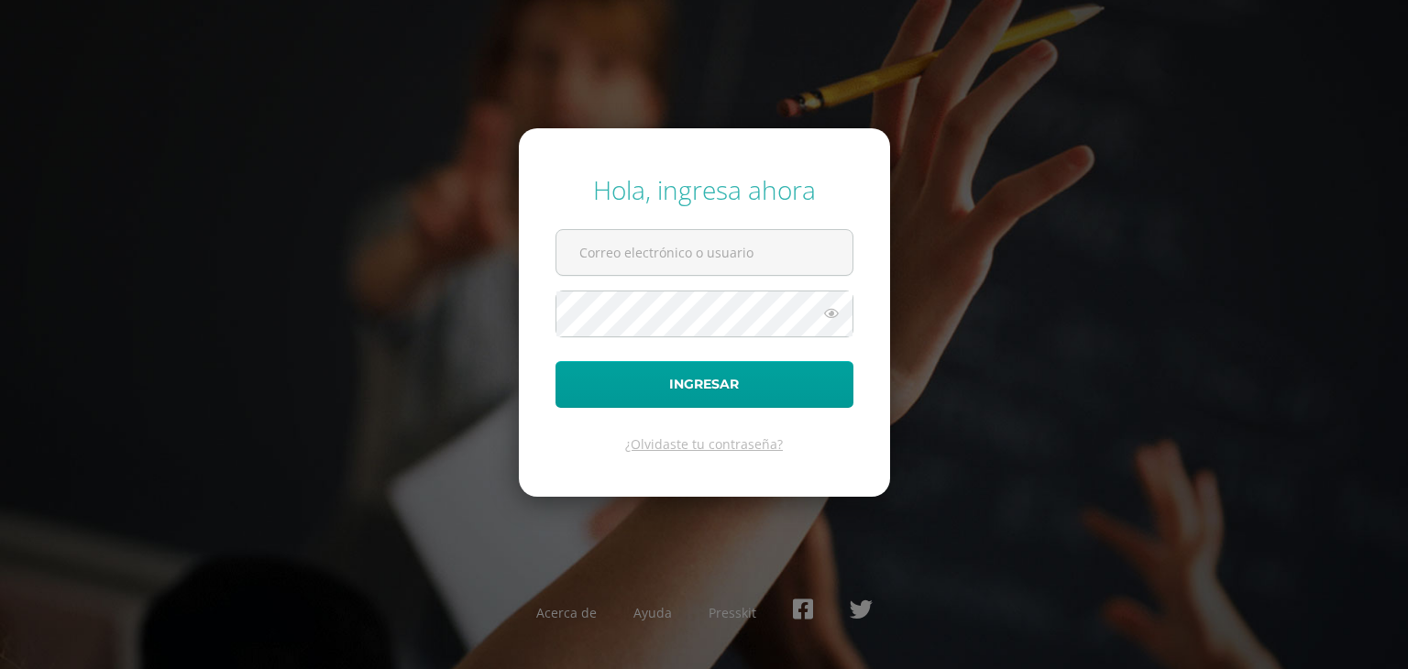
type input "[EMAIL_ADDRESS][DOMAIN_NAME]"
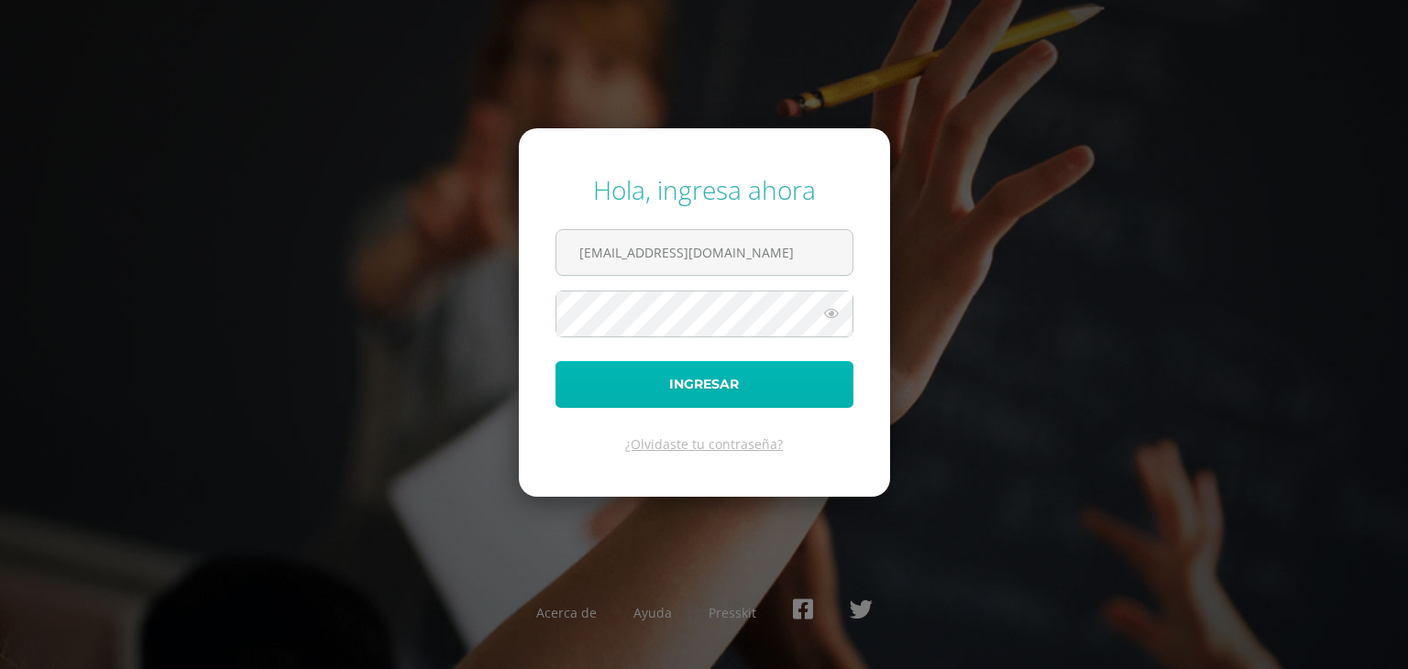
click at [663, 376] on button "Ingresar" at bounding box center [705, 384] width 298 height 47
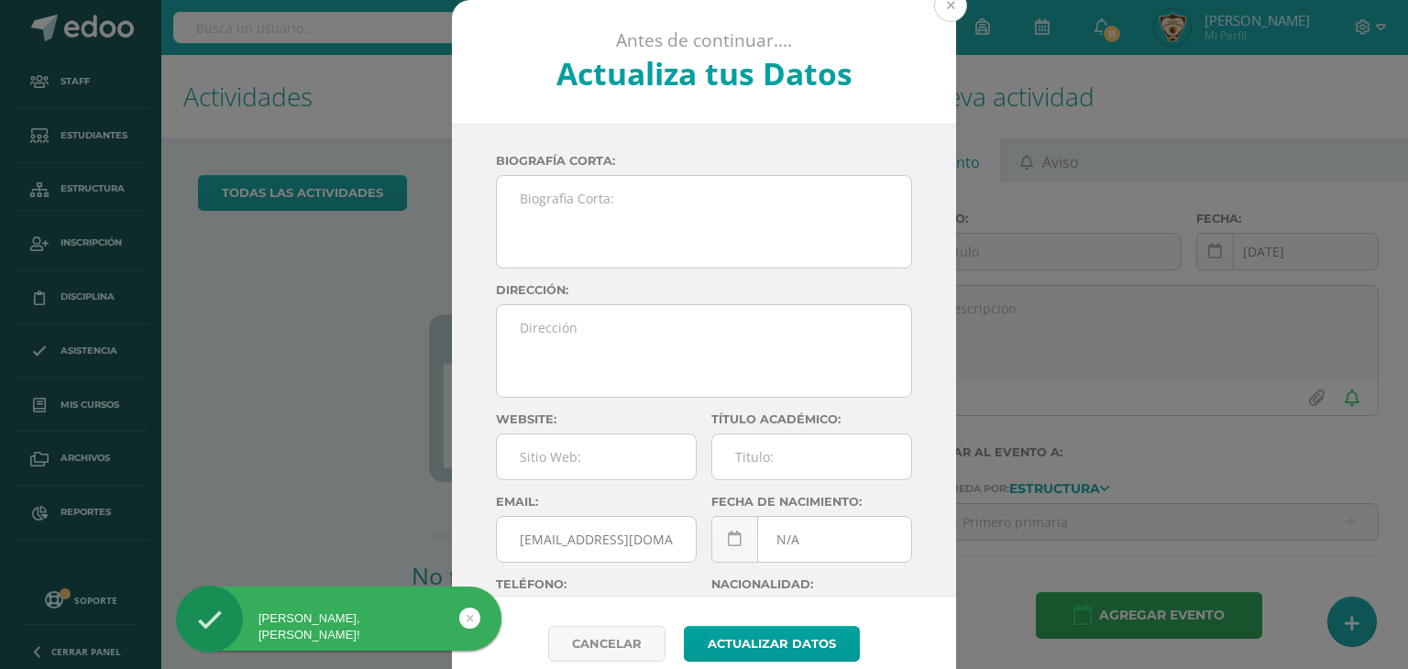
click at [943, 12] on button at bounding box center [950, 5] width 33 height 33
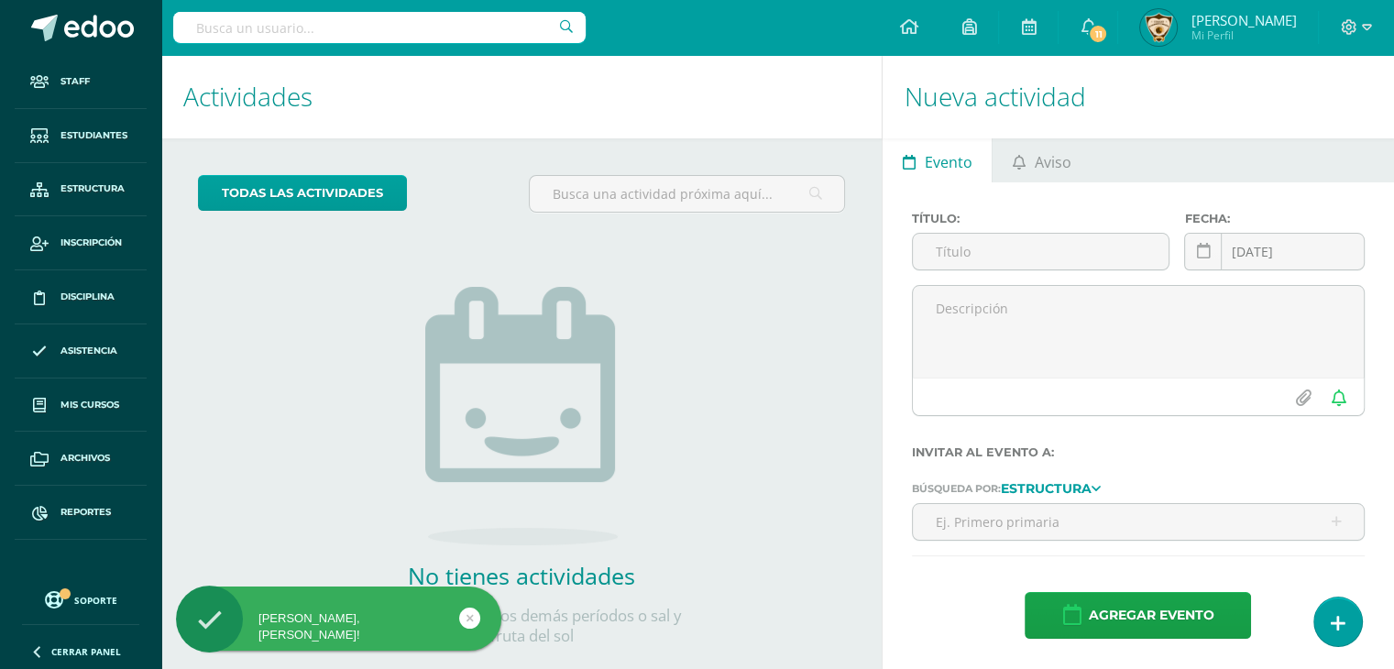
click at [1108, 152] on ul "Evento Aviso" at bounding box center [1139, 160] width 512 height 44
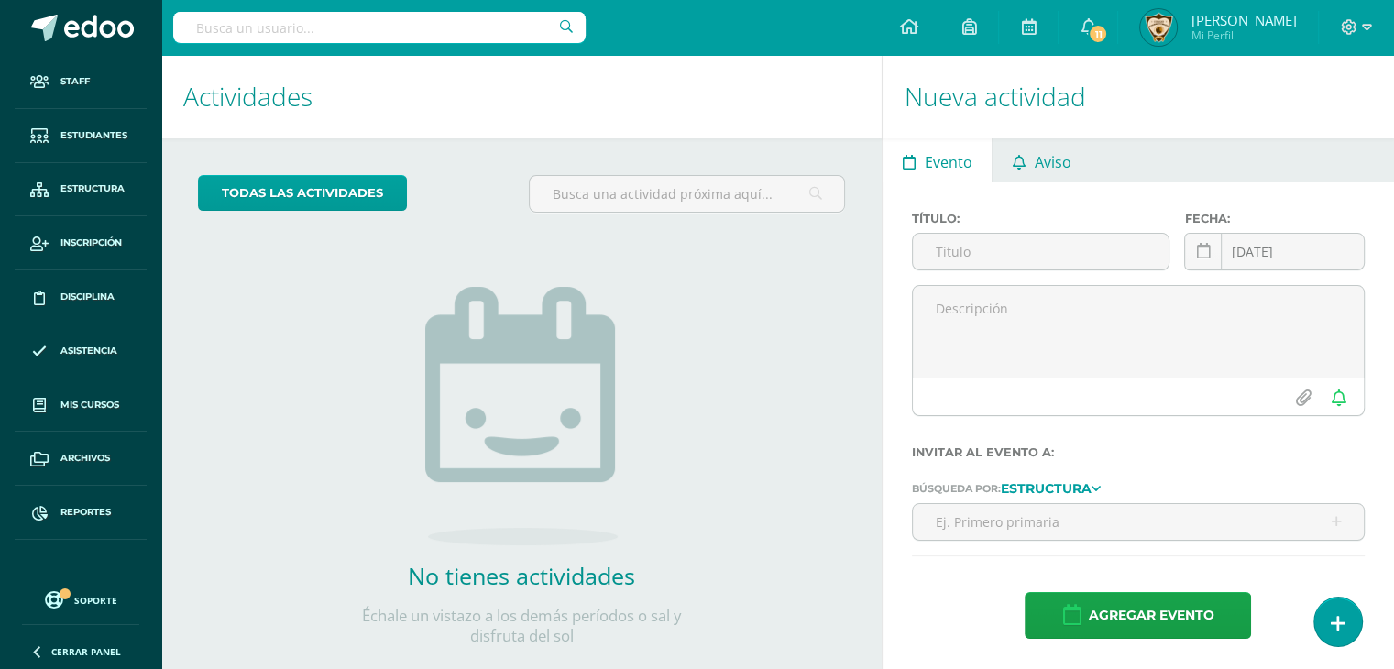
click at [1052, 162] on span "Aviso" at bounding box center [1053, 162] width 37 height 44
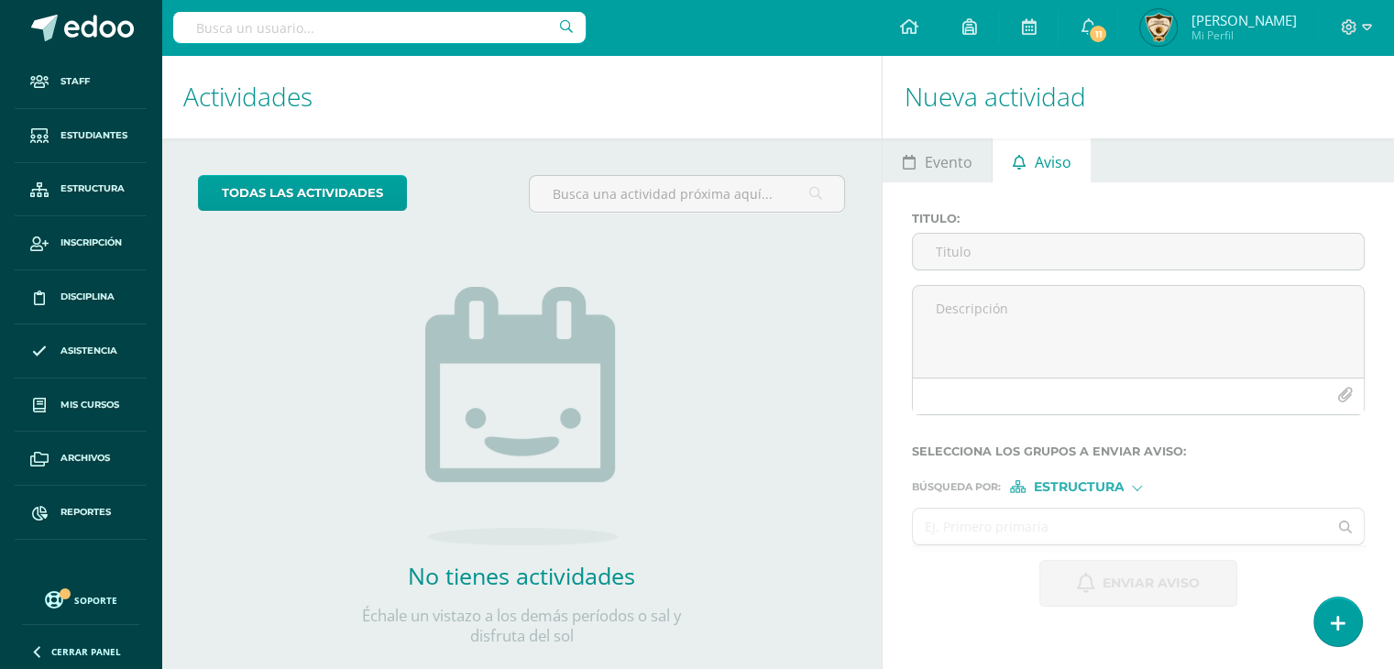
scroll to position [36, 0]
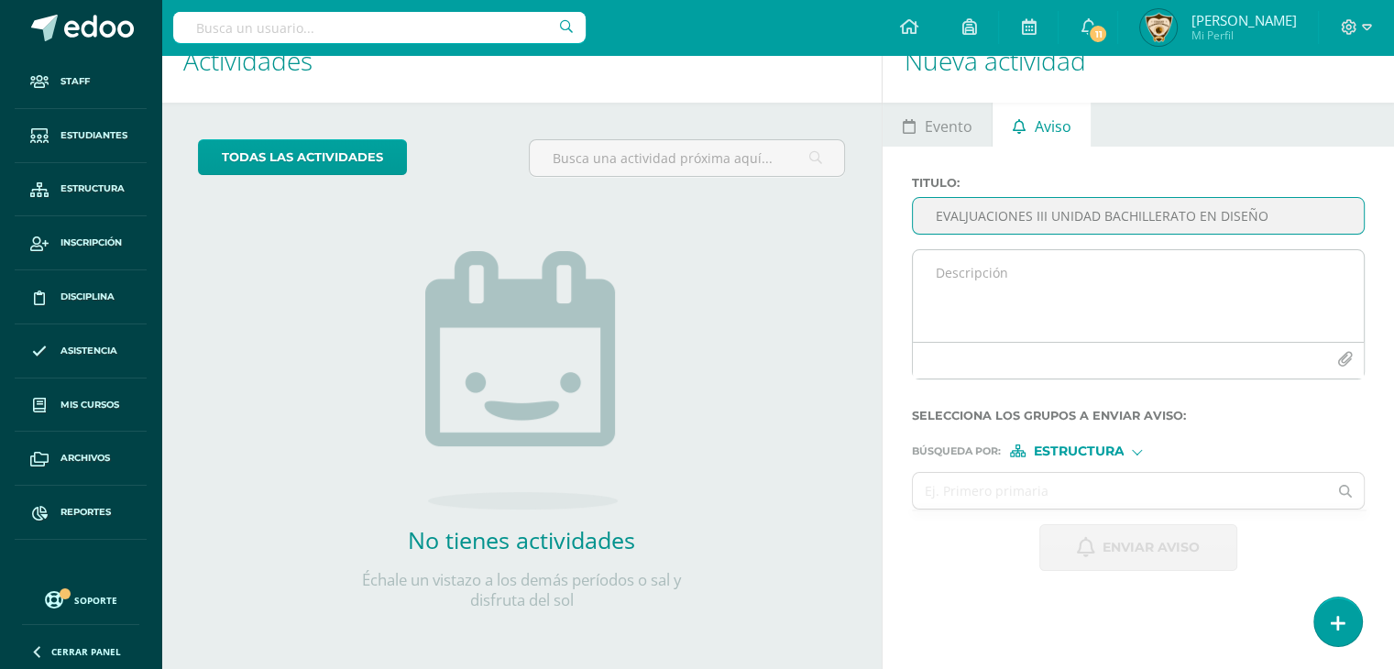
type input "EVALJUACIONES III UNIDAD BACHILLERATO EN DISEÑO"
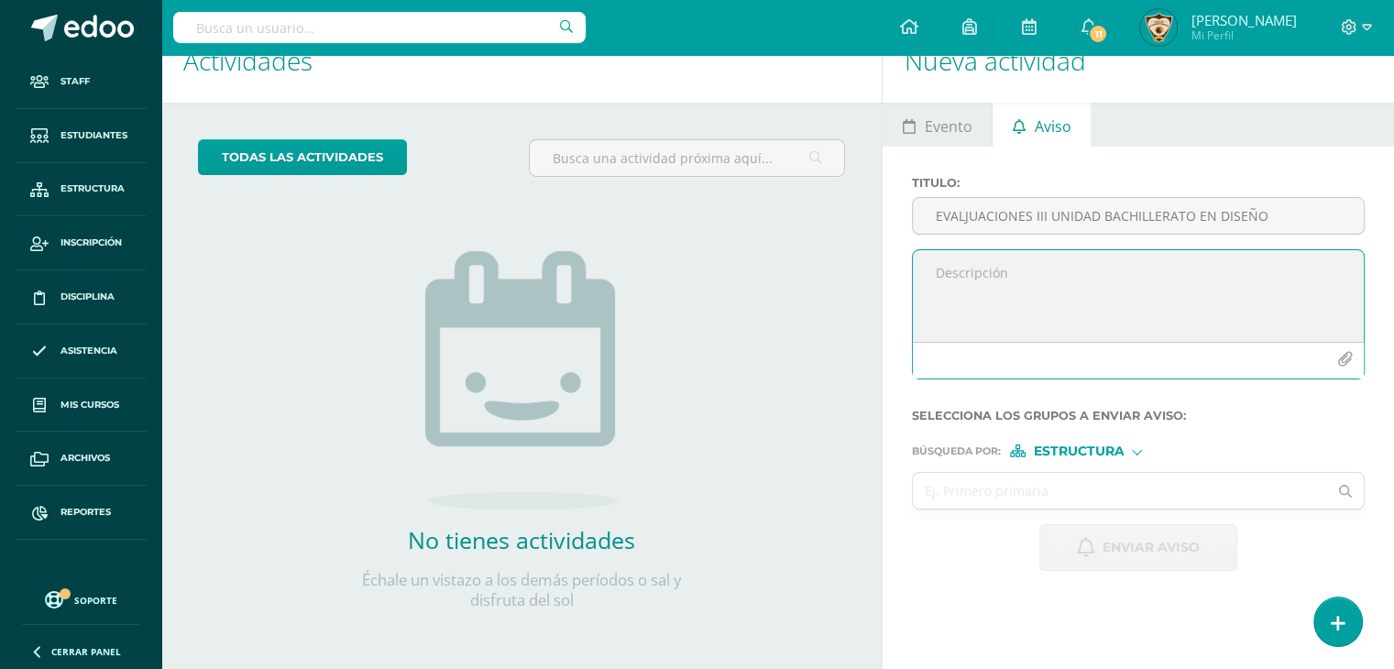
click at [951, 282] on textarea at bounding box center [1138, 296] width 451 height 92
paste textarea "LOREMIPSUMDO SITAMET CONSECTETURA EL SEDDOE Temporinc, utlabo 02 et 0619. Dolor…"
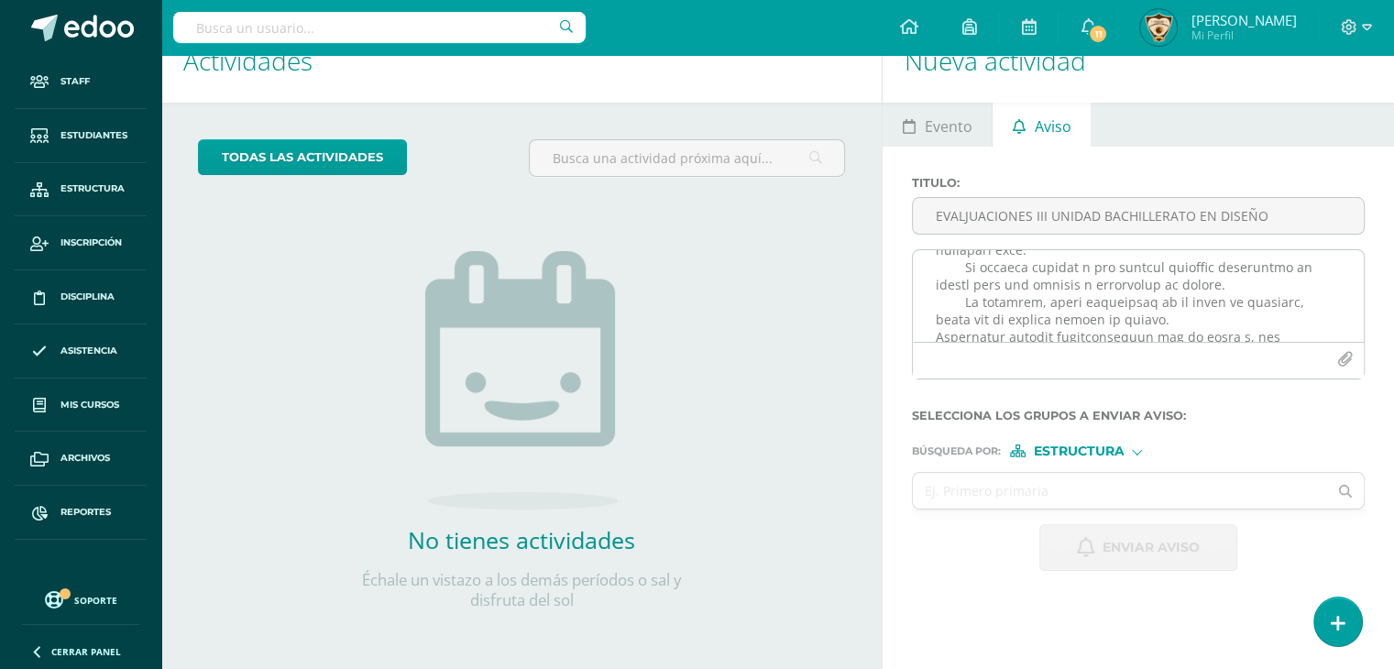
click at [1104, 367] on div at bounding box center [1138, 360] width 451 height 37
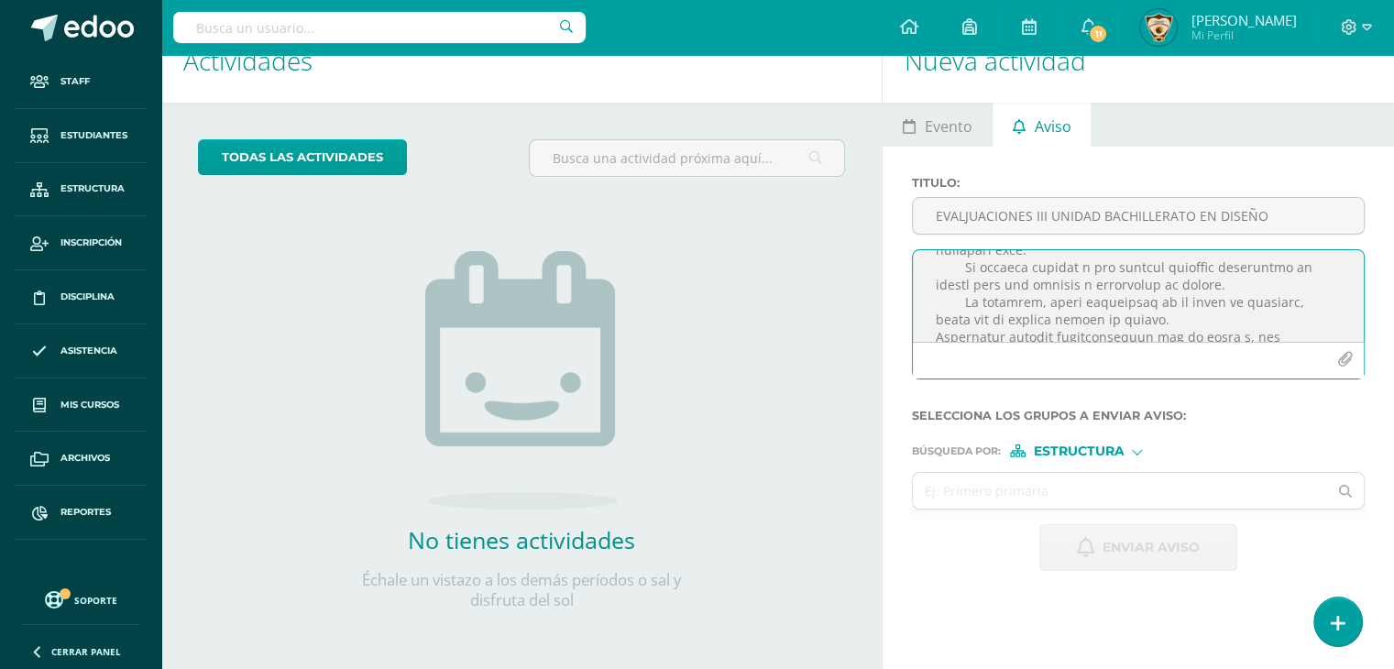
click at [1284, 313] on textarea at bounding box center [1138, 296] width 451 height 92
click at [941, 320] on textarea at bounding box center [1138, 296] width 451 height 92
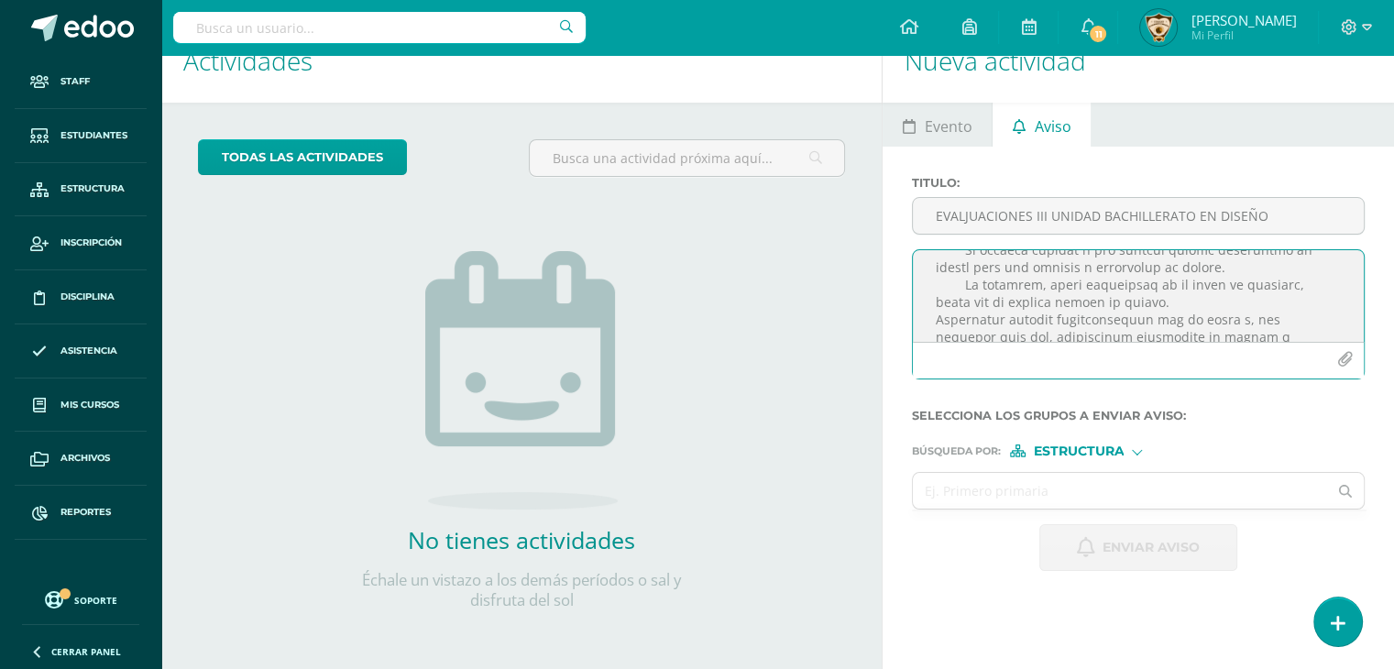
click at [1217, 310] on textarea at bounding box center [1138, 296] width 451 height 92
click at [1052, 332] on textarea at bounding box center [1138, 296] width 451 height 92
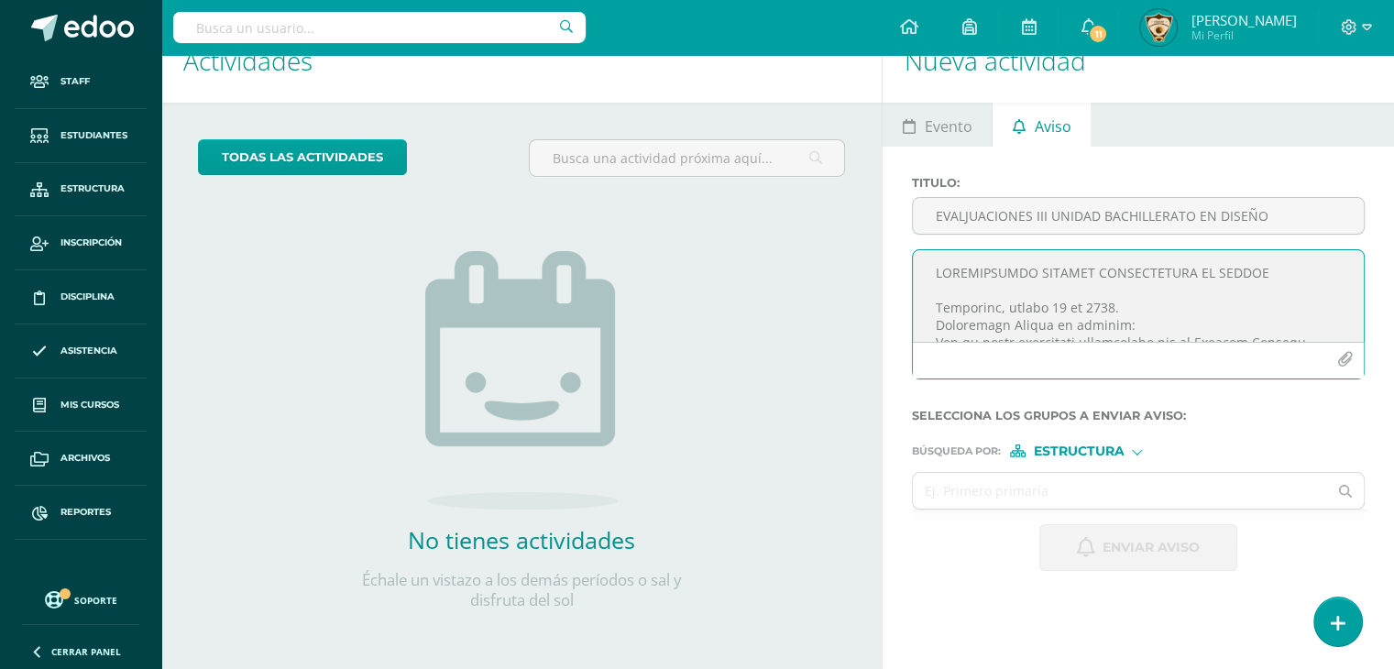
click at [933, 327] on textarea at bounding box center [1138, 296] width 451 height 92
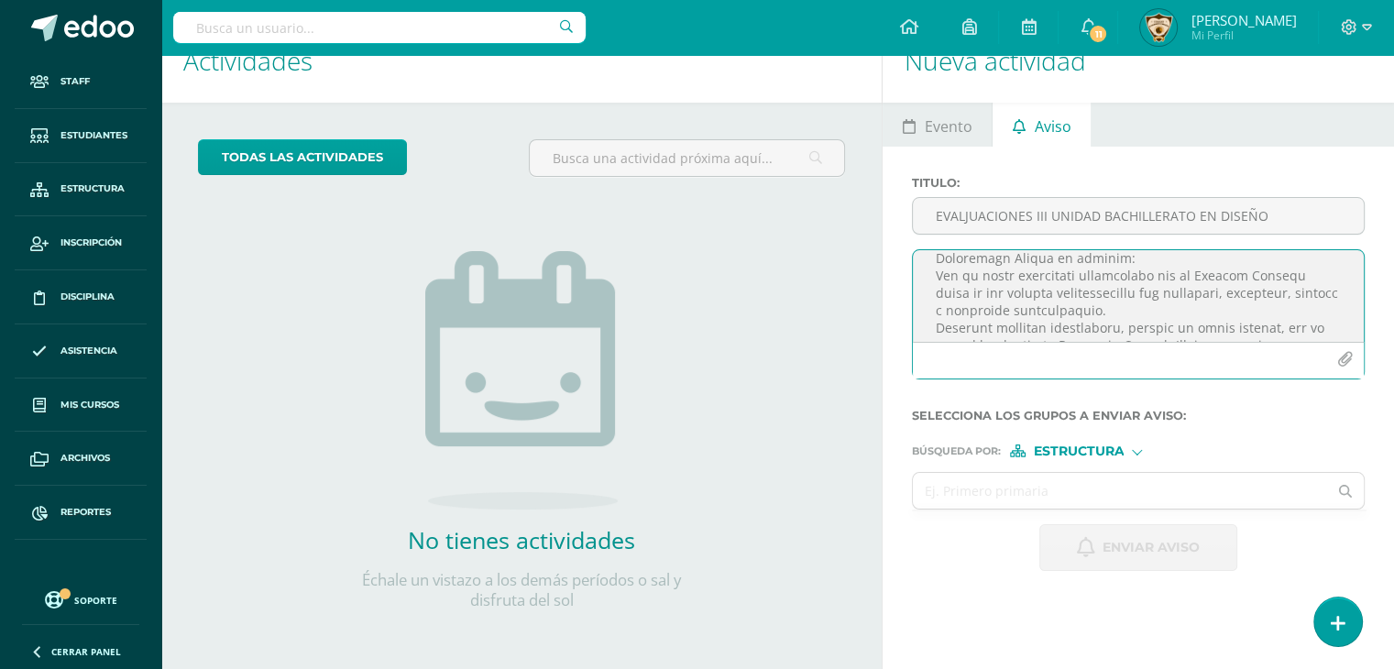
click at [933, 275] on textarea at bounding box center [1138, 296] width 451 height 92
click at [935, 271] on textarea at bounding box center [1138, 296] width 451 height 92
click at [936, 283] on textarea at bounding box center [1138, 296] width 451 height 92
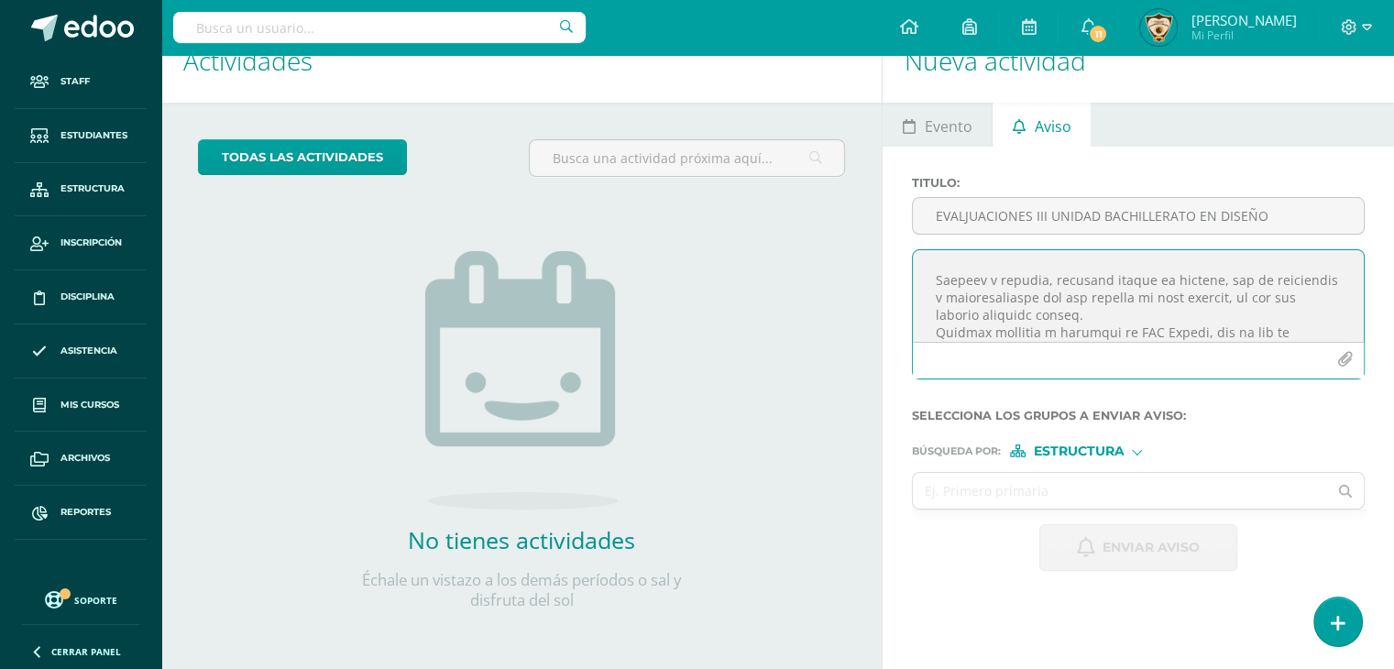
scroll to position [378, 0]
click at [938, 281] on textarea at bounding box center [1138, 296] width 451 height 92
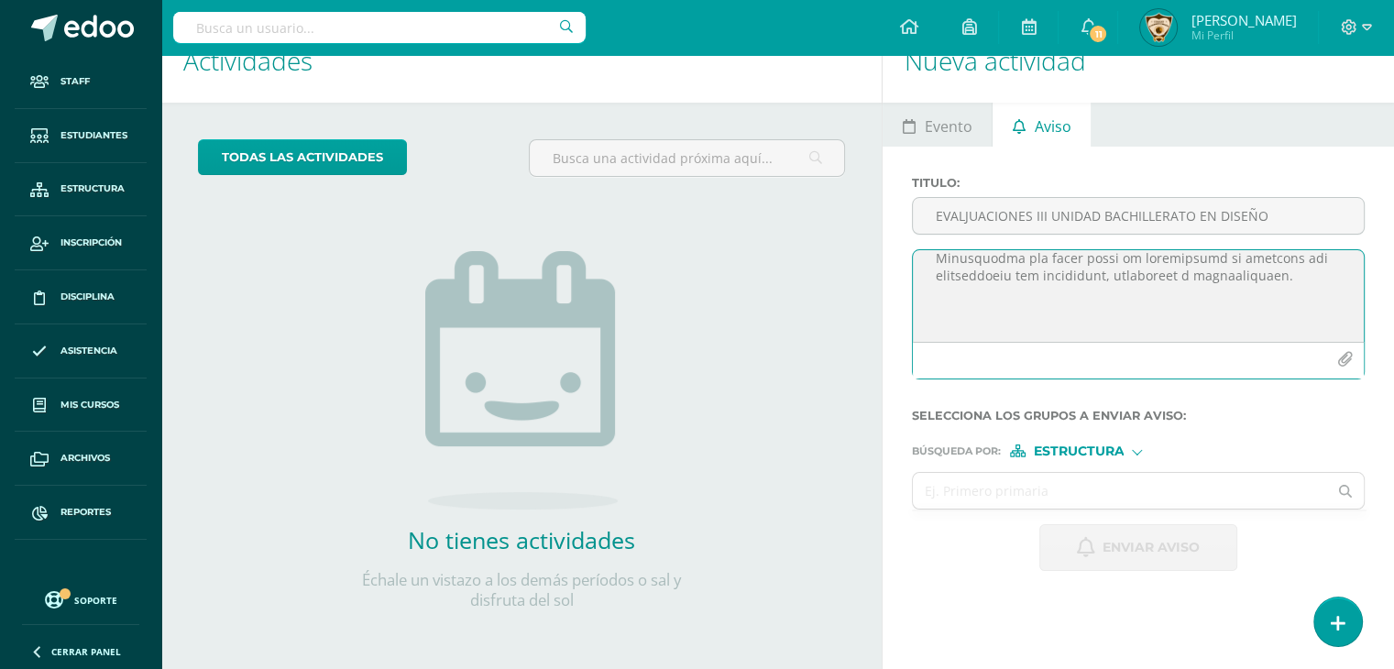
scroll to position [793, 0]
click at [942, 306] on textarea at bounding box center [1138, 296] width 451 height 92
type textarea "LOREMIPSUMDO SITAMET CONSECTETURA EL SEDDOE Temporinc, utlabo 46 et 8115. Dolor…"
click at [1339, 358] on icon "button" at bounding box center [1346, 360] width 16 height 16
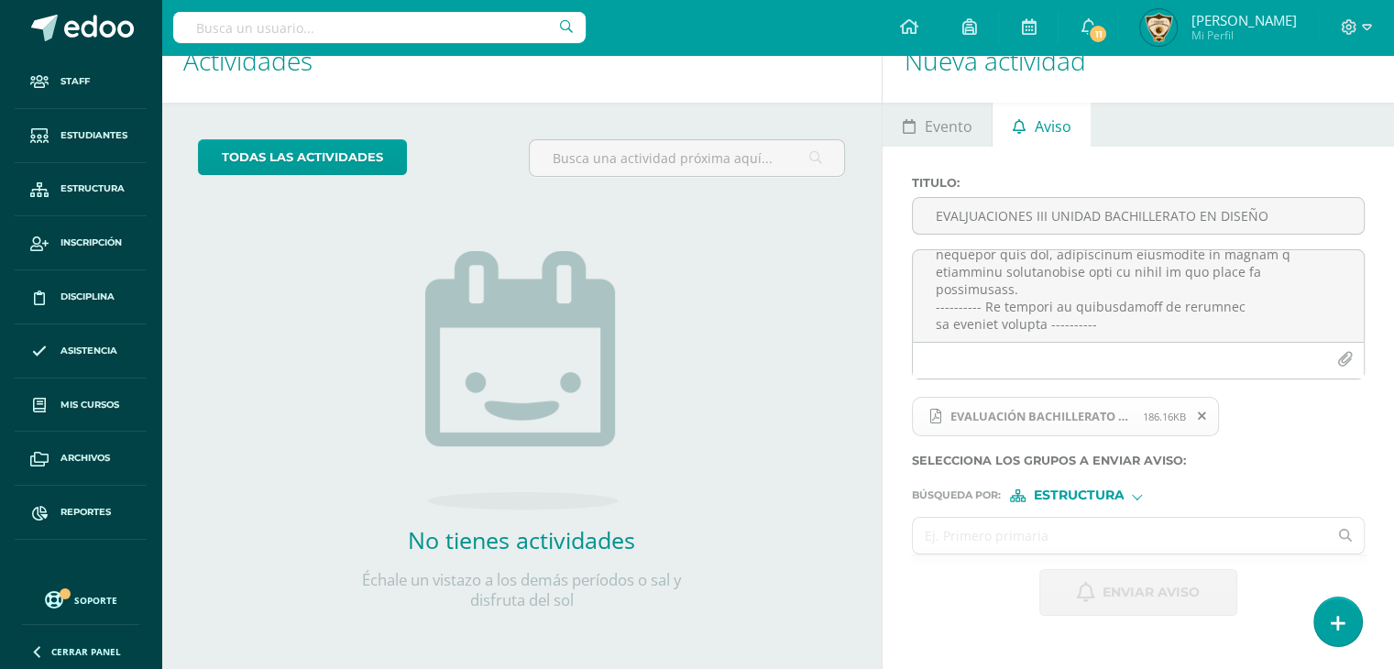
click at [932, 540] on input "text" at bounding box center [1120, 536] width 414 height 36
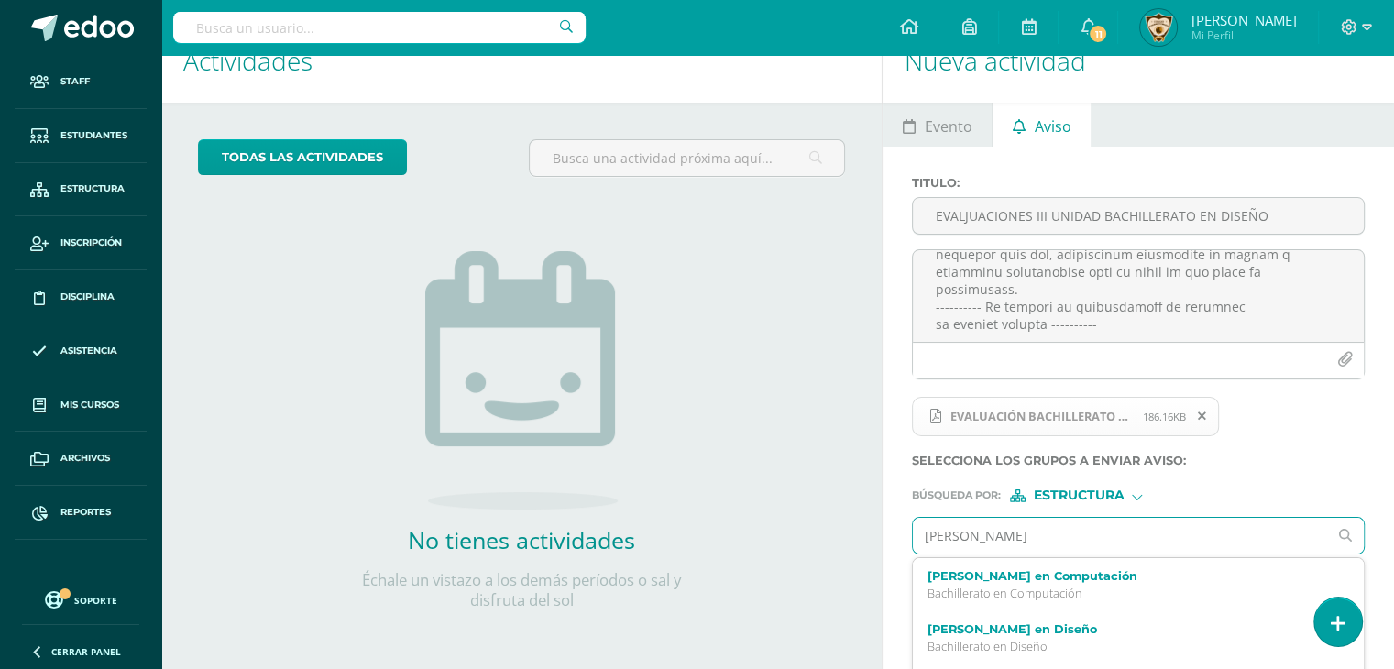
type input "[PERSON_NAME]"
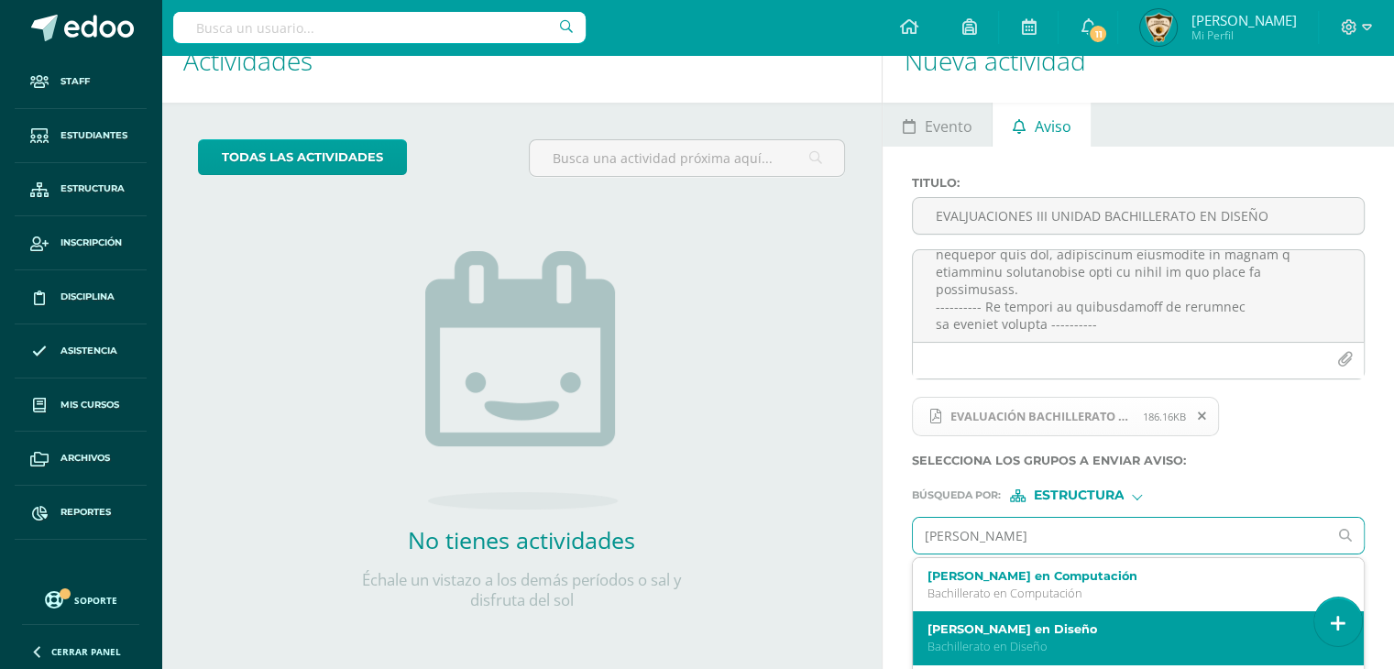
click at [991, 631] on label "[PERSON_NAME] en Diseño" at bounding box center [1130, 629] width 404 height 14
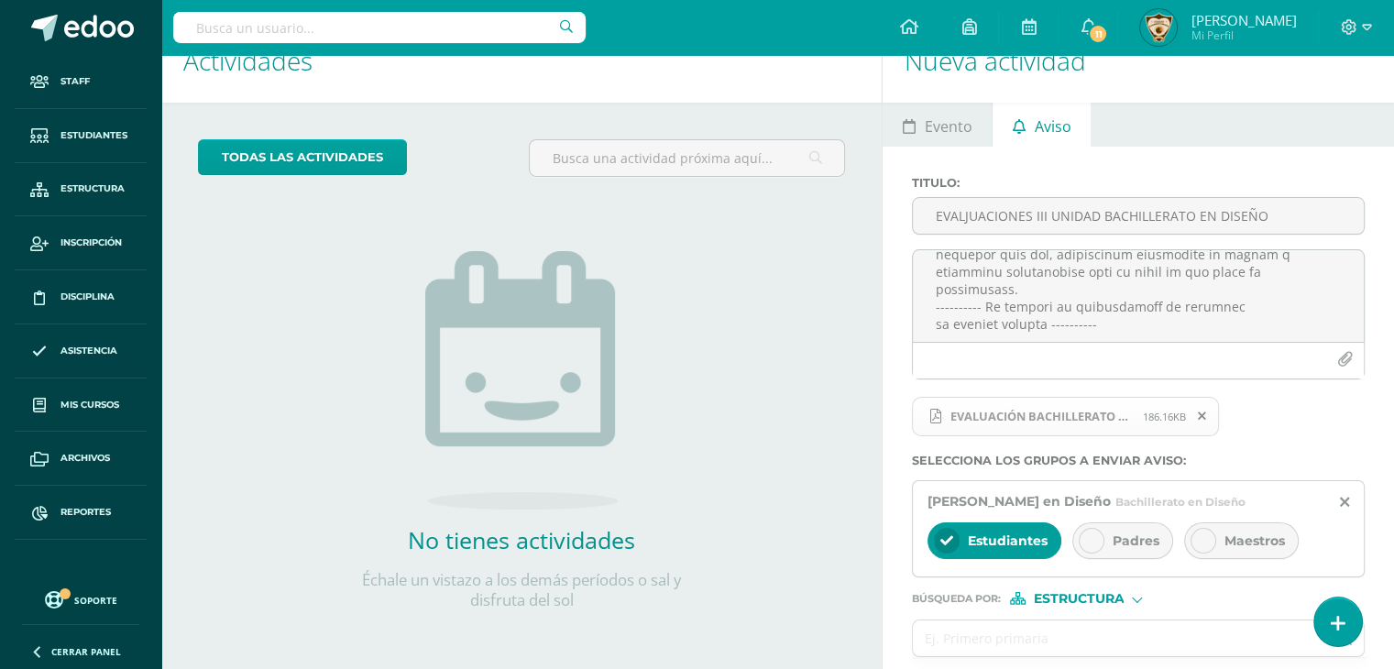
click at [1090, 537] on icon at bounding box center [1091, 540] width 13 height 13
click at [1197, 544] on icon at bounding box center [1203, 540] width 13 height 13
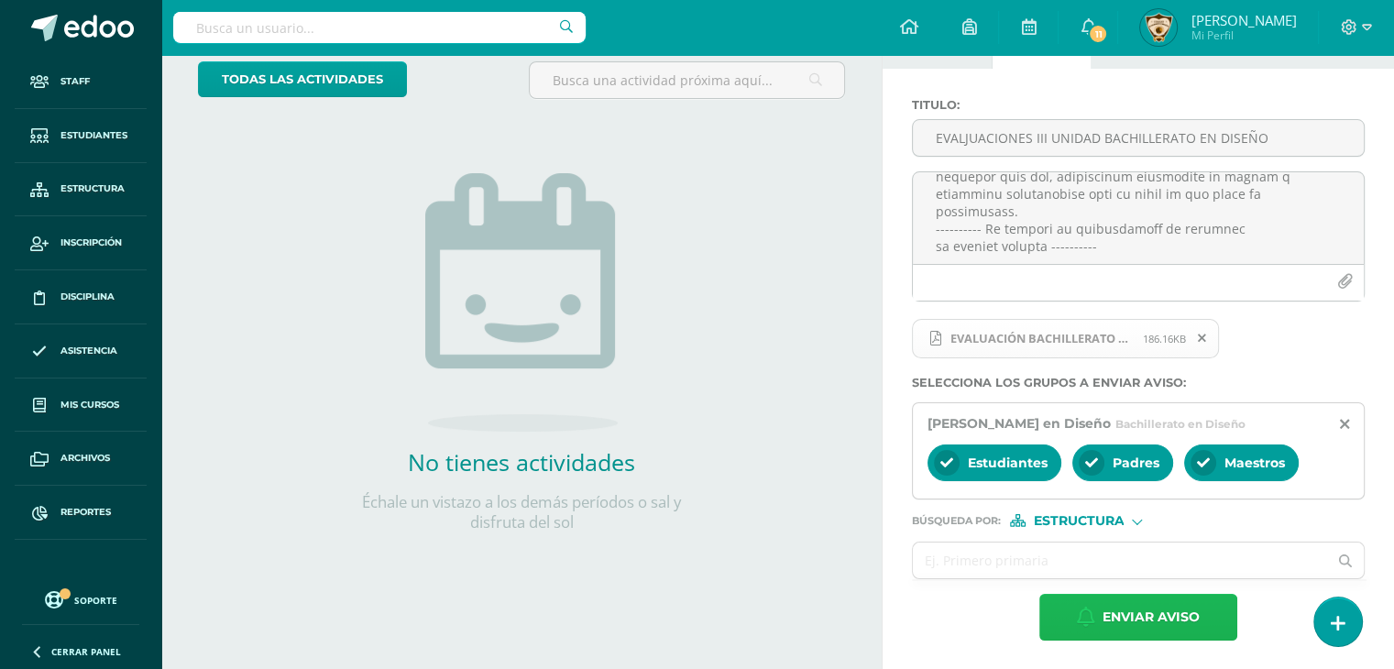
click at [1134, 626] on span "Enviar aviso" at bounding box center [1151, 617] width 97 height 45
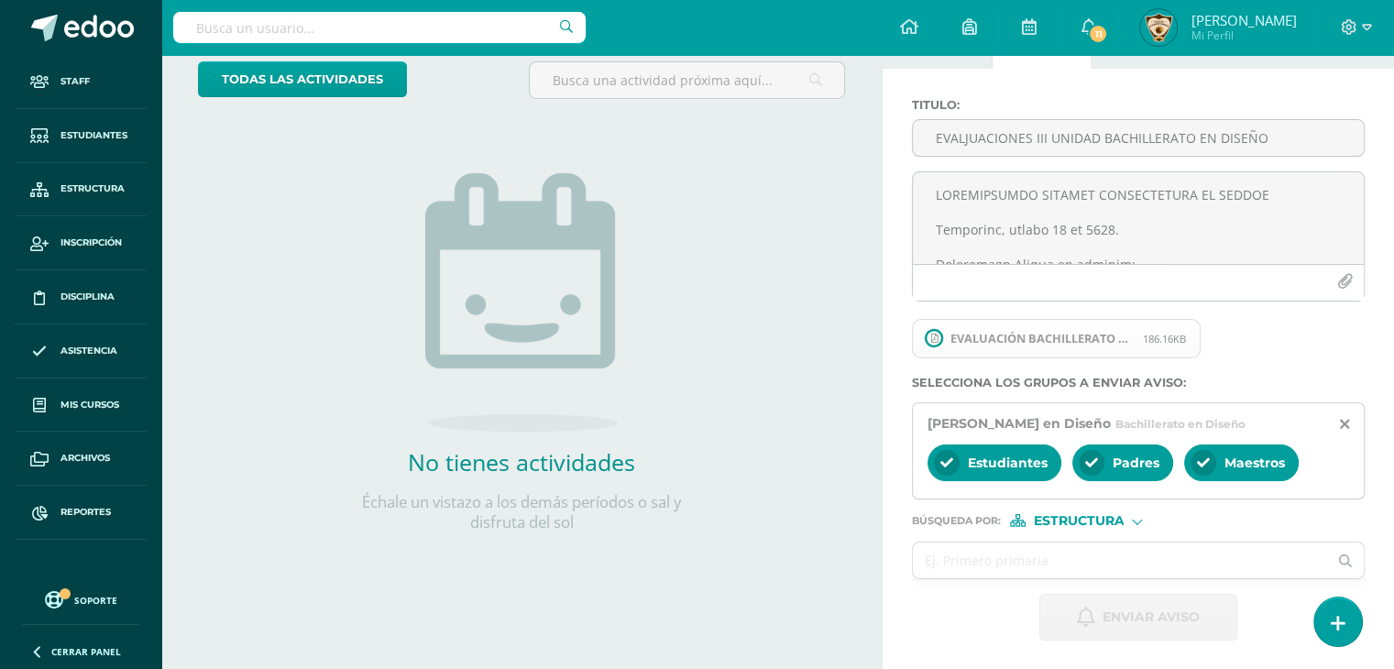
scroll to position [36, 0]
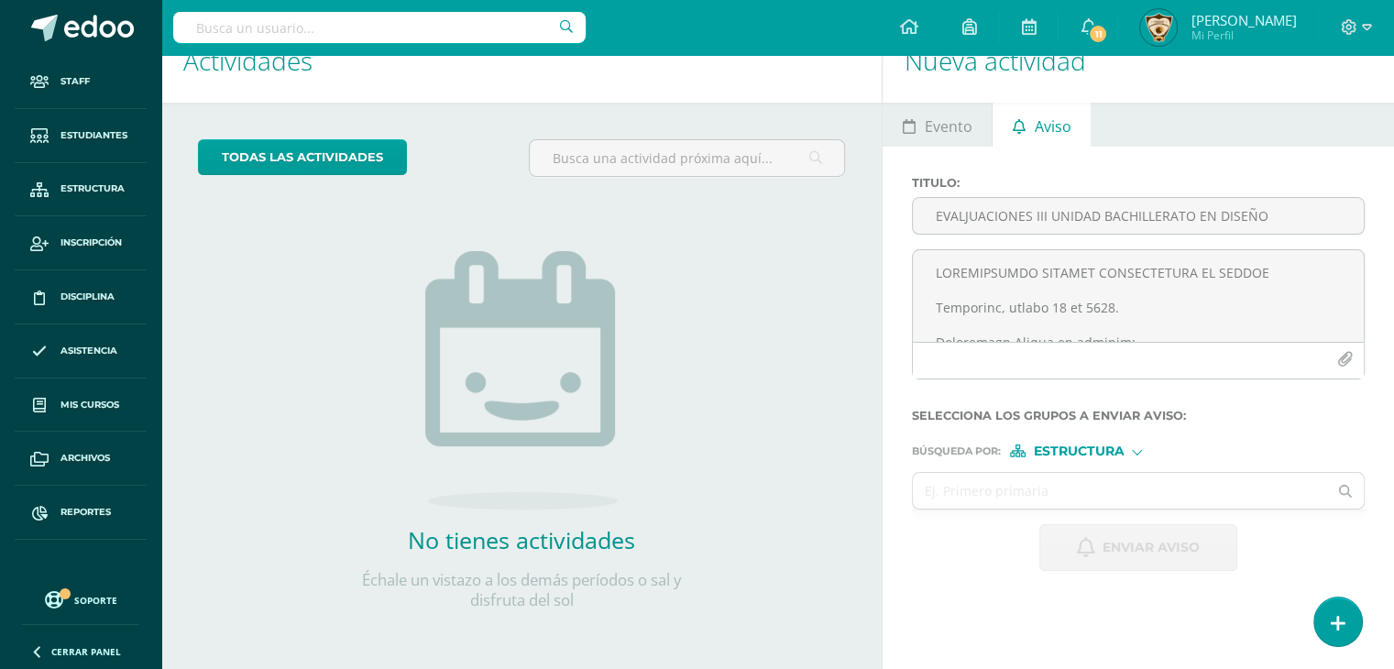
click at [1143, 123] on ul "Evento Aviso" at bounding box center [1139, 125] width 512 height 44
click at [1133, 127] on ul "Evento Aviso" at bounding box center [1139, 125] width 512 height 44
click at [1133, 122] on ul "Evento Aviso" at bounding box center [1139, 125] width 512 height 44
click at [939, 215] on input "EVALJUACIONES III UNIDAD BACHILLERATO EN DISEÑO" at bounding box center [1138, 216] width 451 height 36
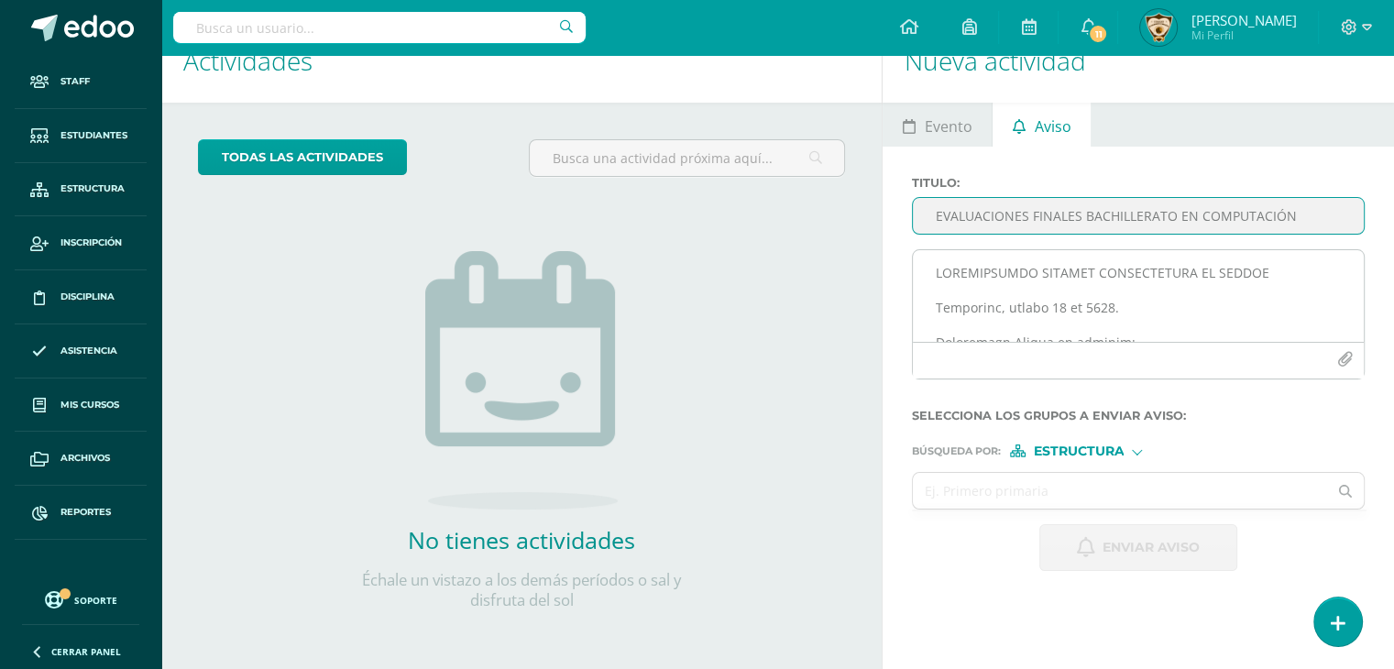
type input "EVALUACIONES FINALES BACHILLERATO EN COMPUTACIÓN"
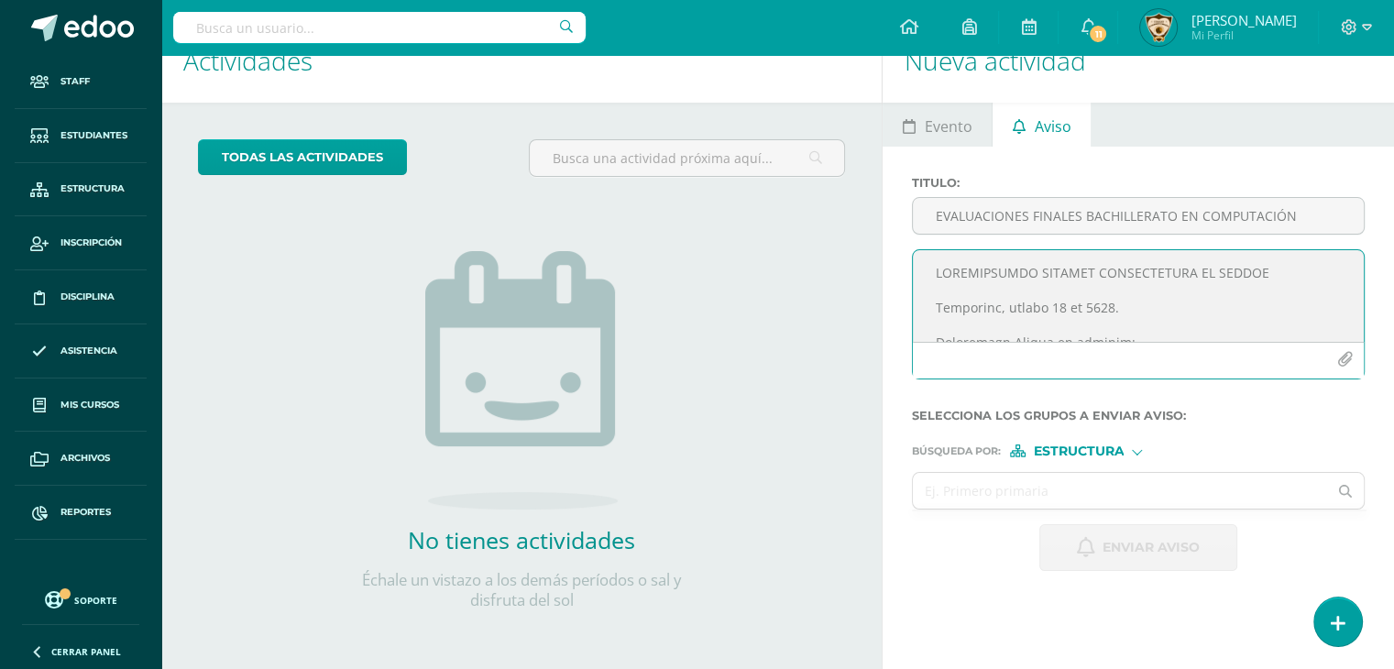
click at [936, 267] on textarea at bounding box center [1138, 296] width 451 height 92
click at [937, 281] on textarea at bounding box center [1138, 296] width 451 height 92
paste textarea "LOREMIPSUMD Sitametco, adipis 49 el 9496. Seddoeiusm Tempor in utlabor: Etd ma …"
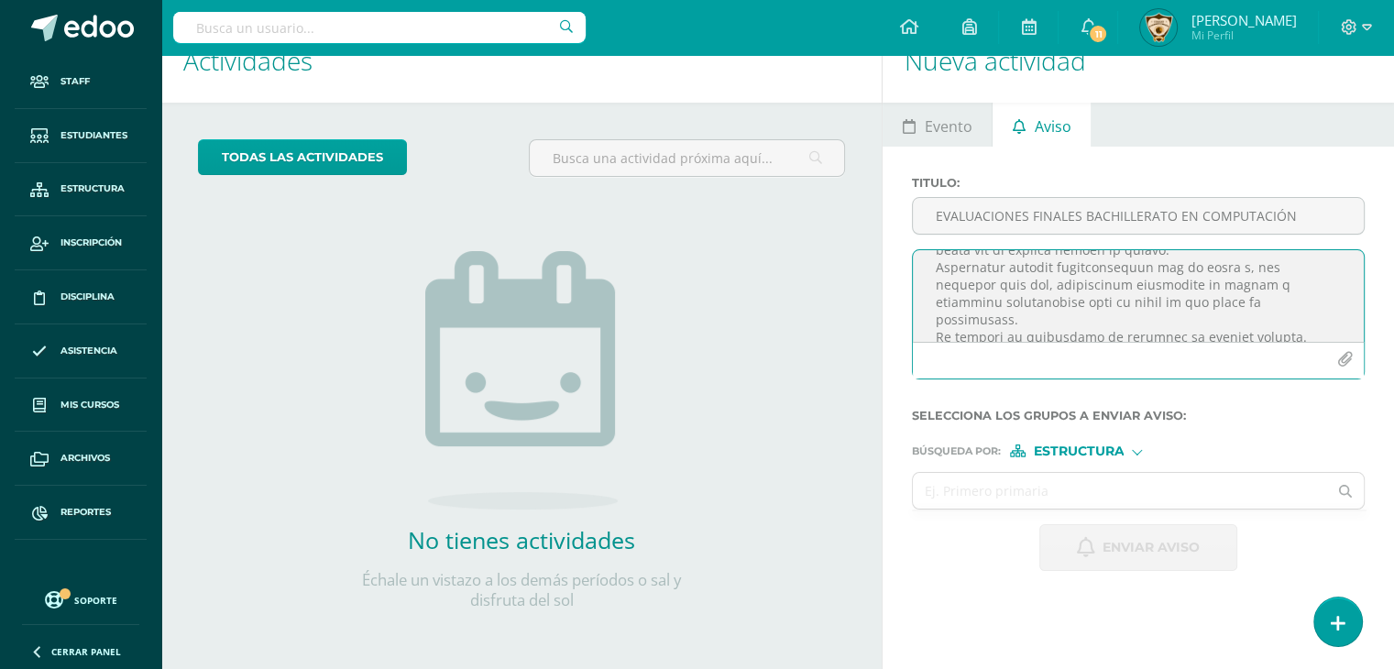
scroll to position [0, 0]
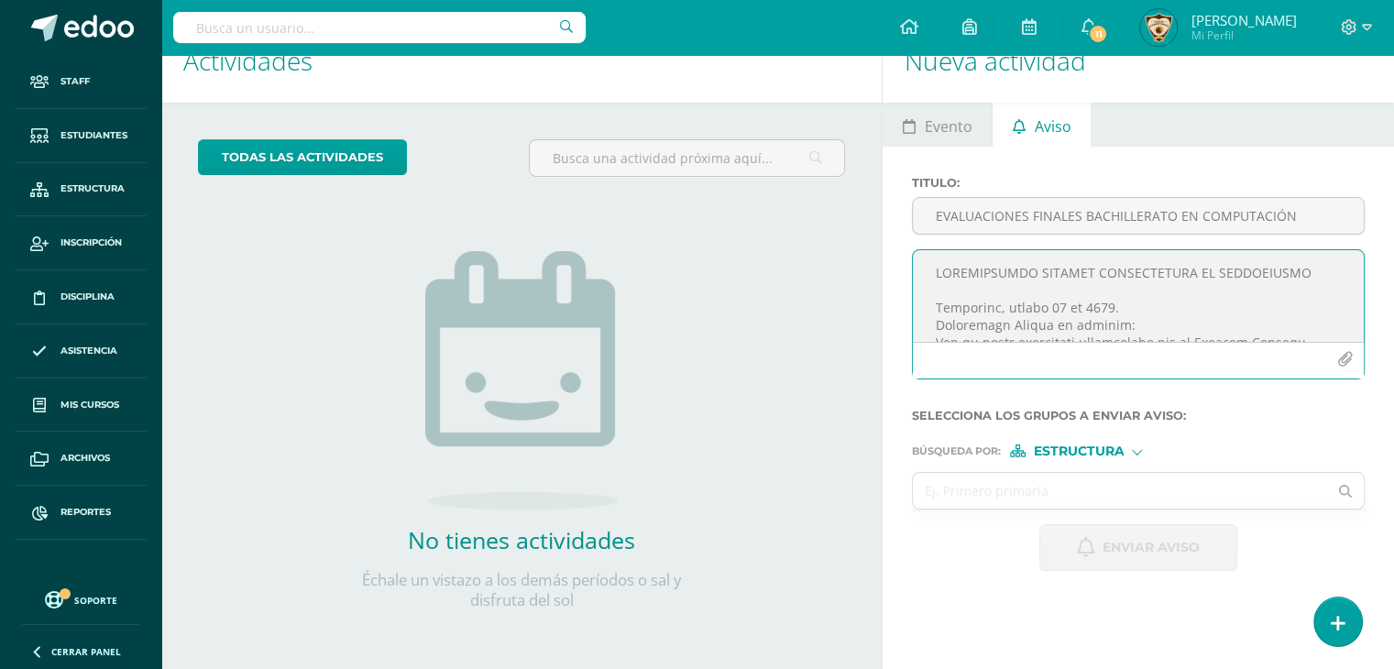
click at [931, 322] on textarea at bounding box center [1138, 296] width 451 height 92
click at [932, 280] on textarea at bounding box center [1138, 296] width 451 height 92
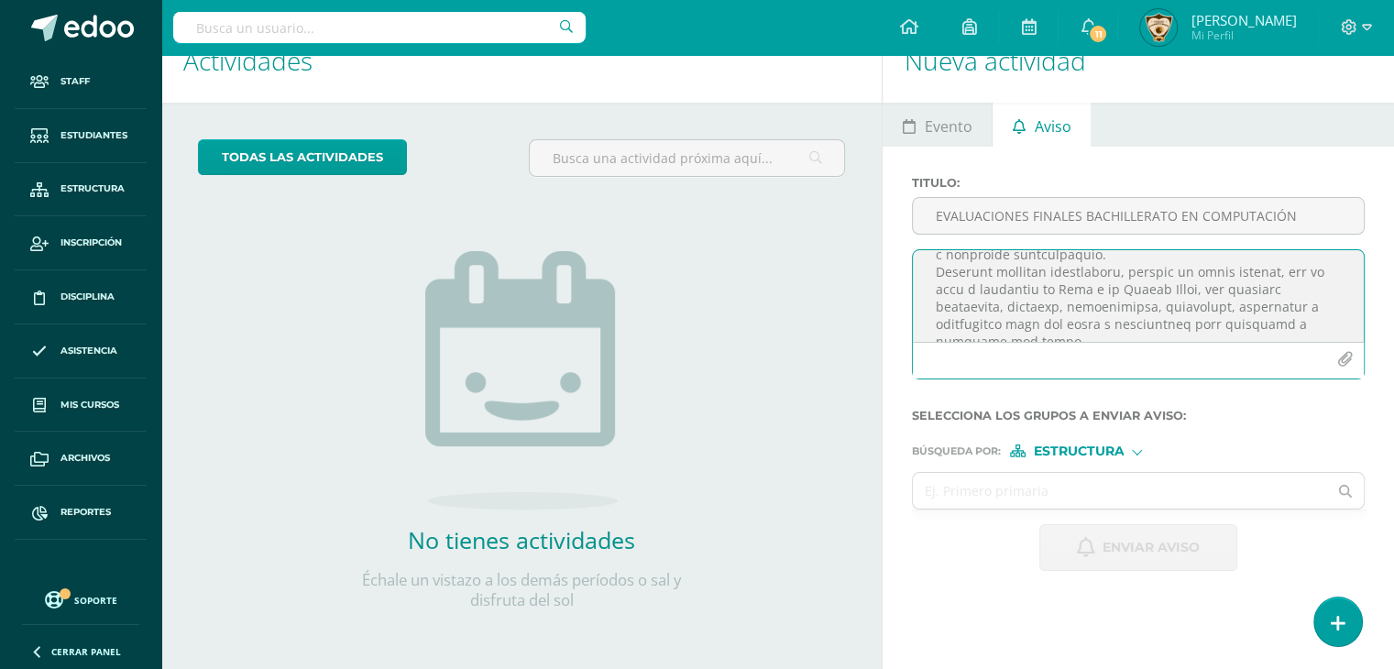
click at [938, 269] on textarea at bounding box center [1138, 296] width 451 height 92
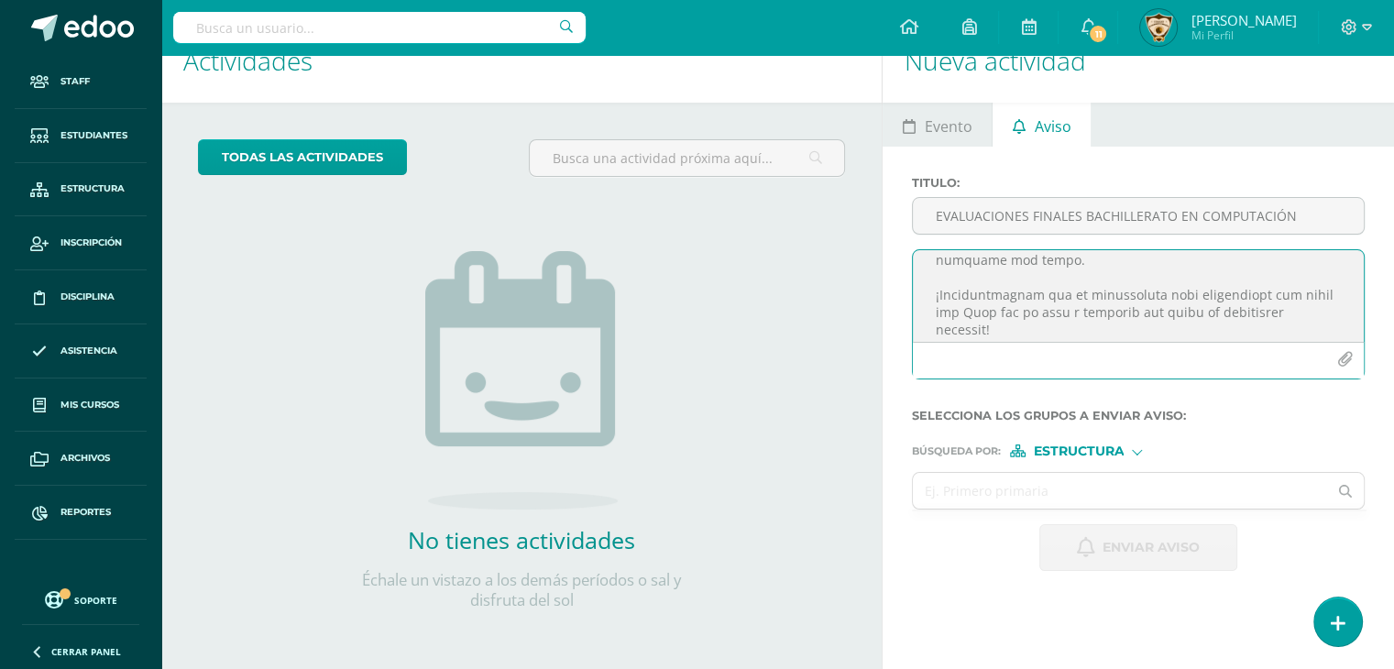
scroll to position [268, 0]
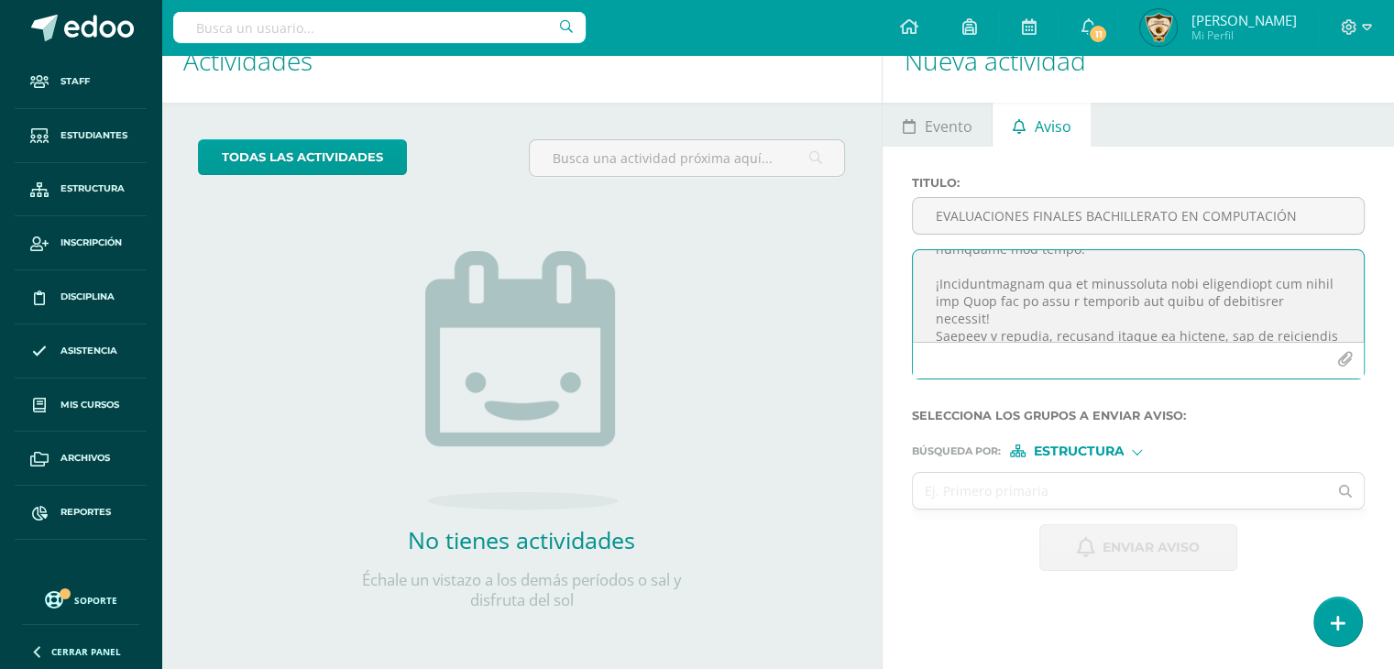
click at [1306, 304] on textarea at bounding box center [1138, 296] width 451 height 92
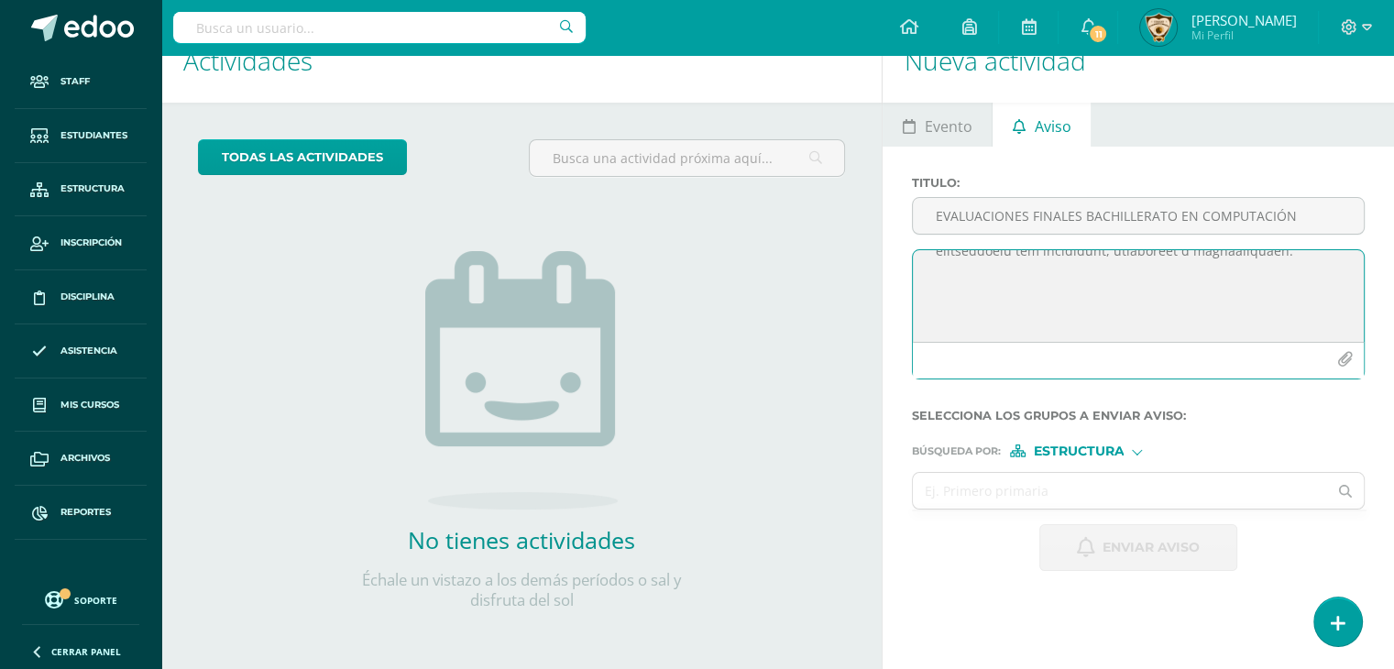
scroll to position [805, 0]
click at [933, 276] on textarea at bounding box center [1138, 296] width 451 height 92
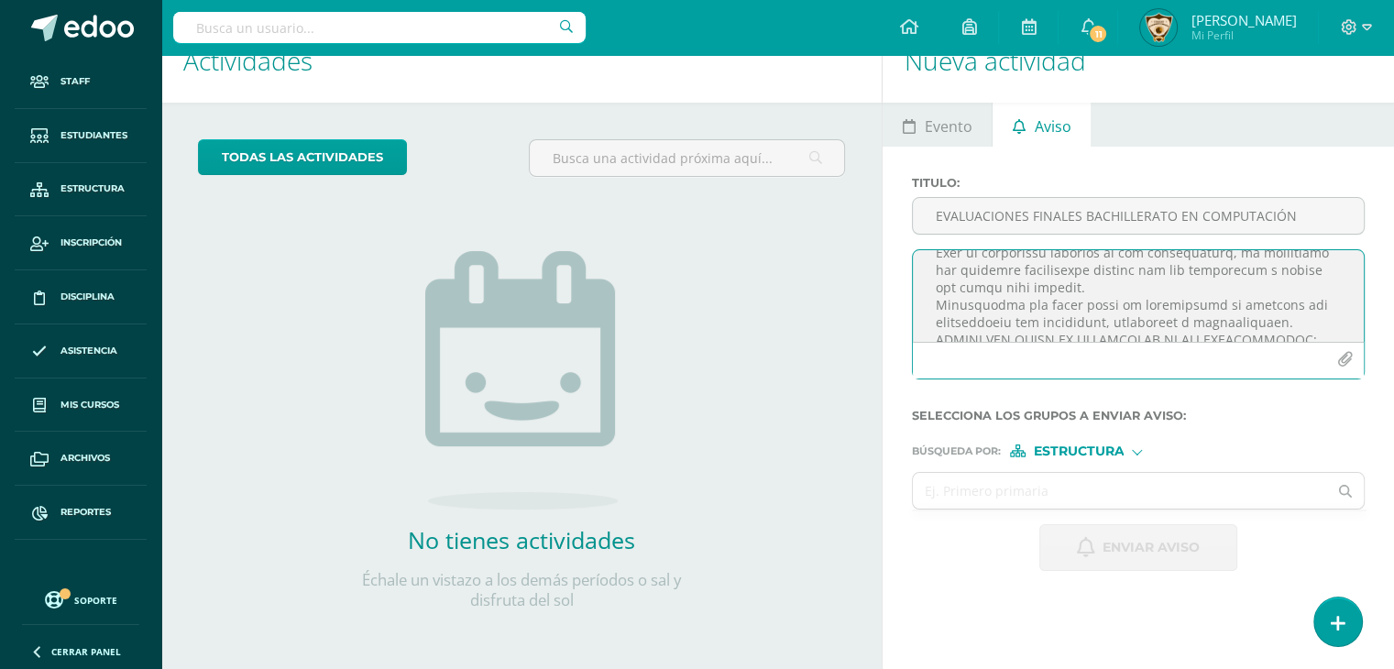
scroll to position [754, 0]
click at [935, 258] on textarea at bounding box center [1138, 296] width 451 height 92
type textarea "LOREMIPSUMDO SITAMET CONSECTETURA EL SEDDOEIUSMO Temporinc, utlabo 64 et 2071. …"
click at [1345, 359] on icon "button" at bounding box center [1346, 360] width 16 height 16
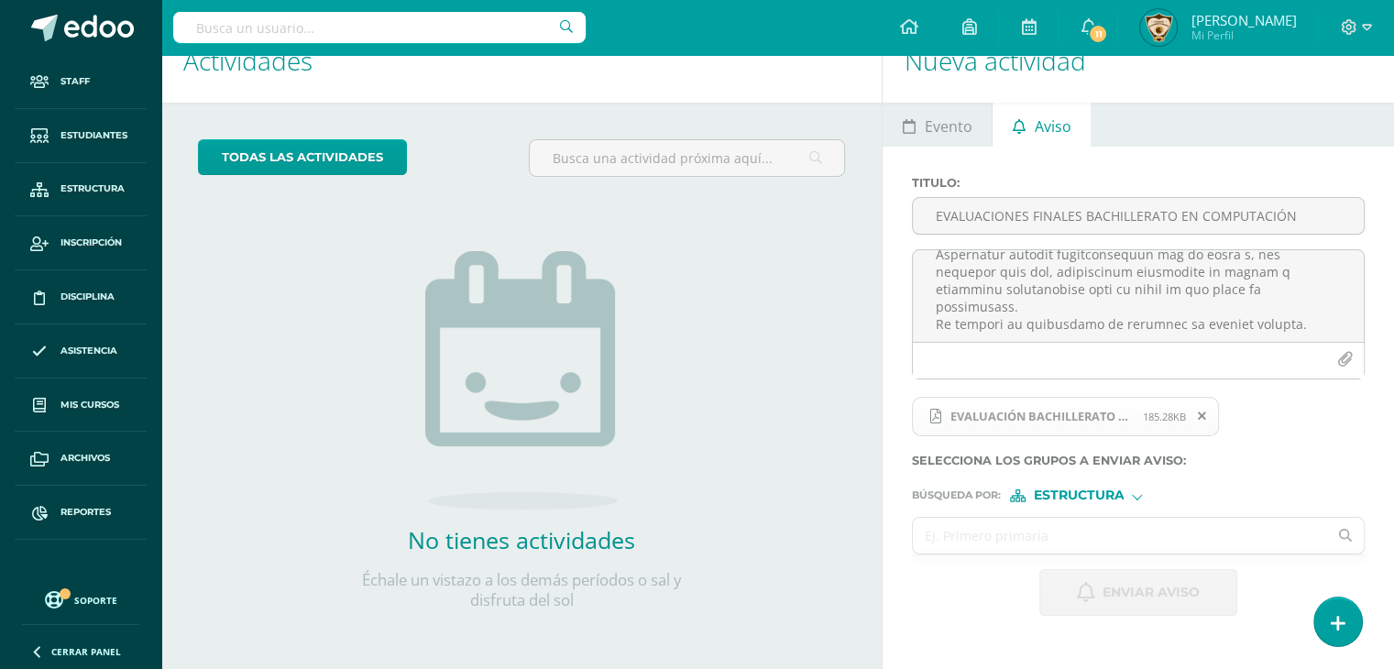
click at [931, 537] on input "text" at bounding box center [1120, 536] width 414 height 36
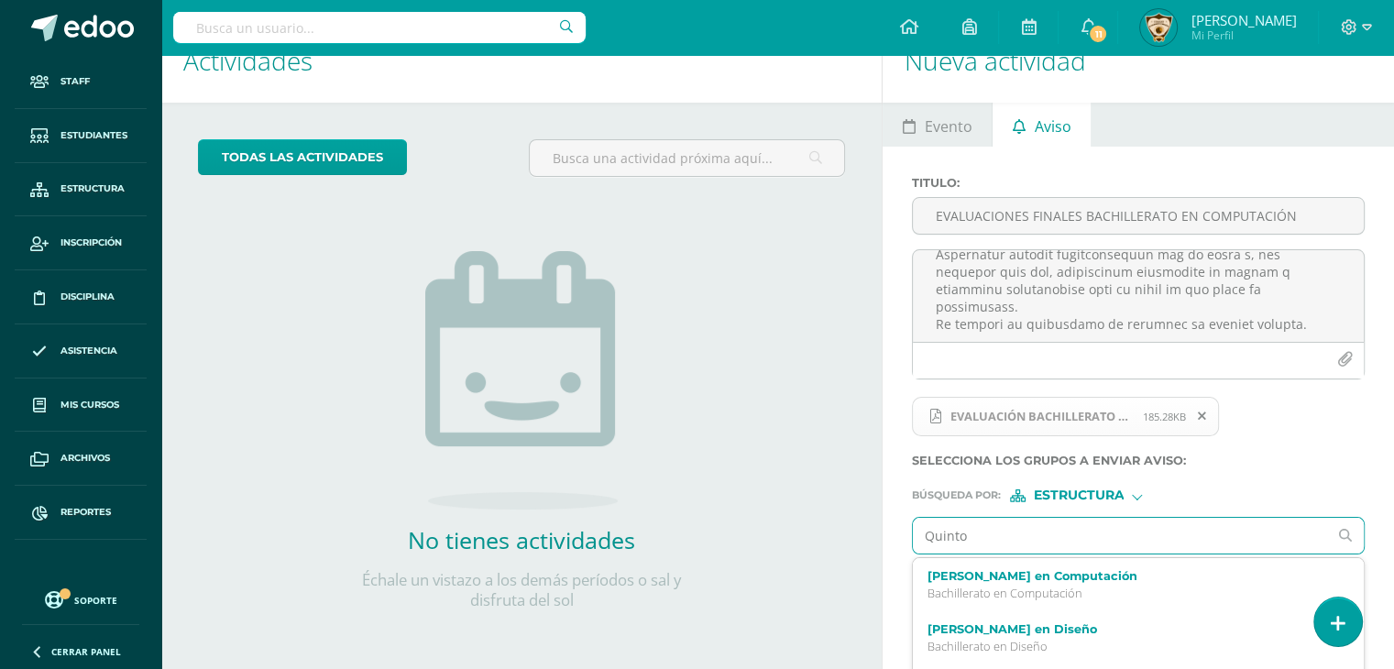
type input "Quinto"
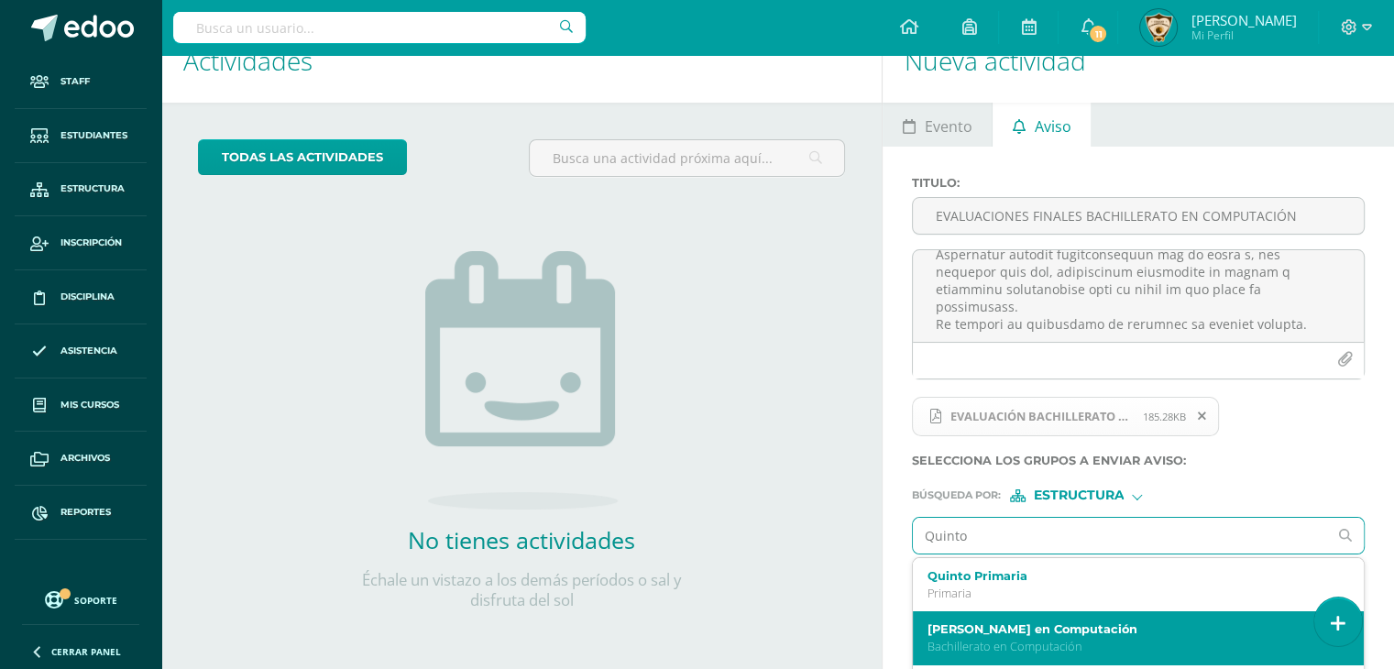
click at [1000, 628] on label "[PERSON_NAME] en Computación" at bounding box center [1130, 629] width 404 height 14
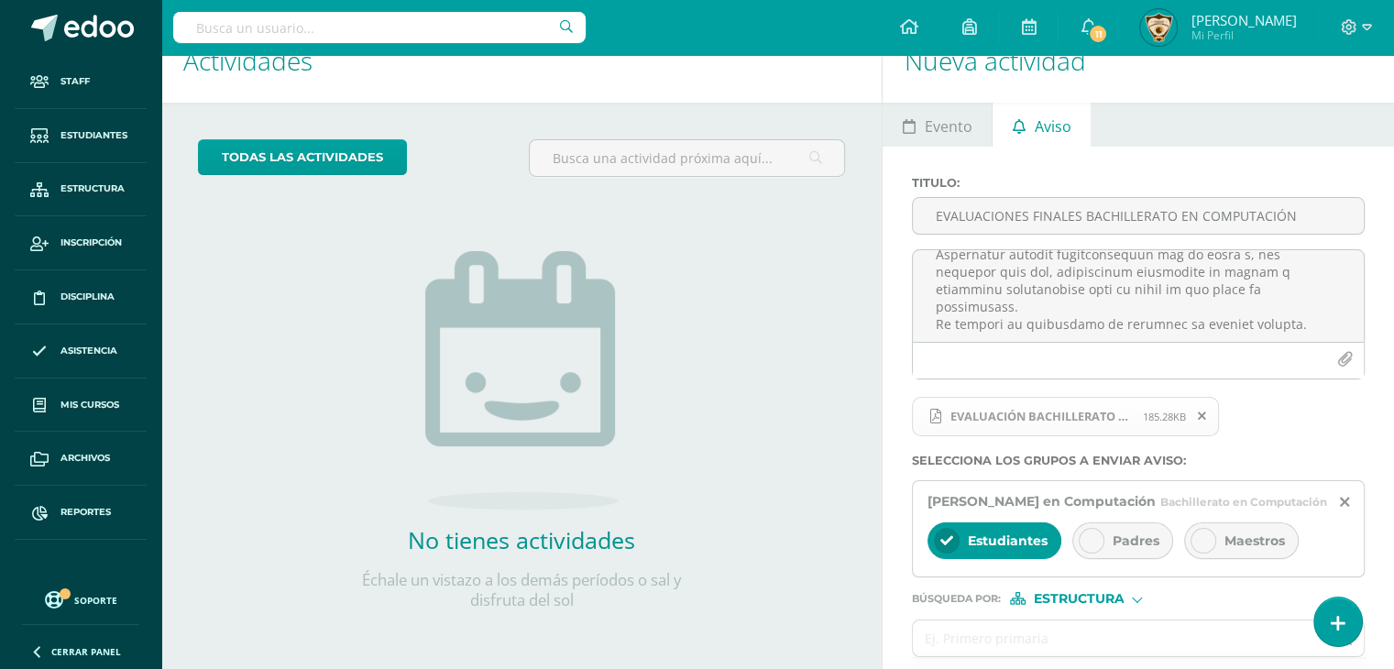
click at [1086, 547] on icon at bounding box center [1091, 540] width 13 height 13
click at [1199, 547] on icon at bounding box center [1203, 540] width 13 height 13
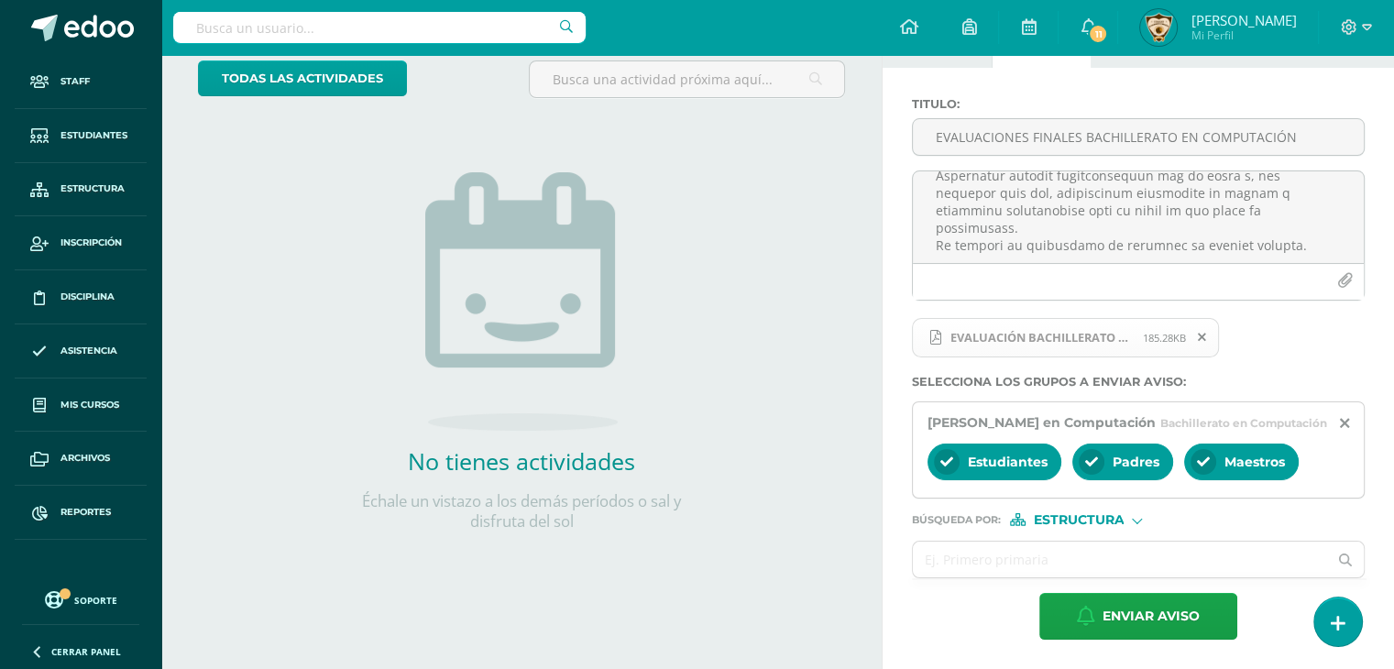
scroll to position [131, 0]
click at [1122, 617] on span "Enviar aviso" at bounding box center [1151, 616] width 97 height 45
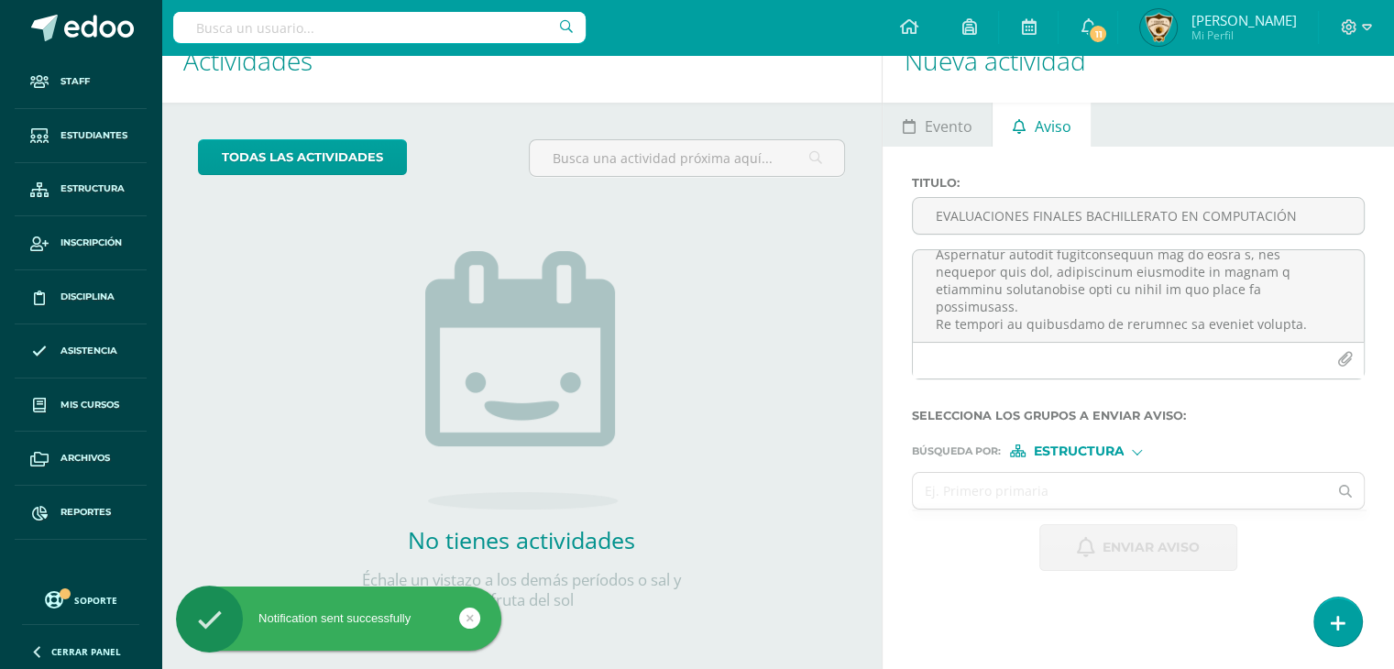
scroll to position [0, 0]
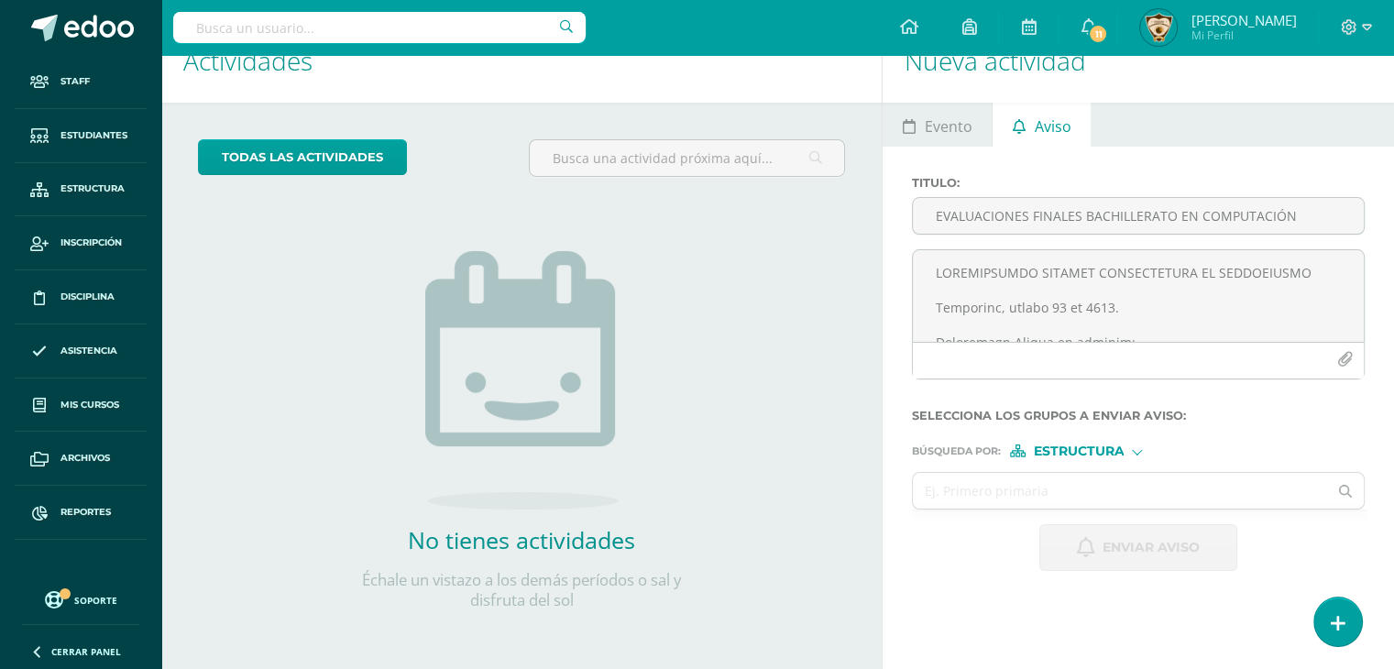
click at [1122, 617] on div "Nueva actividad Evento Aviso Título: Fecha: [DATE] August, 2025 Mo Tu We Th Fr …" at bounding box center [1142, 344] width 520 height 650
click at [937, 217] on input "EVALUACIONES FINALES BACHILLERATO EN COMPUTACIÓN" at bounding box center [1138, 216] width 451 height 36
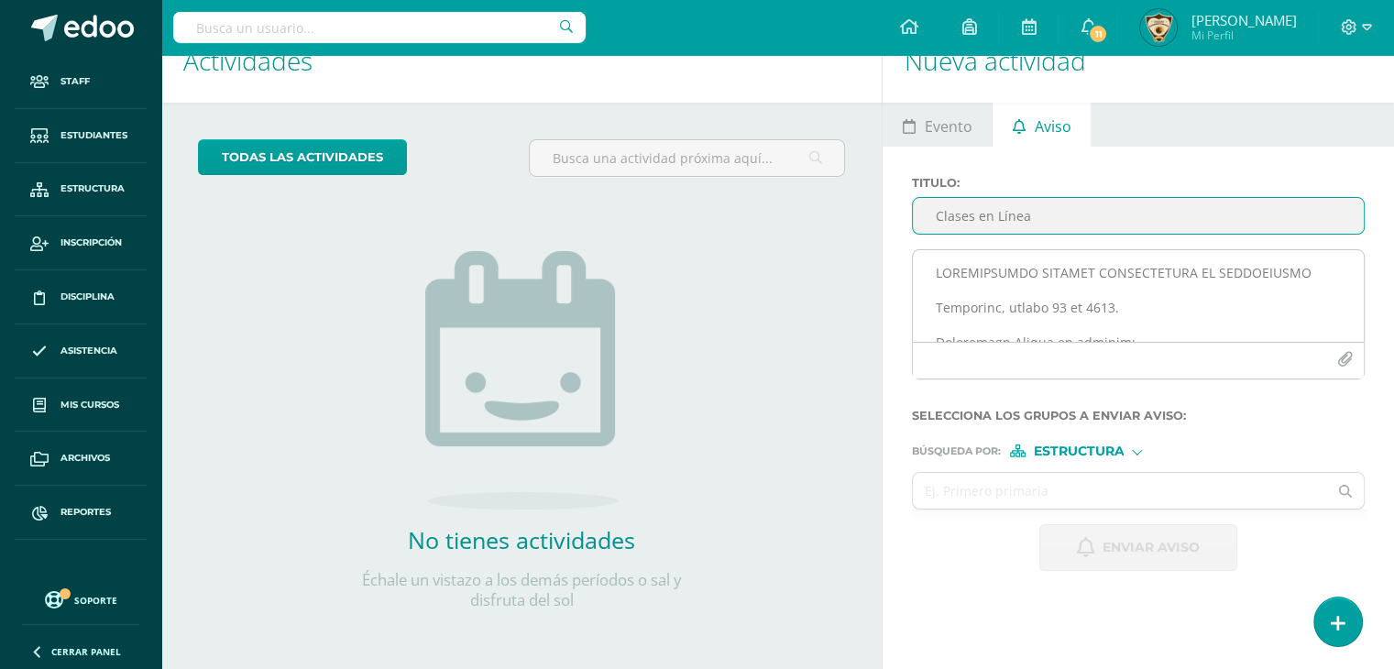
type input "Clases en Línea"
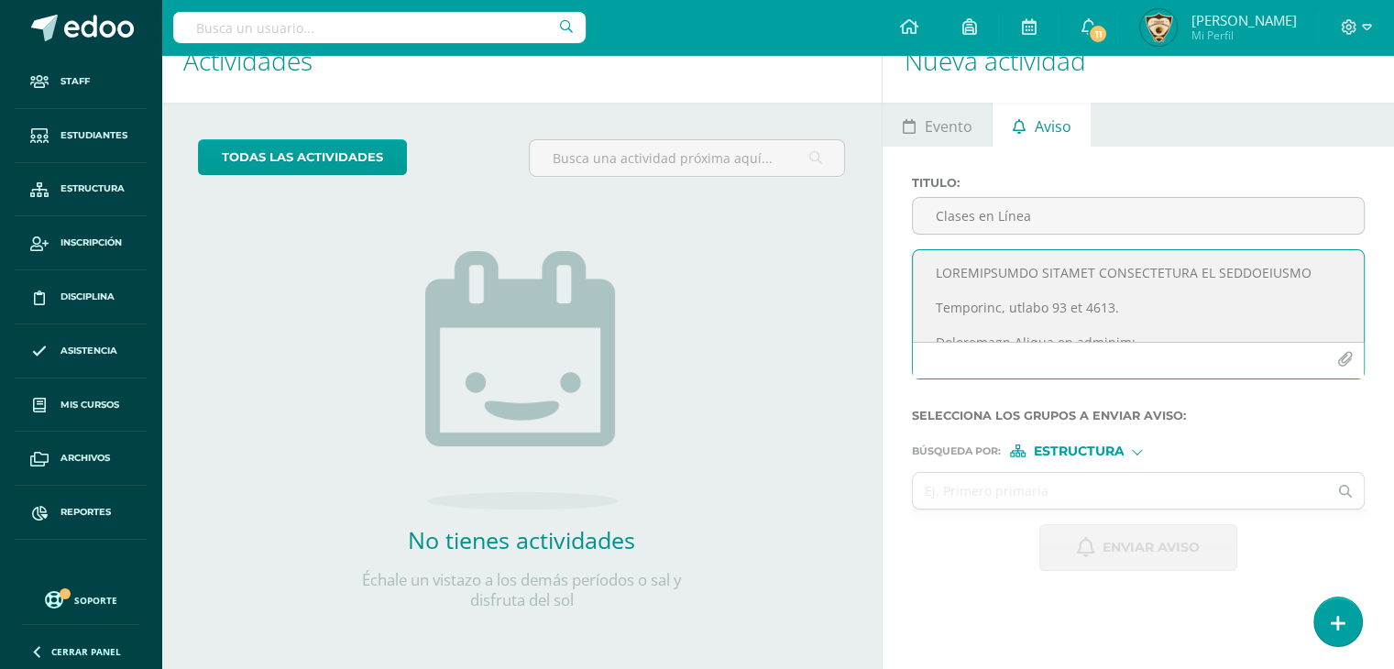
click at [938, 281] on textarea at bounding box center [1138, 296] width 451 height 92
click at [1100, 306] on textarea "[GEOGRAPHIC_DATA][DATE]. "AÑO DE LUZ Y ESPERANZA" Estimados padres de familia, …" at bounding box center [1138, 296] width 451 height 92
click at [1114, 301] on textarea "[GEOGRAPHIC_DATA][DATE]. "AÑO DE LUZ Y ESPERANZA" Estimados padres de familia, …" at bounding box center [1138, 296] width 451 height 92
click at [1111, 335] on textarea "[GEOGRAPHIC_DATA][DATE]. "AÑO DE LUZ Y ESPERANZA" Estimados padres de familia: …" at bounding box center [1138, 296] width 451 height 92
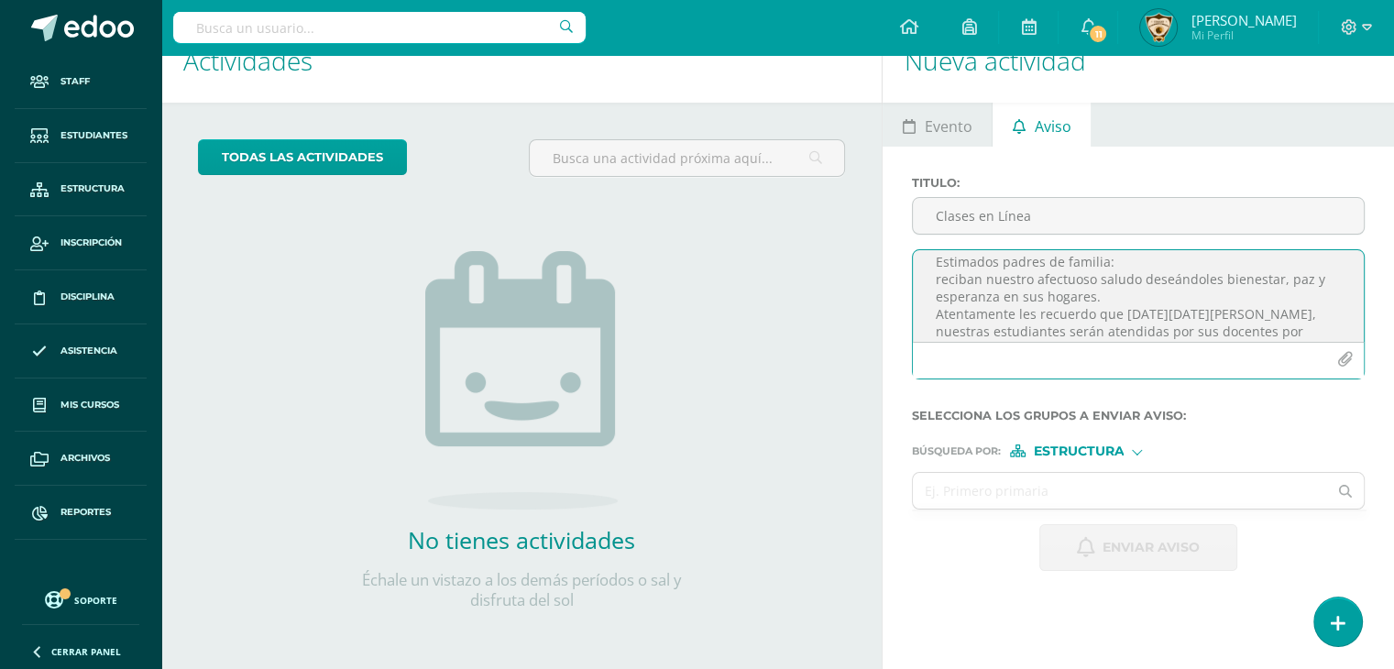
scroll to position [81, 0]
click at [1077, 328] on textarea "[GEOGRAPHIC_DATA][DATE]. "AÑO DE LUZ Y ESPERANZA" Estimados padres de familia: …" at bounding box center [1138, 296] width 451 height 92
click at [1107, 333] on textarea "[GEOGRAPHIC_DATA][DATE]. "AÑO DE LUZ Y ESPERANZA" Estimados padres de familia: …" at bounding box center [1138, 296] width 451 height 92
click at [1075, 332] on textarea "[GEOGRAPHIC_DATA][DATE]. "AÑO DE LUZ Y ESPERANZA" Estimados padres de familia: …" at bounding box center [1138, 296] width 451 height 92
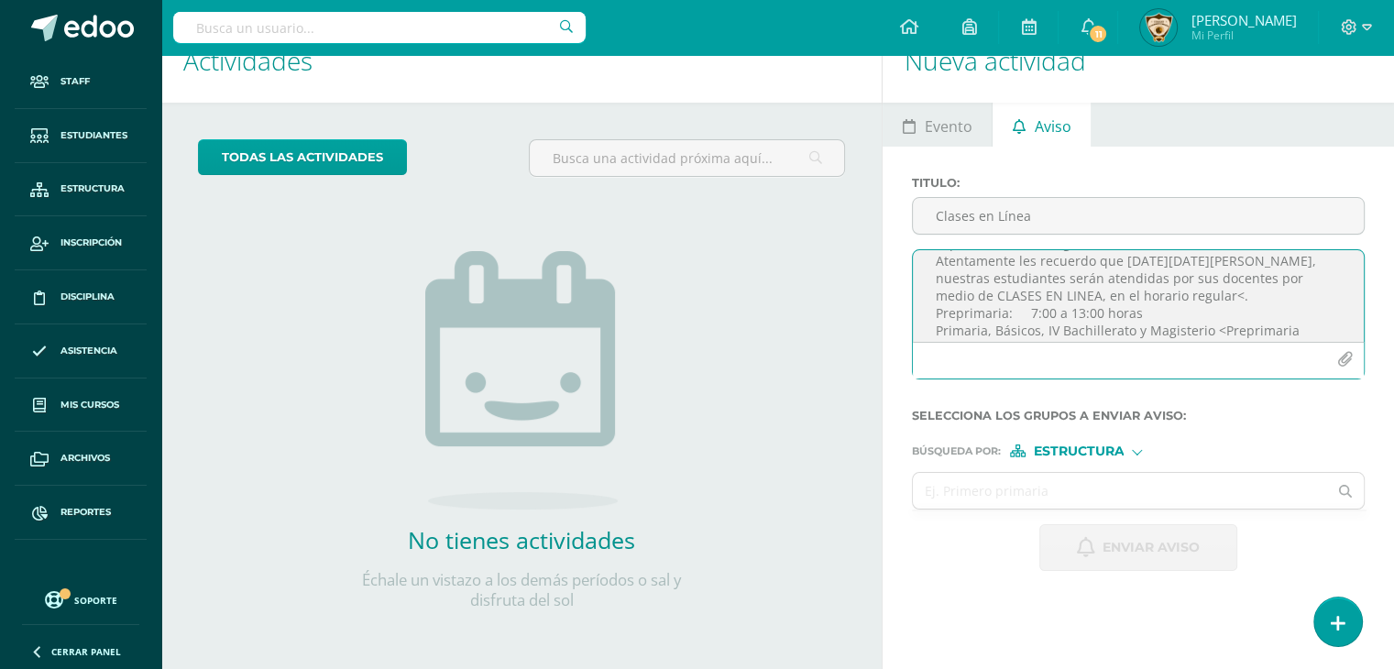
click at [1217, 325] on textarea "[GEOGRAPHIC_DATA][DATE]. "AÑO DE LUZ Y ESPERANZA" Estimados padres de familia: …" at bounding box center [1138, 296] width 451 height 92
click at [1284, 328] on textarea "[GEOGRAPHIC_DATA][DATE]. "AÑO DE LUZ Y ESPERANZA" Estimados padres de familia: …" at bounding box center [1138, 296] width 451 height 92
click at [1308, 335] on textarea "[GEOGRAPHIC_DATA][DATE]. "AÑO DE LUZ Y ESPERANZA" Estimados padres de familia: …" at bounding box center [1138, 296] width 451 height 92
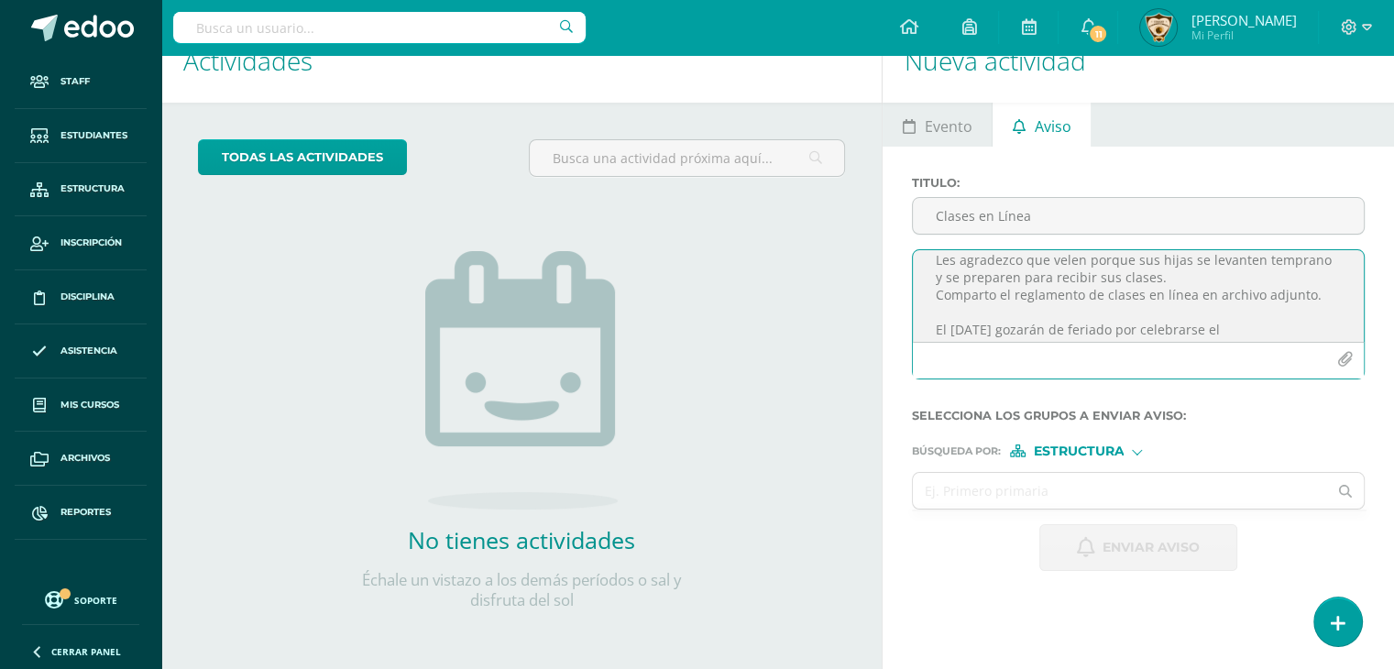
click at [1002, 329] on textarea "[GEOGRAPHIC_DATA][DATE]. "AÑO DE LUZ Y ESPERANZA" Estimados padres de familia: …" at bounding box center [1138, 296] width 451 height 92
click at [996, 334] on textarea "[GEOGRAPHIC_DATA][DATE]. "AÑO DE LUZ Y ESPERANZA" Estimados padres de familia: …" at bounding box center [1138, 296] width 451 height 92
click at [1233, 335] on textarea "[GEOGRAPHIC_DATA][DATE]. "AÑO DE LUZ Y ESPERANZA" Estimados padres de familia: …" at bounding box center [1138, 296] width 451 height 92
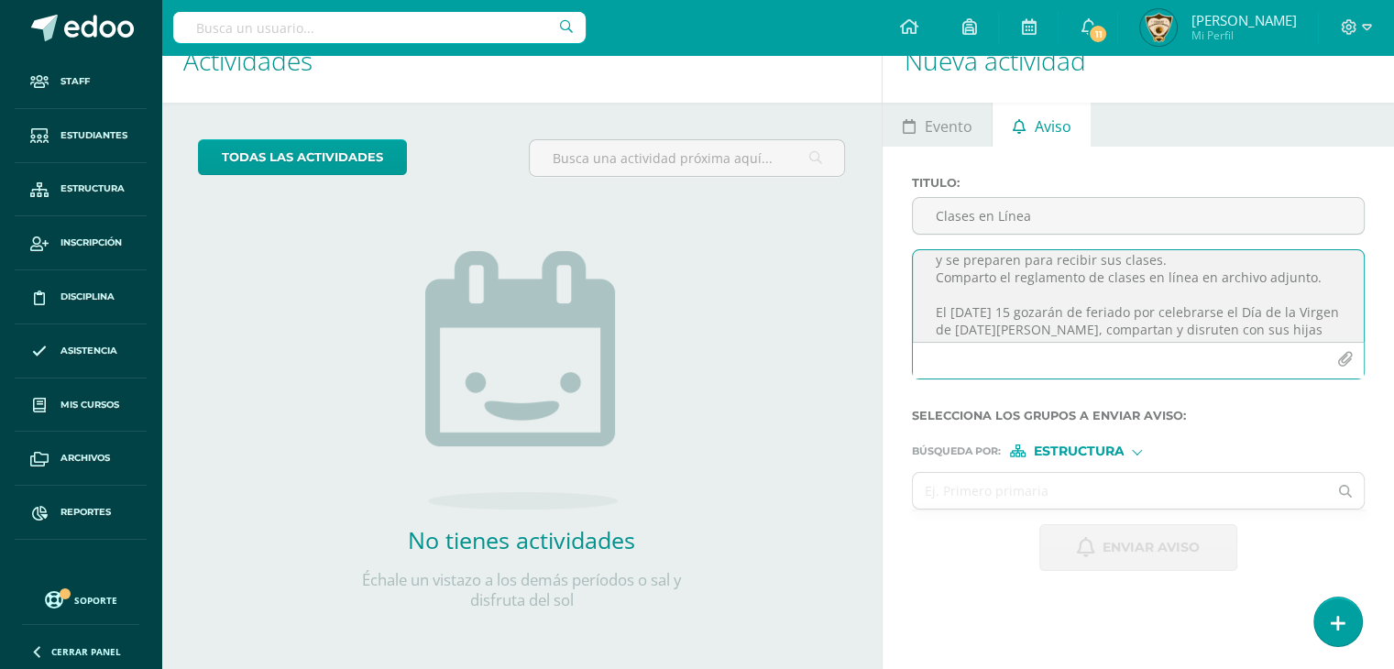
scroll to position [257, 0]
click at [1124, 313] on textarea "[GEOGRAPHIC_DATA][DATE]. "AÑO DE LUZ Y ESPERANZA" Estimados padres de familia: …" at bounding box center [1138, 296] width 451 height 92
click at [999, 335] on textarea "[GEOGRAPHIC_DATA][DATE]. "AÑO DE LUZ Y ESPERANZA" Estimados padres de familia: …" at bounding box center [1138, 296] width 451 height 92
click at [1107, 289] on textarea "[GEOGRAPHIC_DATA][DATE]. "AÑO DE LUZ Y ESPERANZA" Estimados padres de familia: …" at bounding box center [1138, 296] width 451 height 92
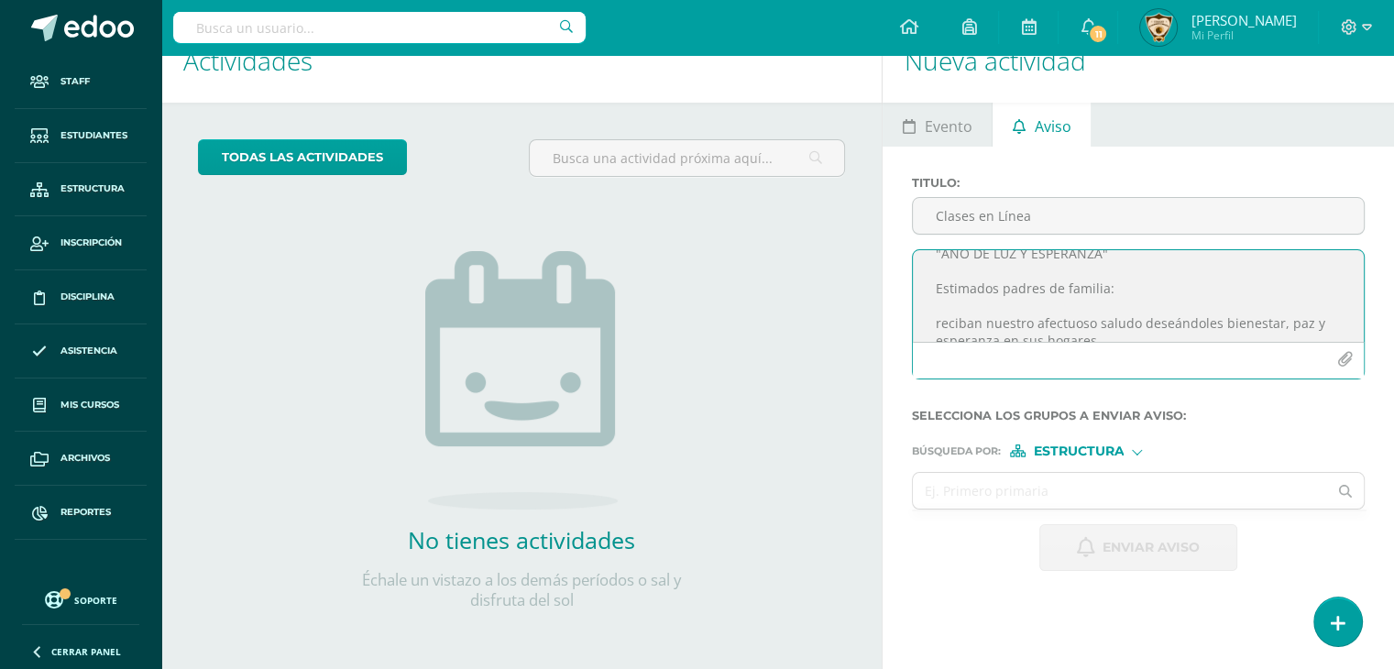
click at [943, 324] on textarea "[GEOGRAPHIC_DATA][DATE]. "AÑO DE LUZ Y ESPERANZA" Estimados padres de familia: …" at bounding box center [1138, 296] width 451 height 92
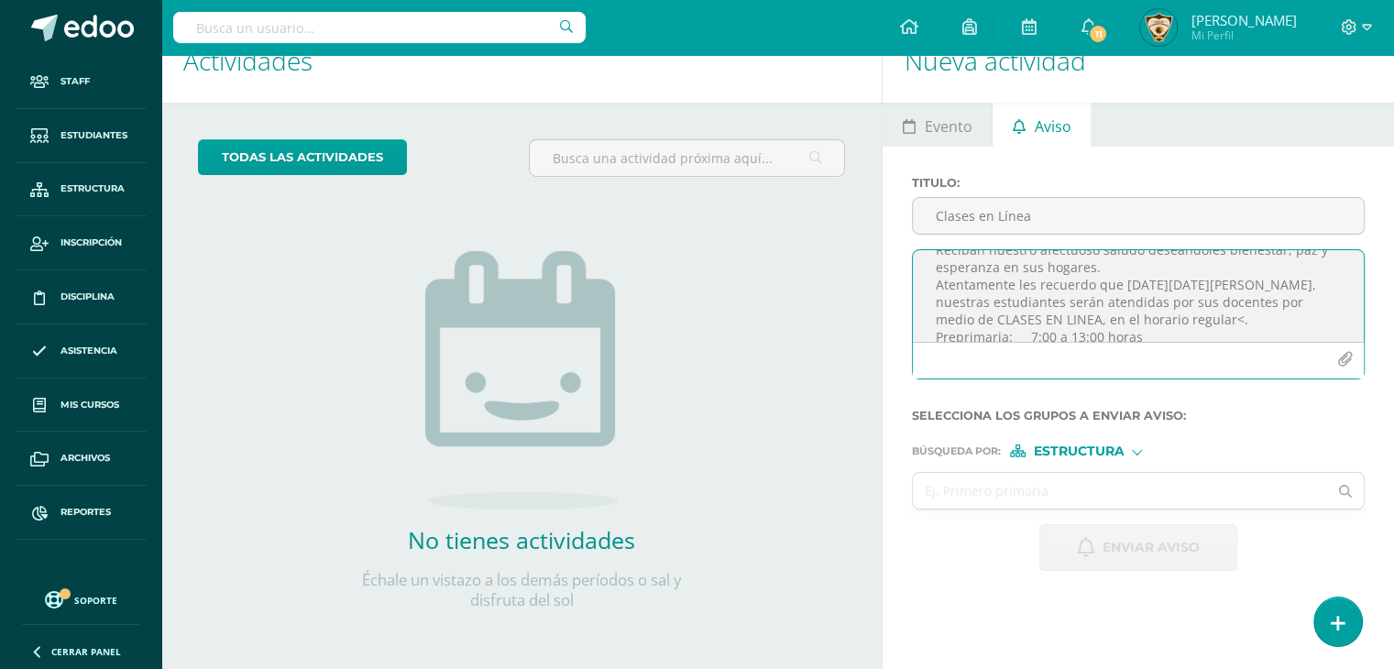
click at [951, 334] on textarea "[GEOGRAPHIC_DATA][DATE]. "AÑO DE LUZ Y ESPERANZA" Estimados padres de familia: …" at bounding box center [1138, 296] width 451 height 92
click at [935, 280] on textarea "[GEOGRAPHIC_DATA][DATE]. "AÑO DE LUZ Y ESPERANZA" Estimados padres de familia: …" at bounding box center [1138, 296] width 451 height 92
click at [1239, 303] on textarea "[GEOGRAPHIC_DATA][DATE]. "AÑO DE LUZ Y ESPERANZA" Estimados padres de familia: …" at bounding box center [1138, 296] width 451 height 92
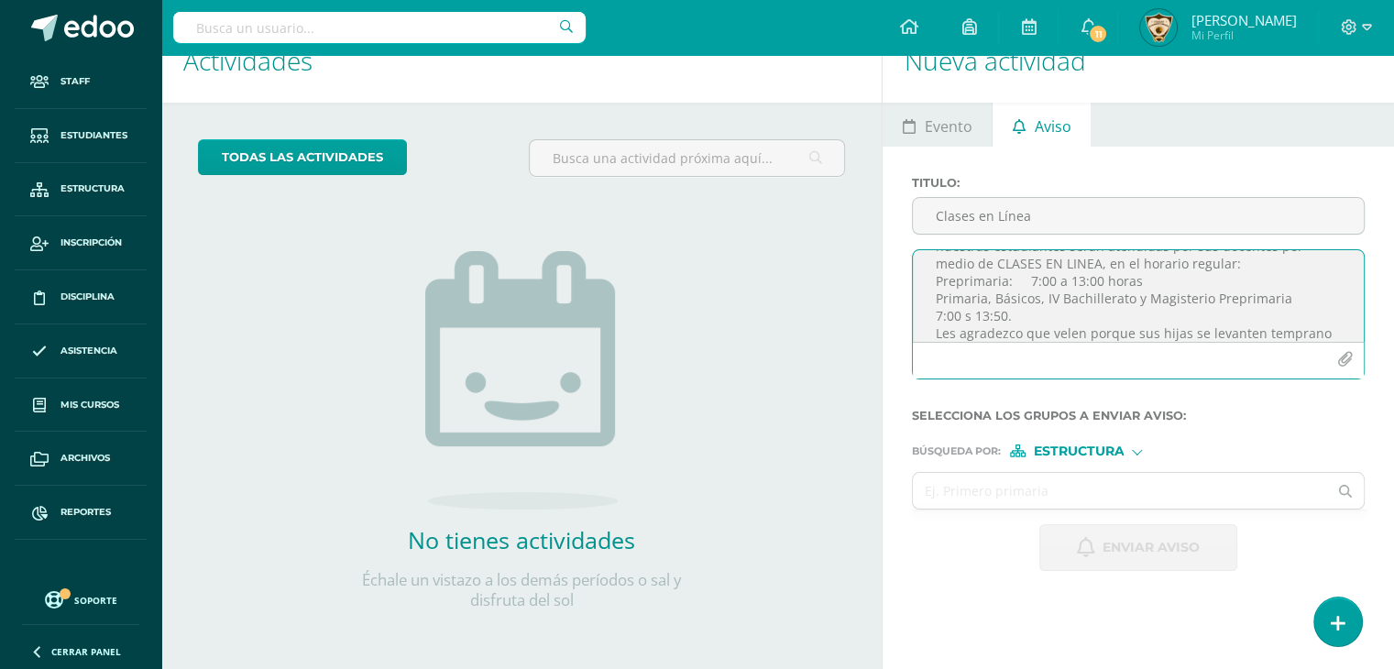
click at [1142, 303] on textarea "[GEOGRAPHIC_DATA][DATE]. "AÑO DE LUZ Y ESPERANZA" Estimados padres de familia: …" at bounding box center [1138, 296] width 451 height 92
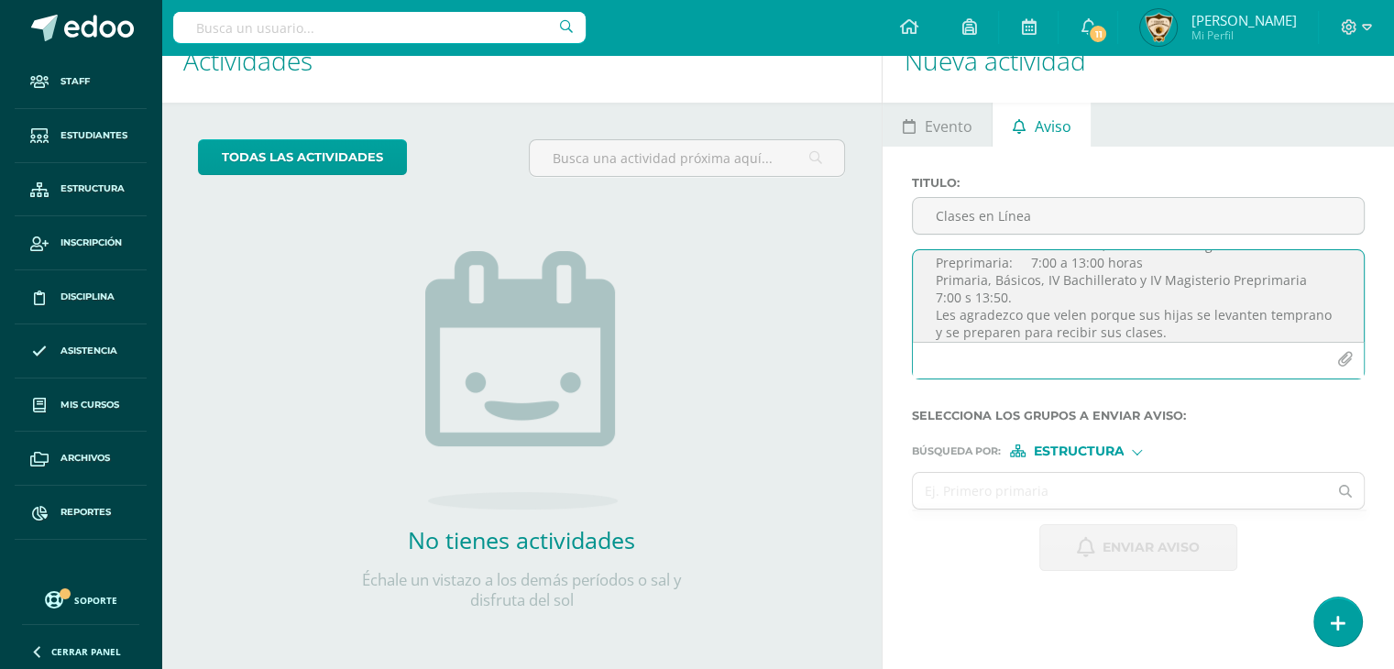
scroll to position [220, 0]
click at [1165, 313] on textarea "[GEOGRAPHIC_DATA][DATE]. "AÑO DE LUZ Y ESPERANZA" Estimados padres de familia: …" at bounding box center [1138, 296] width 451 height 92
click at [1316, 298] on textarea "[GEOGRAPHIC_DATA][DATE]. "AÑO DE LUZ Y ESPERANZA" Estimados padres de familia: …" at bounding box center [1138, 296] width 451 height 92
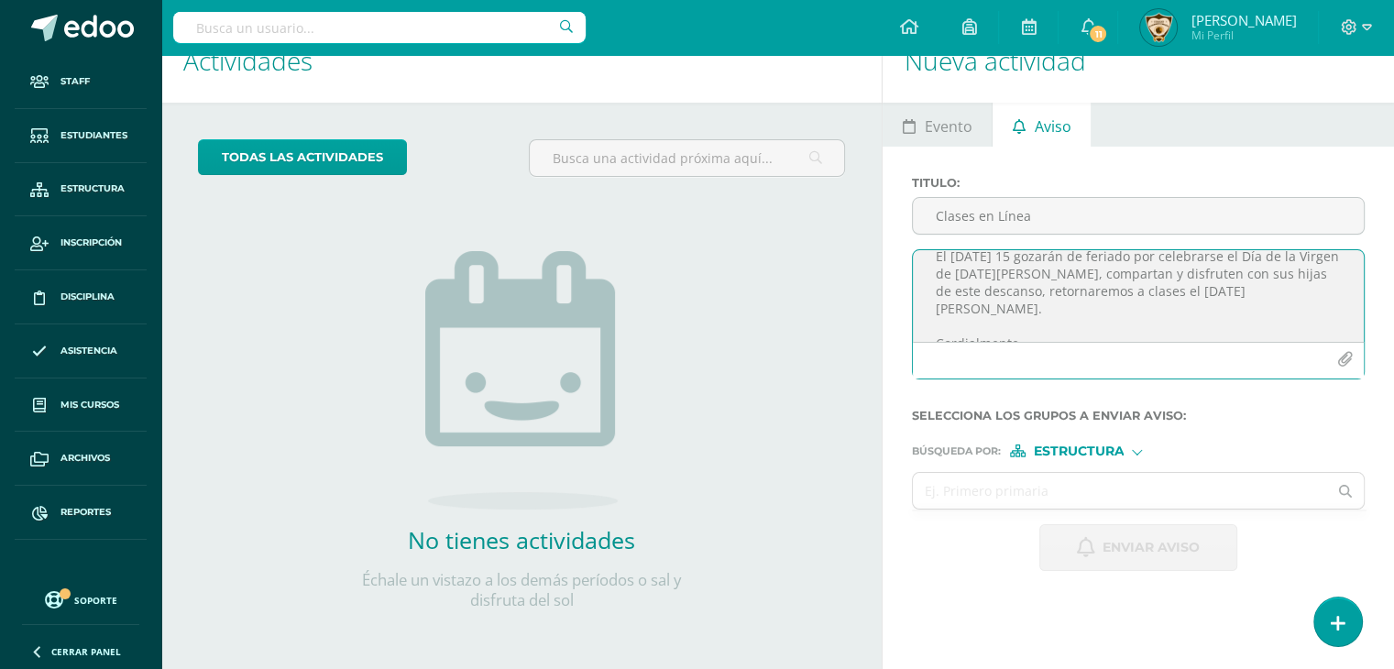
scroll to position [367, 0]
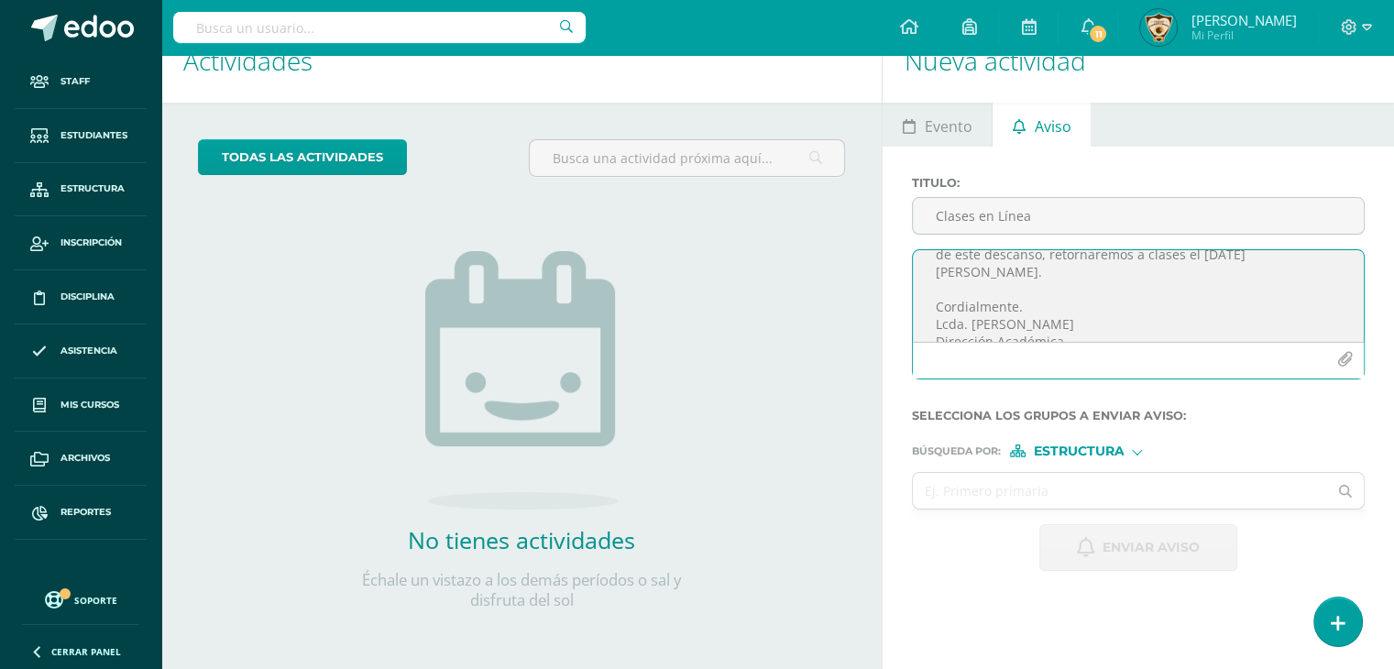
click at [1002, 255] on textarea "[GEOGRAPHIC_DATA][DATE]. "AÑO DE LUZ Y ESPERANZA" Estimados padres de familia: …" at bounding box center [1138, 296] width 451 height 92
click at [1339, 360] on icon "button" at bounding box center [1346, 360] width 16 height 16
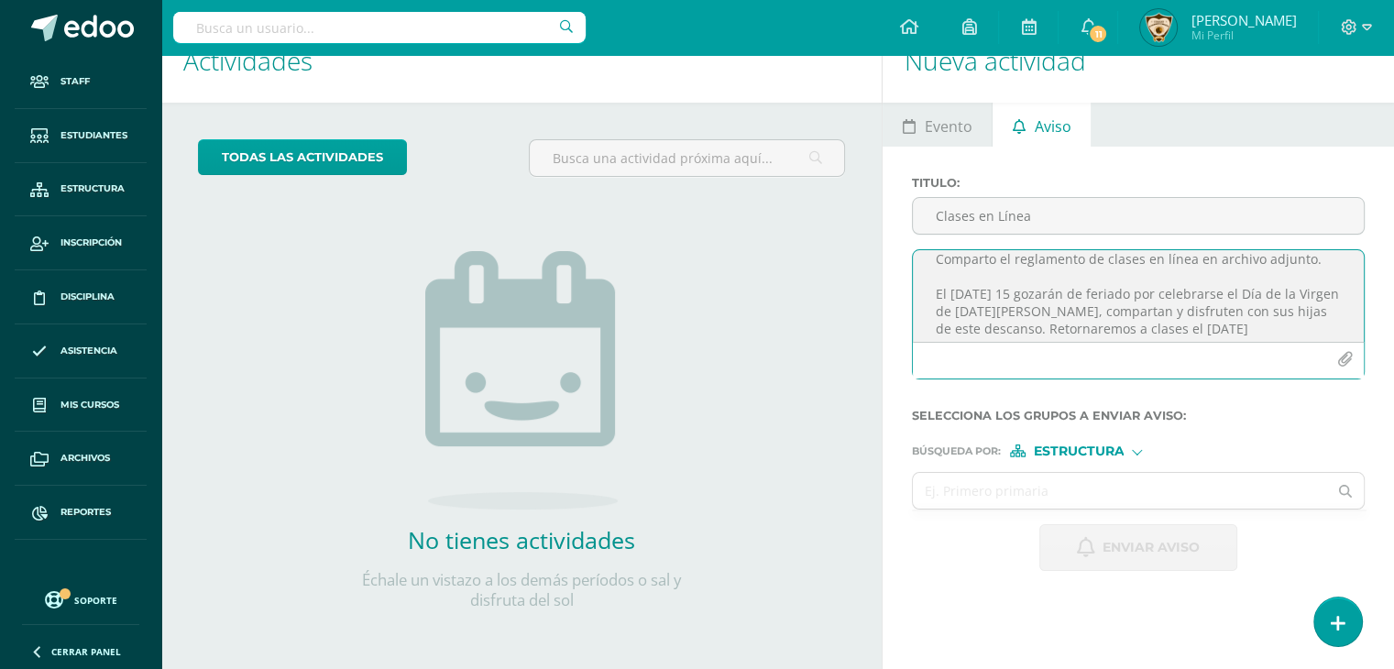
scroll to position [256, 0]
click at [1239, 287] on textarea "[GEOGRAPHIC_DATA][DATE]. "AÑO DE LUZ Y ESPERANZA" Estimados padres de familia: …" at bounding box center [1138, 296] width 451 height 92
click at [1038, 298] on textarea "[GEOGRAPHIC_DATA][DATE]. "AÑO DE LUZ Y ESPERANZA" Estimados padres de familia: …" at bounding box center [1138, 296] width 451 height 92
type textarea "[GEOGRAPHIC_DATA][DATE]. "AÑO DE LUZ Y ESPERANZA" Estimados padres de familia: …"
click at [1345, 358] on icon "button" at bounding box center [1346, 360] width 16 height 16
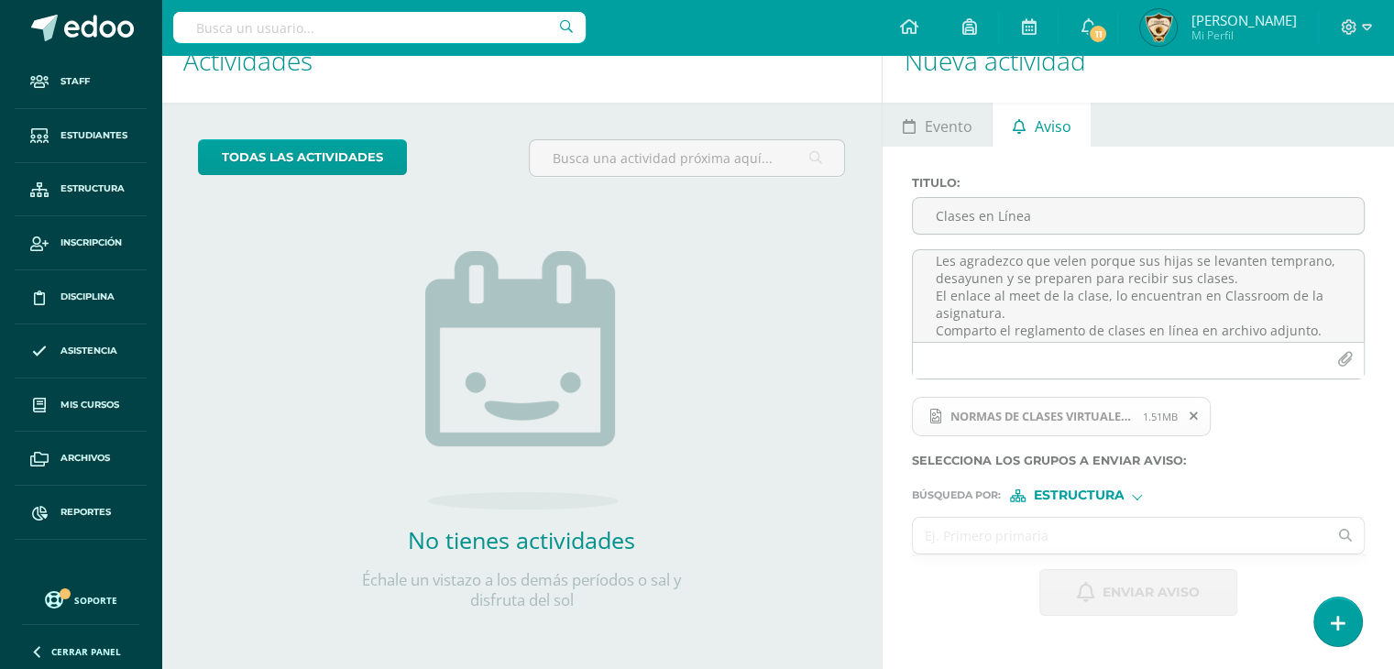
click at [941, 533] on input "text" at bounding box center [1120, 536] width 414 height 36
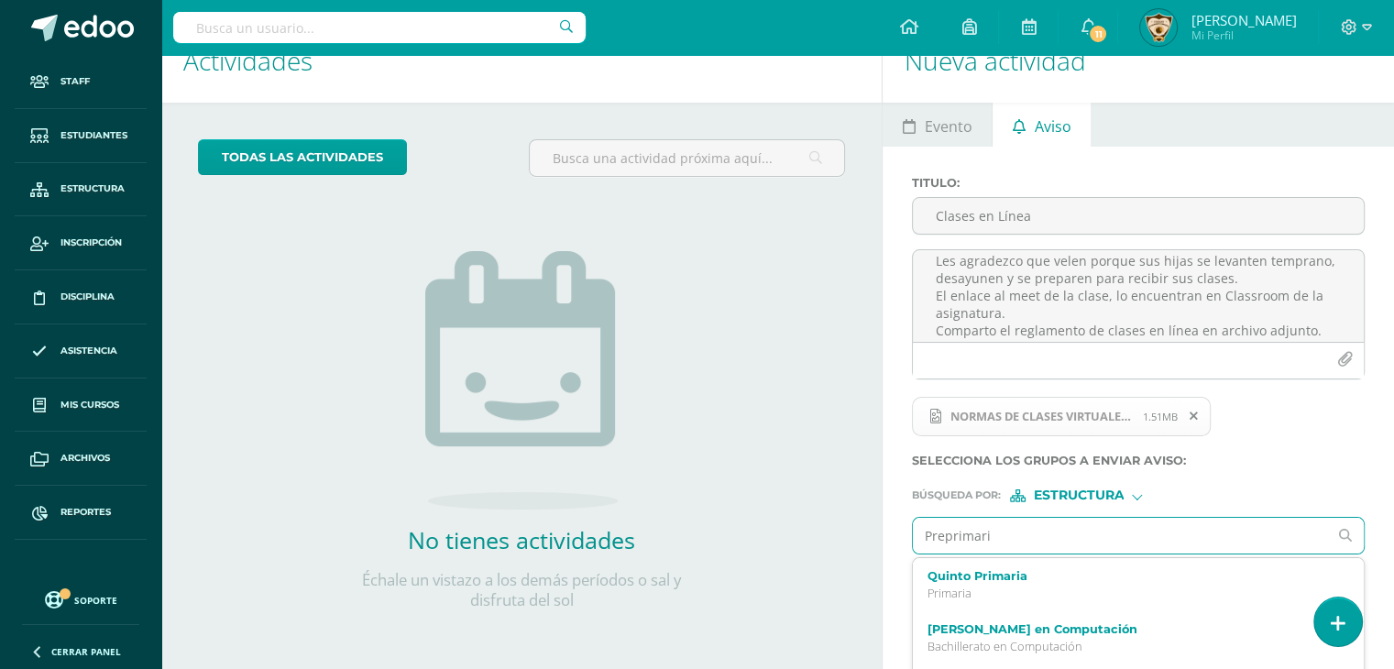
type input "Preprimaria"
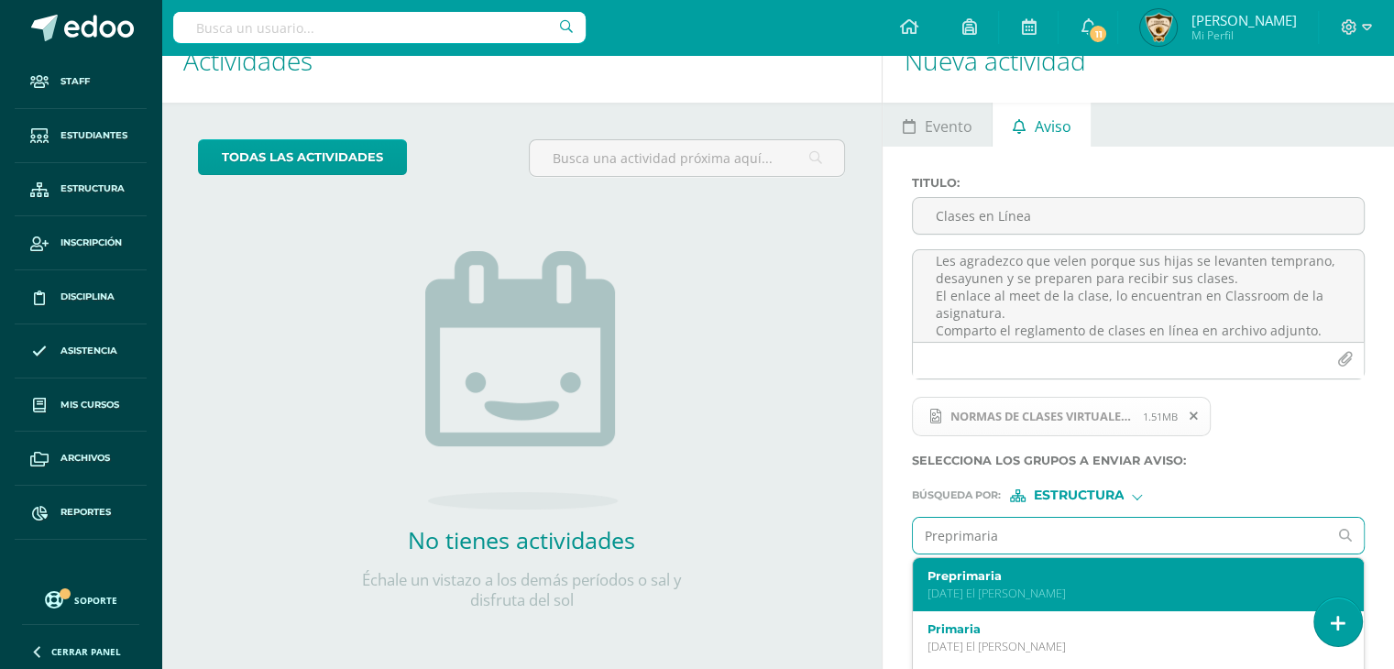
click at [965, 576] on label "Preprimaria" at bounding box center [1130, 576] width 404 height 14
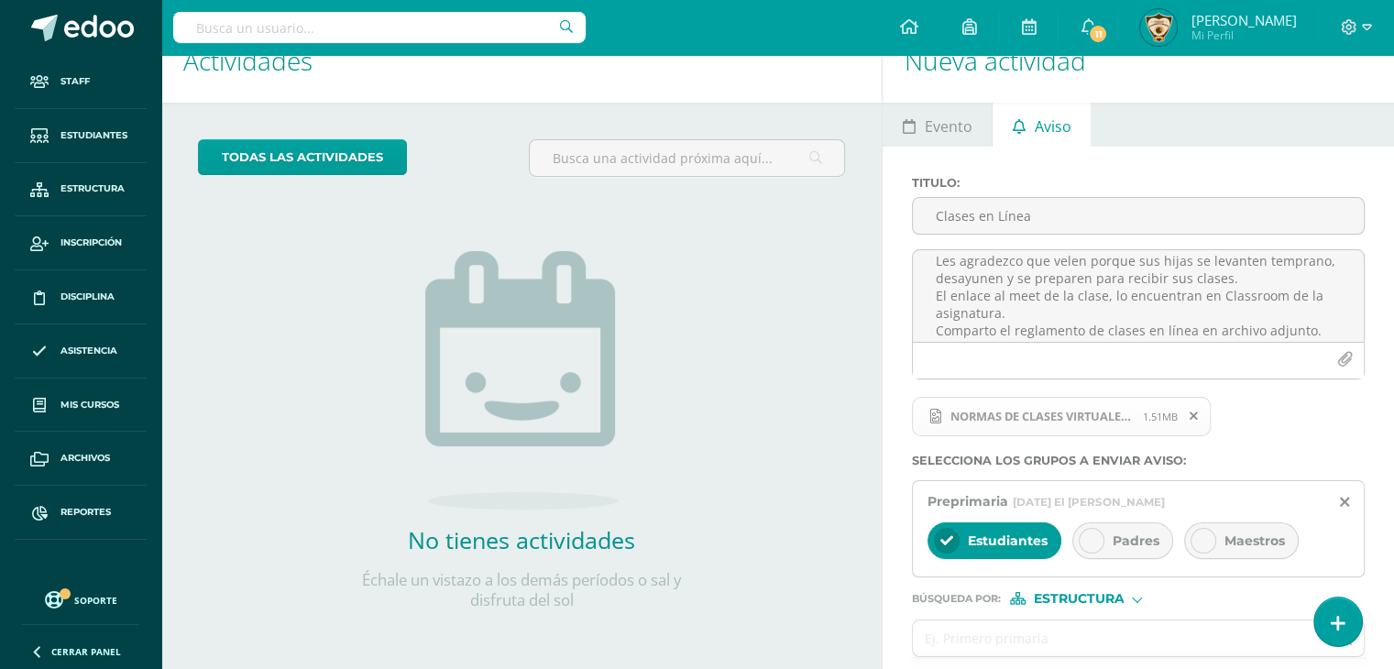
click at [1089, 541] on icon at bounding box center [1091, 540] width 13 height 13
click at [1205, 545] on icon at bounding box center [1203, 540] width 13 height 13
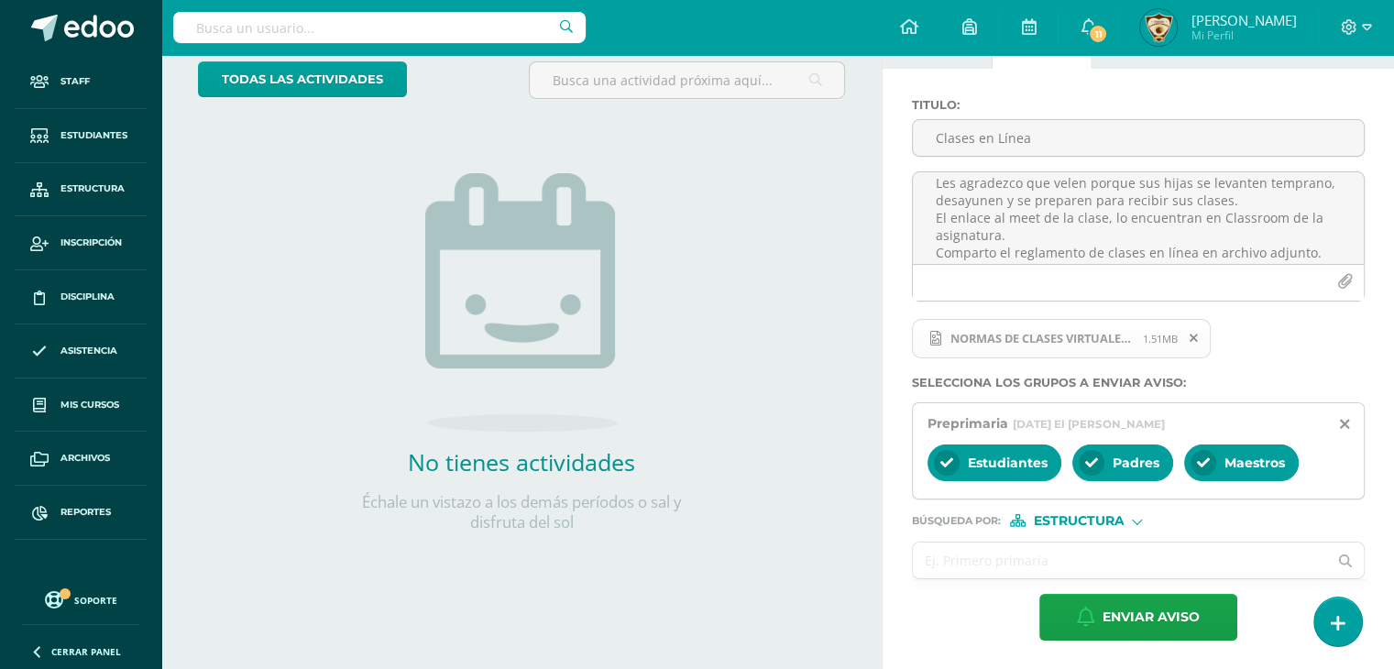
click at [932, 555] on input "text" at bounding box center [1120, 561] width 414 height 36
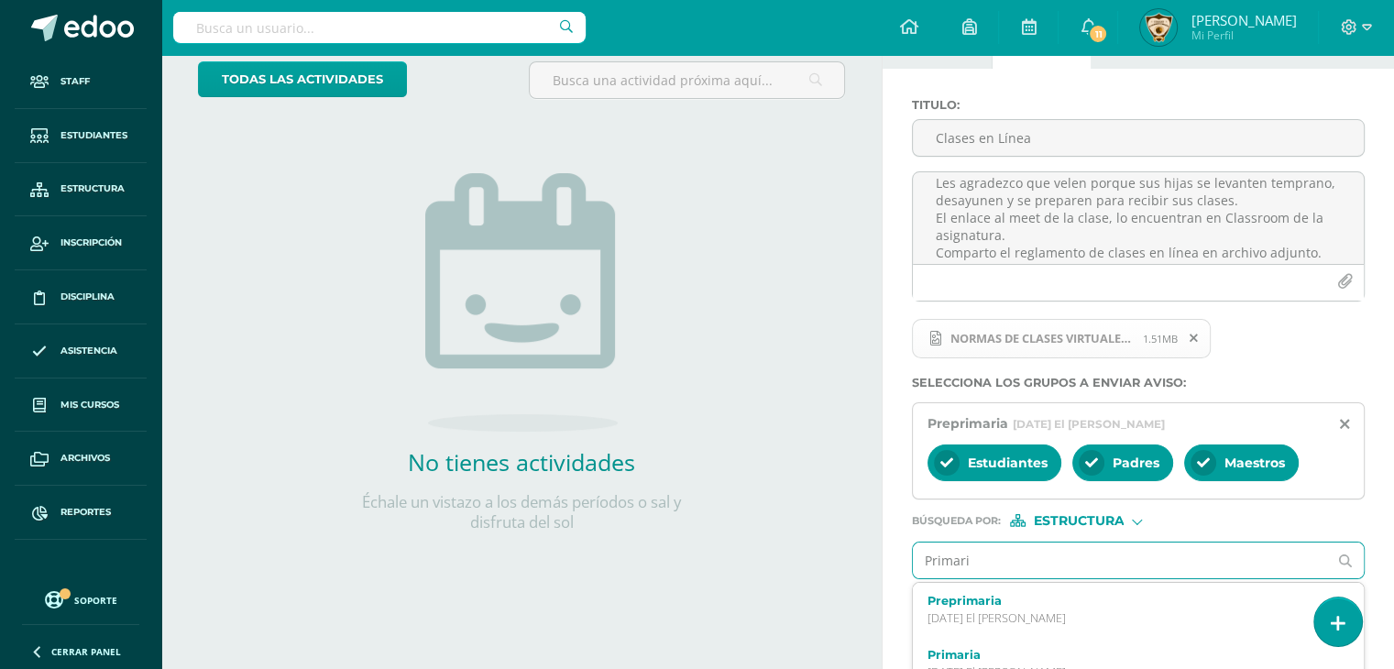
type input "Primaria"
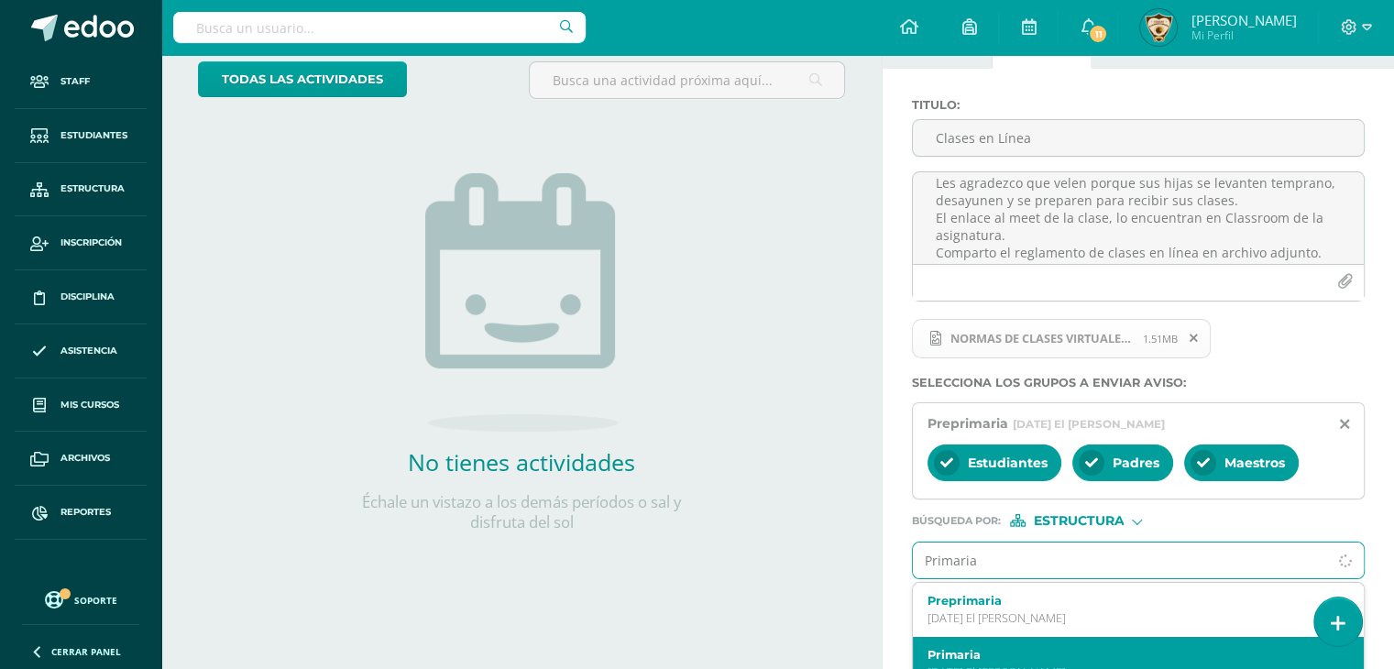
scroll to position [134, 0]
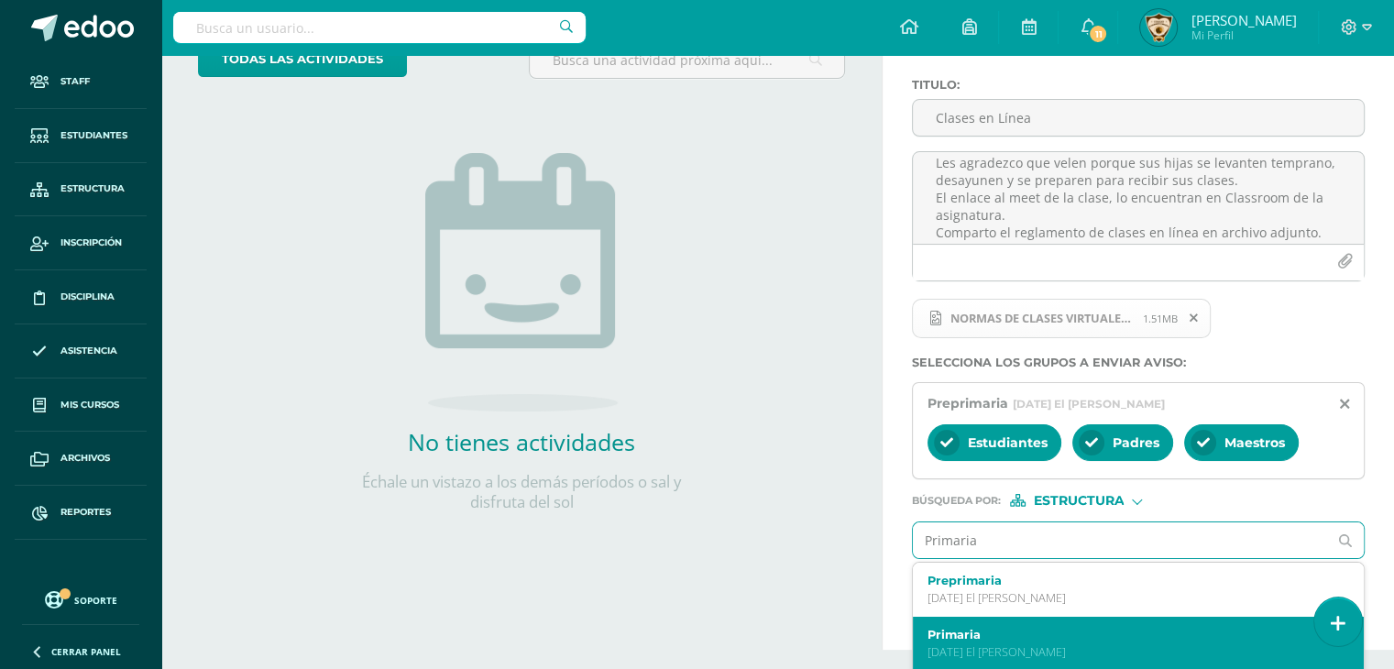
click at [968, 656] on p "[DATE] El [PERSON_NAME]" at bounding box center [1130, 653] width 404 height 16
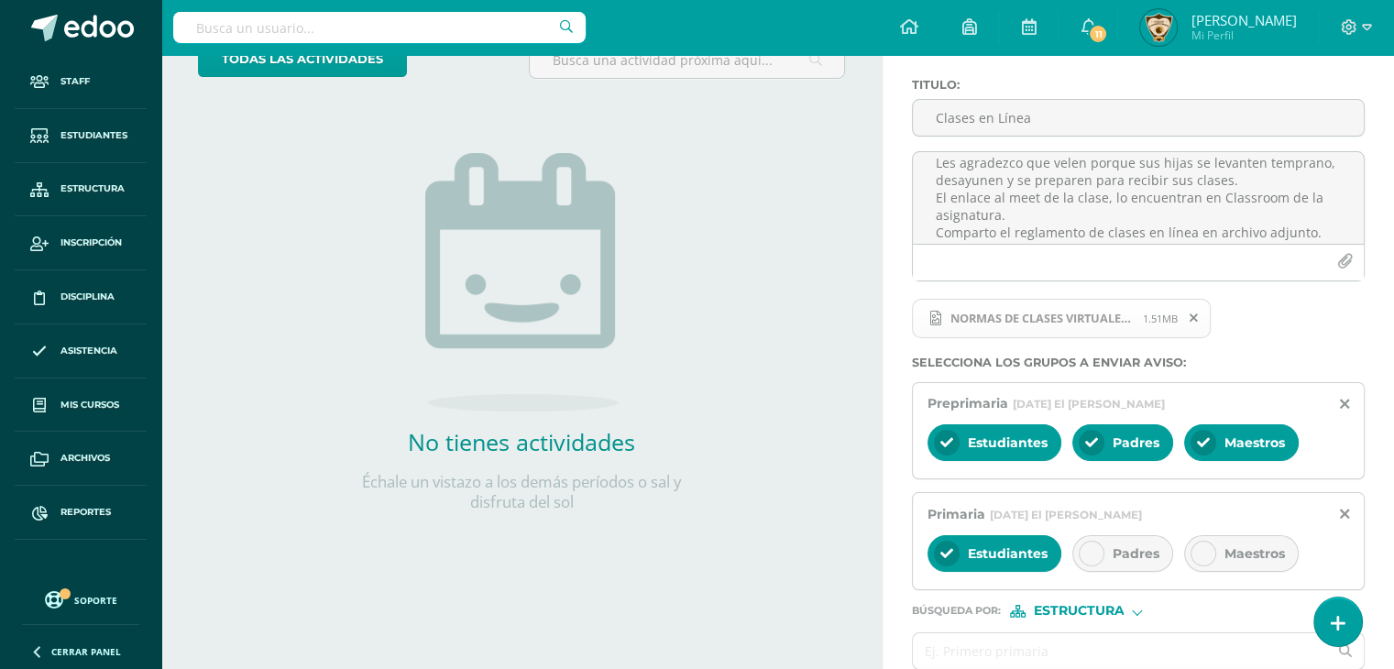
click at [1093, 547] on icon at bounding box center [1091, 553] width 13 height 13
click at [1202, 548] on icon at bounding box center [1203, 553] width 13 height 13
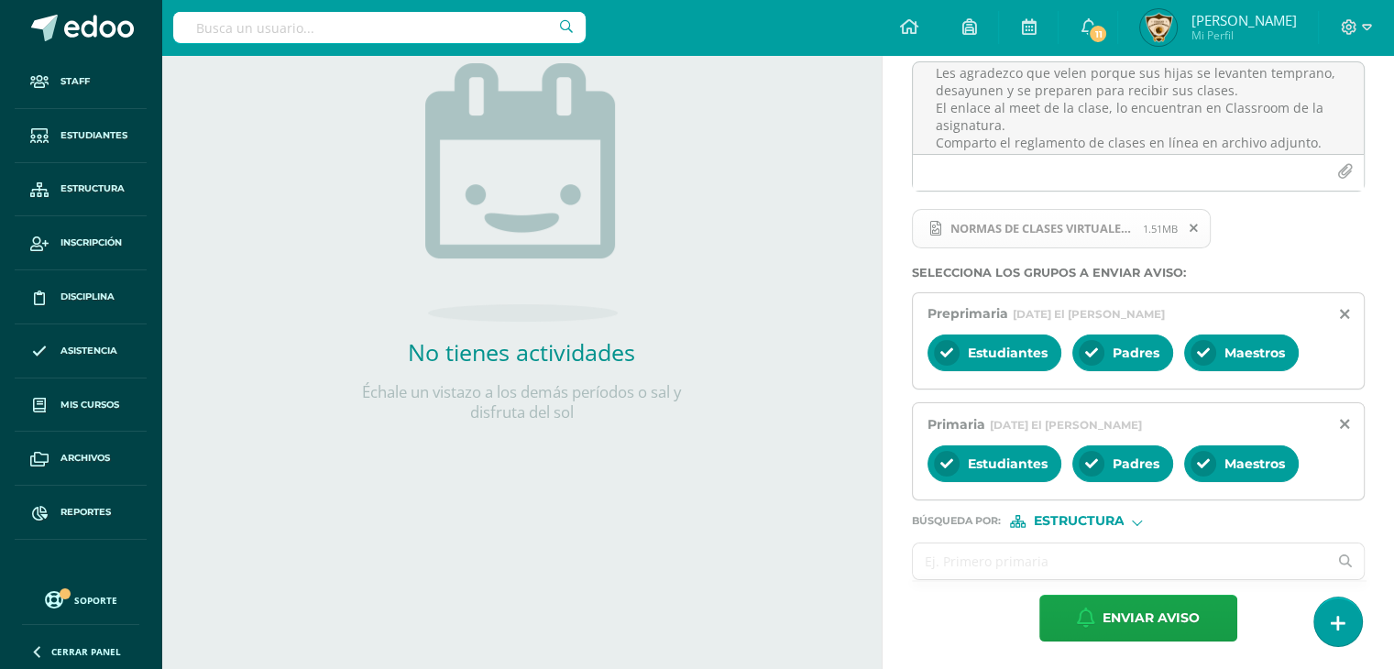
click at [946, 555] on input "text" at bounding box center [1120, 562] width 414 height 36
type input "Básicos"
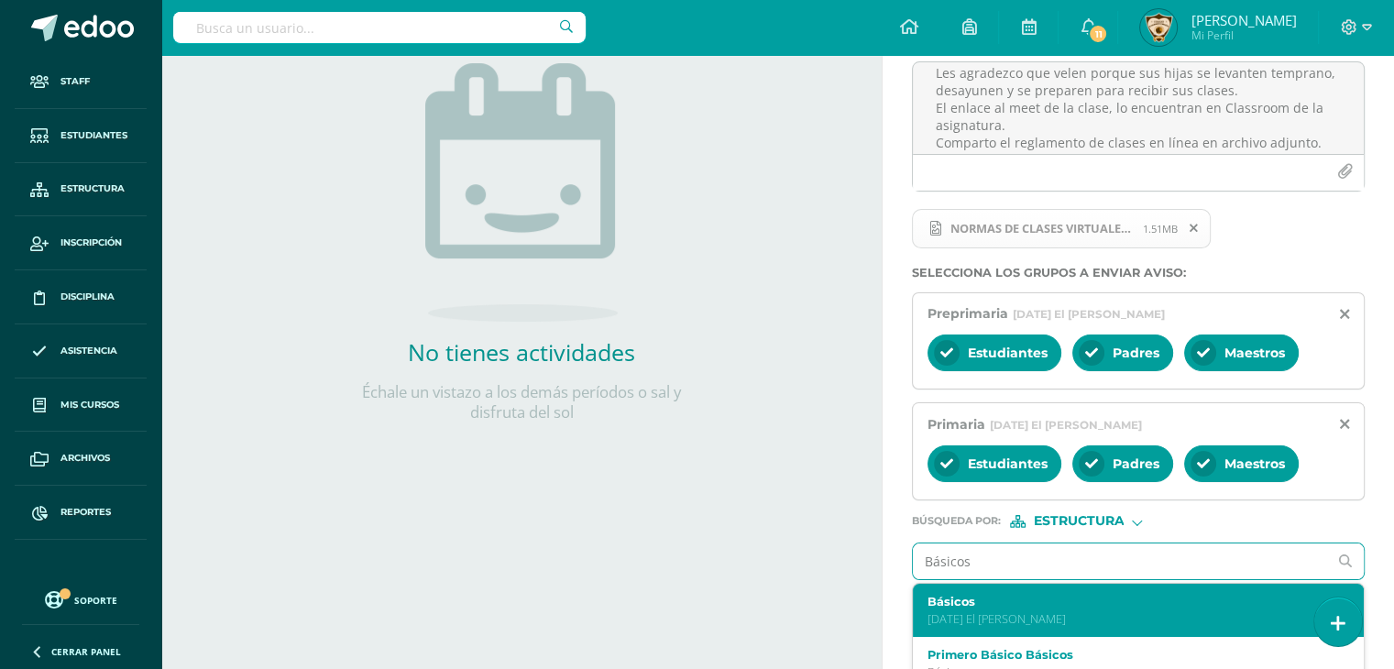
click at [945, 597] on label "Básicos" at bounding box center [1130, 602] width 404 height 14
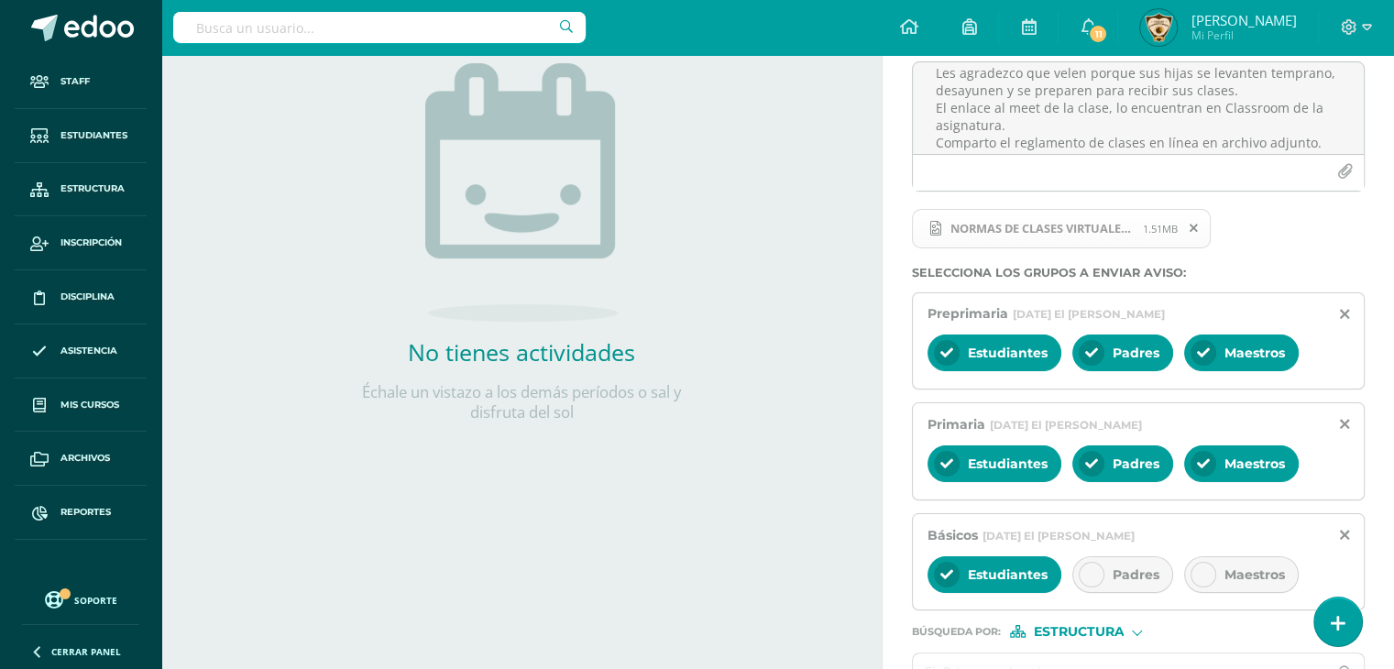
click at [1085, 573] on icon at bounding box center [1091, 574] width 13 height 13
click at [1199, 575] on icon at bounding box center [1203, 574] width 13 height 13
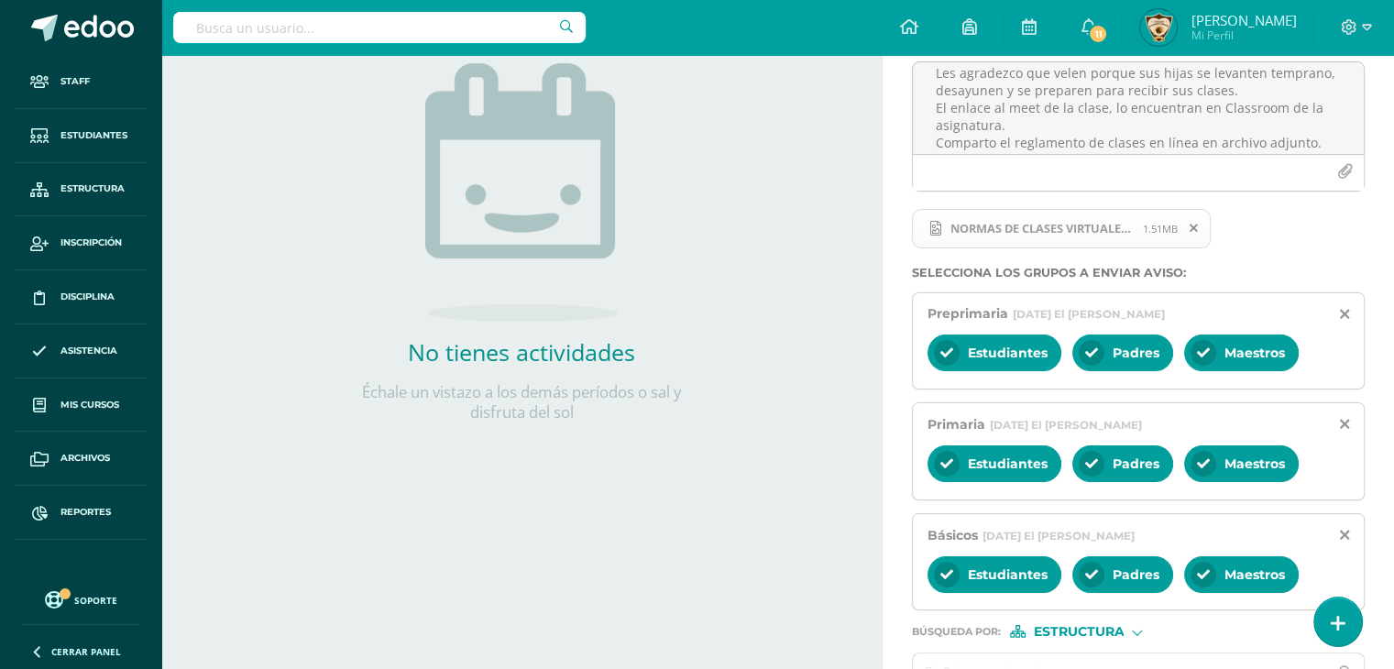
scroll to position [334, 0]
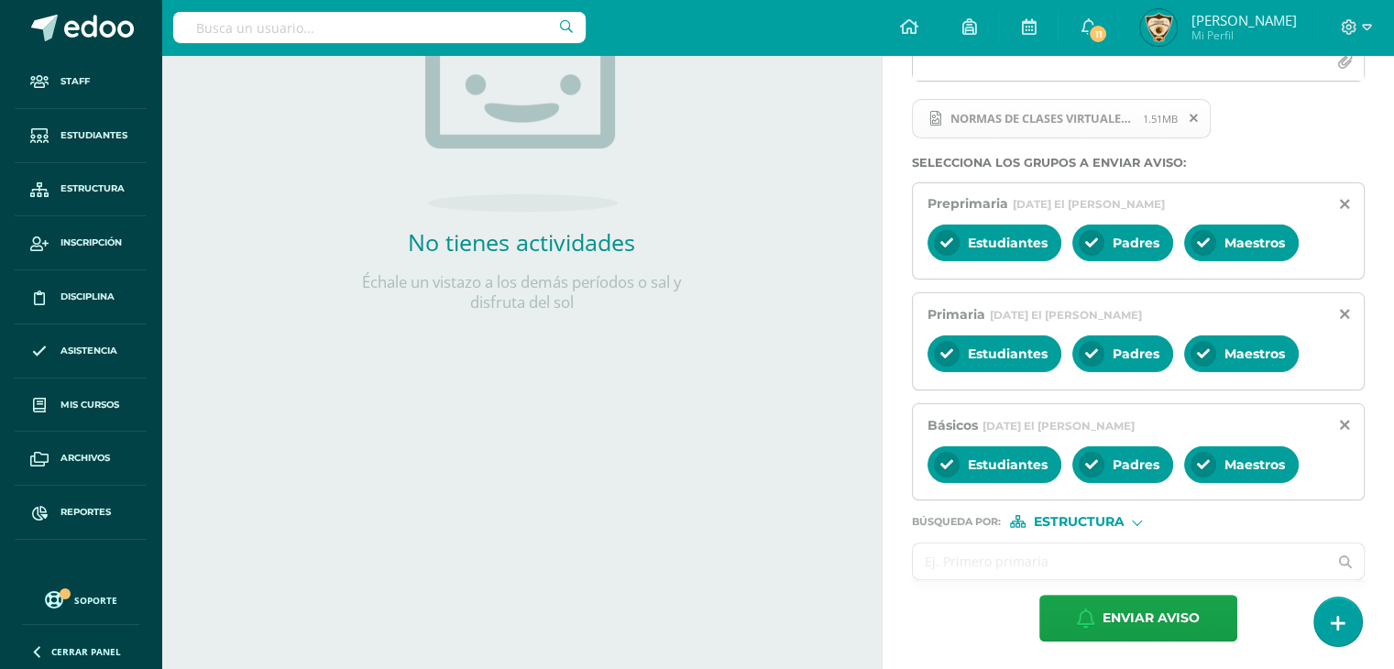
click at [929, 558] on input "text" at bounding box center [1120, 562] width 414 height 36
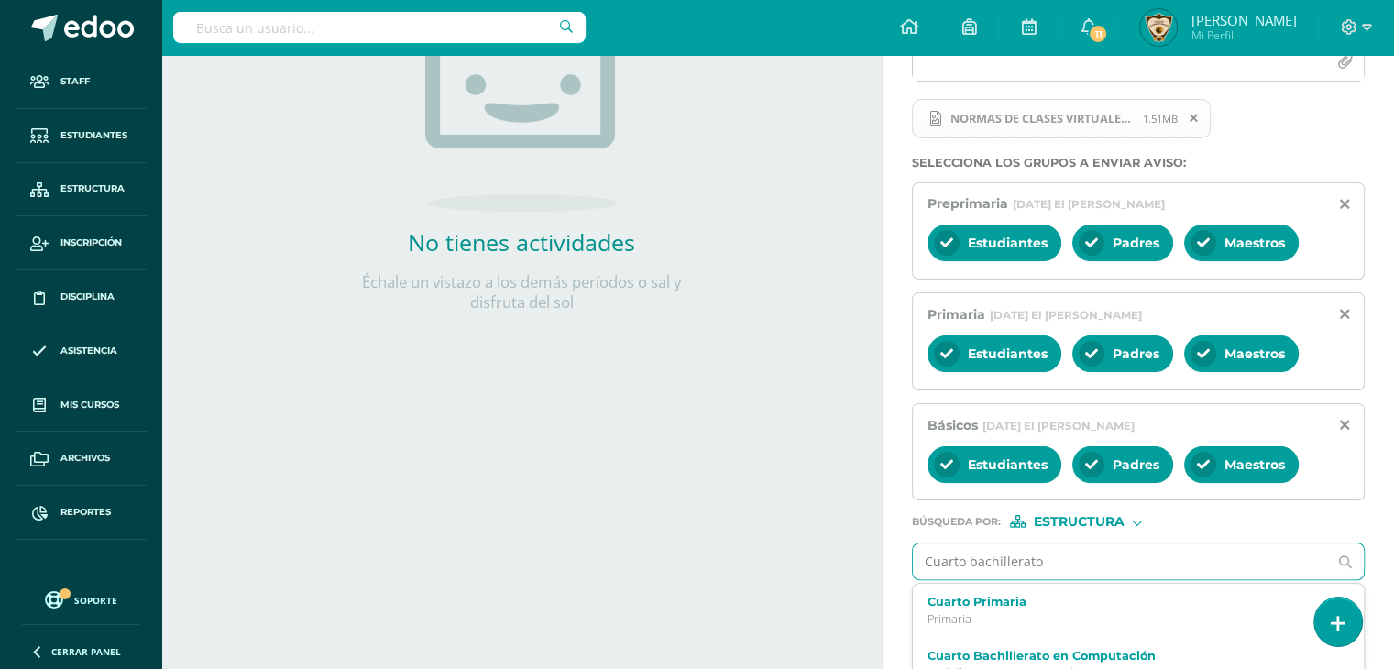
type input "Cuarto bachillerato"
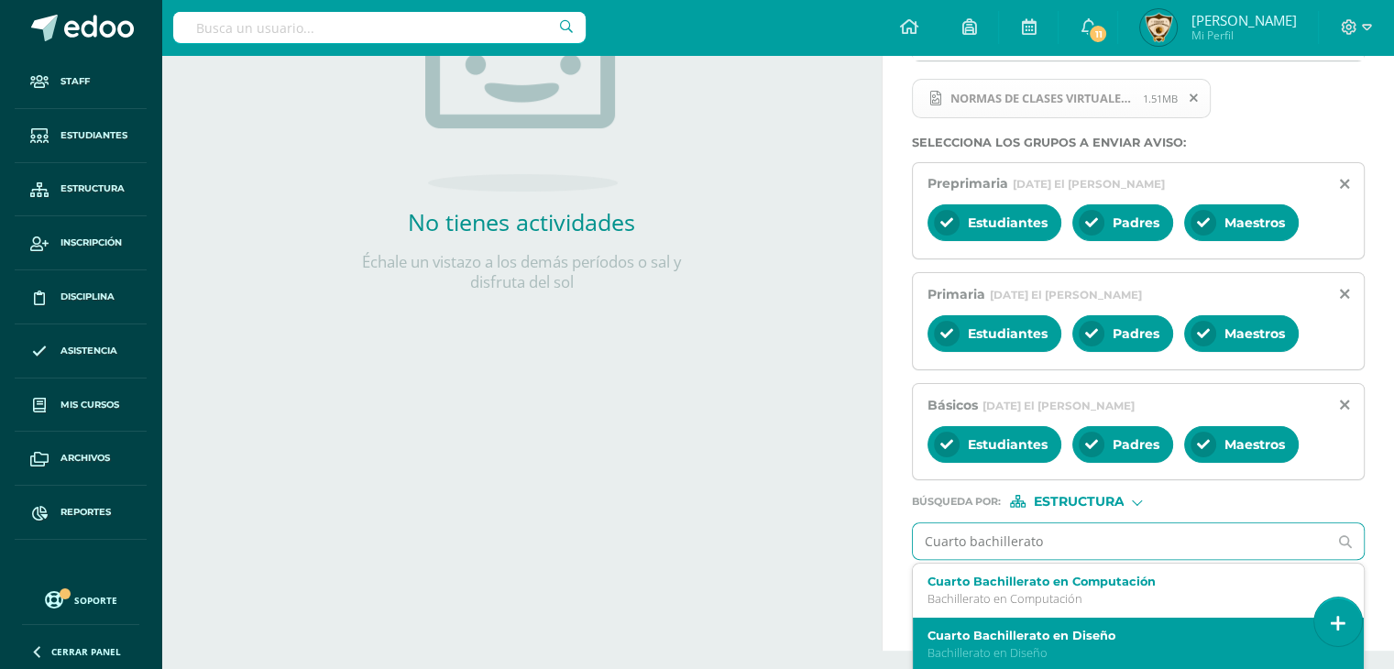
click at [976, 659] on div "Cuarto Bachillerato en Diseño Bachillerato en Diseño" at bounding box center [1138, 645] width 451 height 54
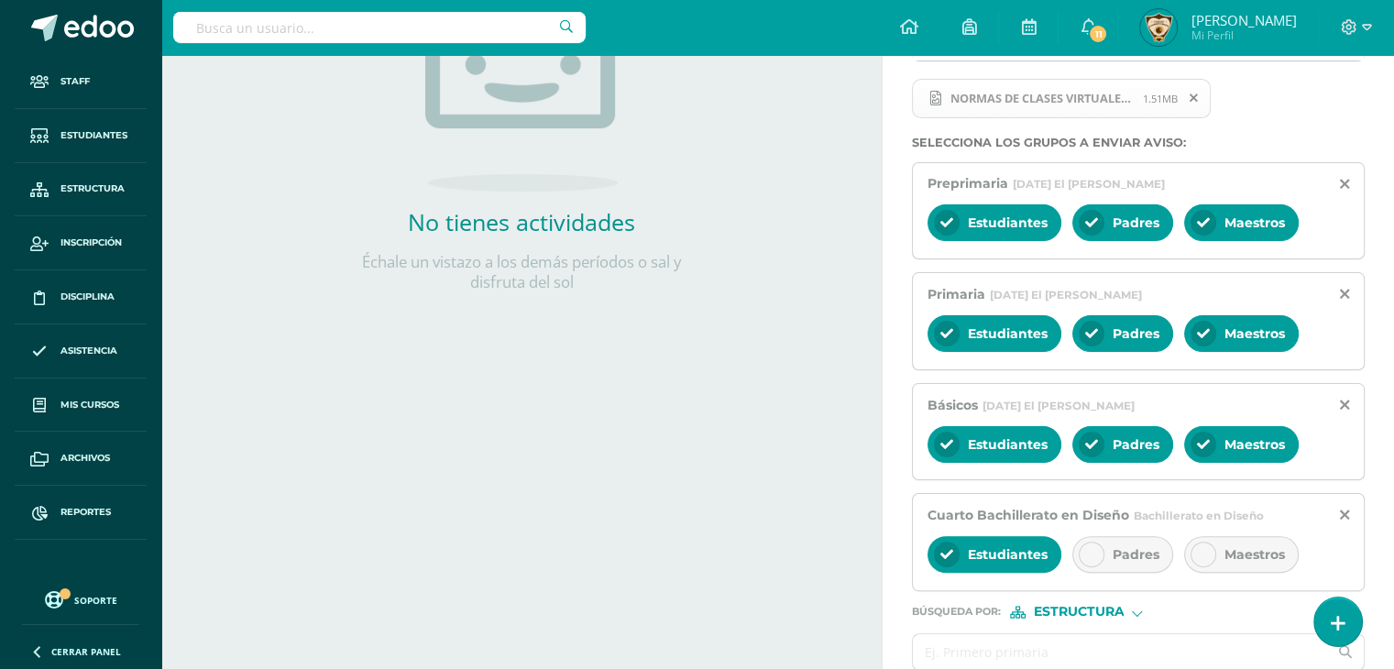
click at [1085, 548] on icon at bounding box center [1091, 554] width 13 height 13
click at [1197, 548] on icon at bounding box center [1203, 554] width 13 height 13
click at [937, 643] on input "text" at bounding box center [1120, 652] width 414 height 36
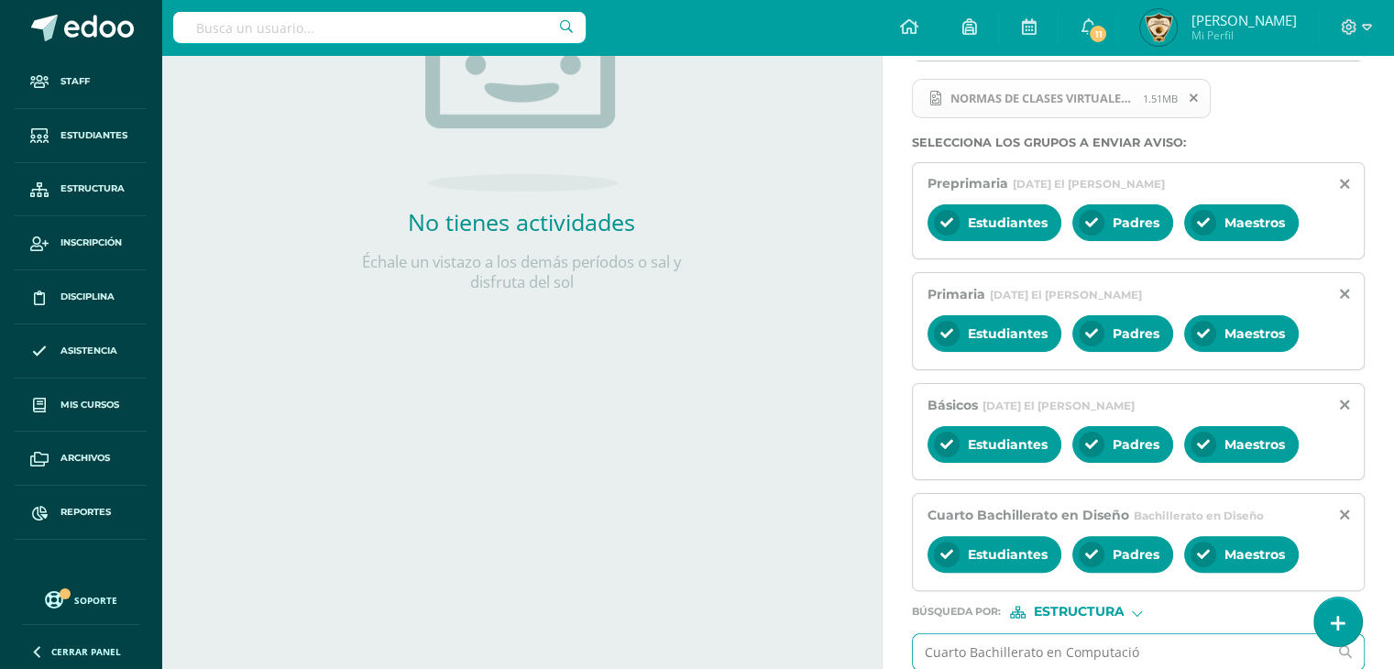
type input "Cuarto Bachillerato en Computación"
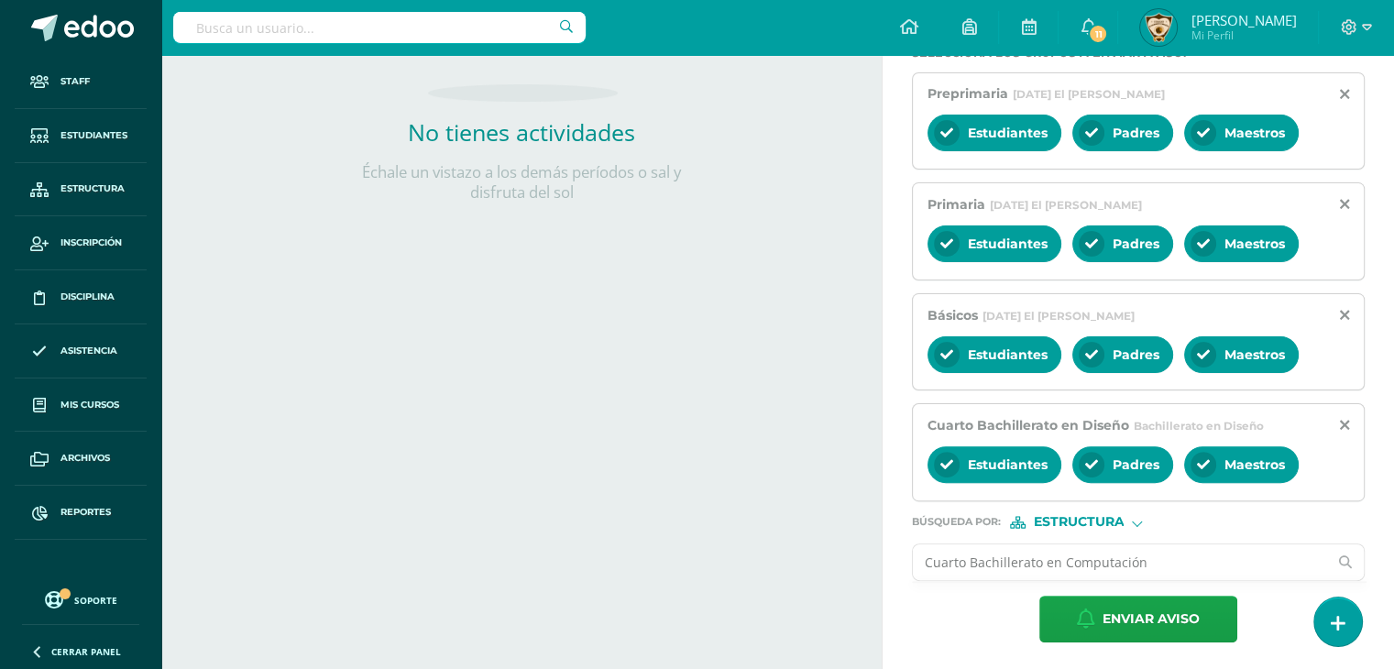
click at [1155, 558] on input "Cuarto Bachillerato en Computación" at bounding box center [1120, 563] width 414 height 36
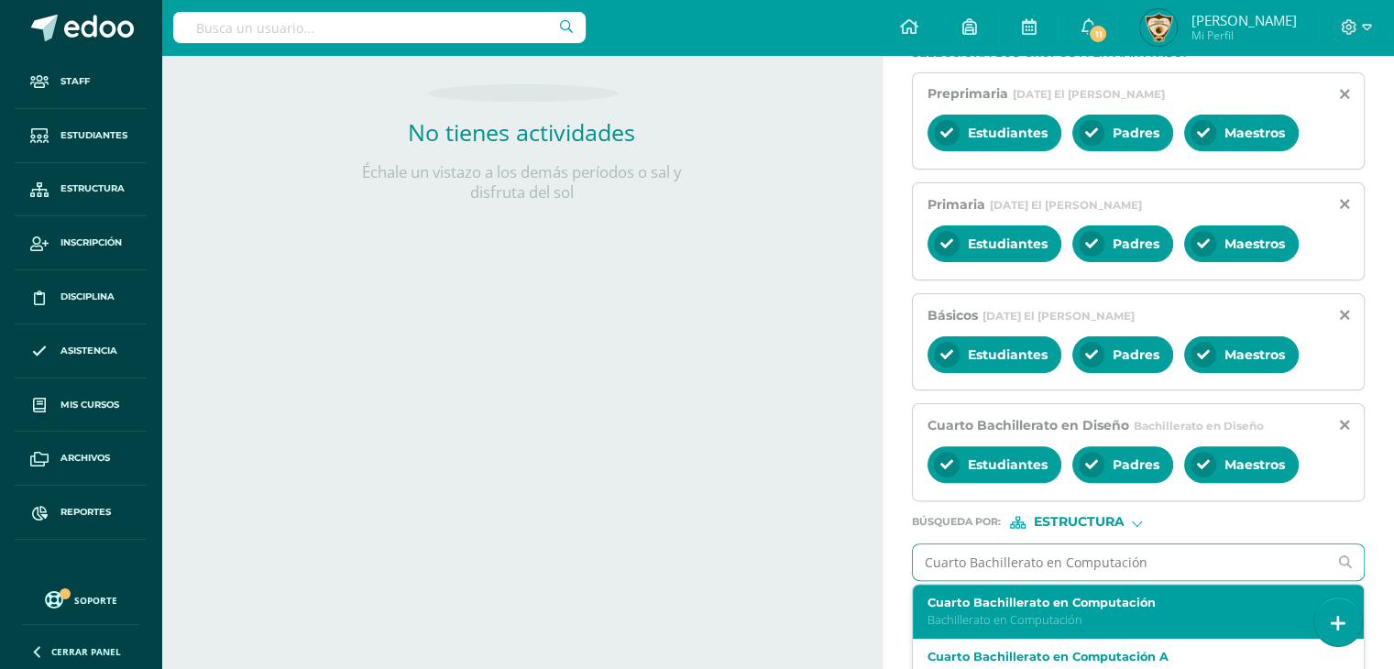
click at [1036, 600] on label "Cuarto Bachillerato en Computación" at bounding box center [1130, 603] width 404 height 14
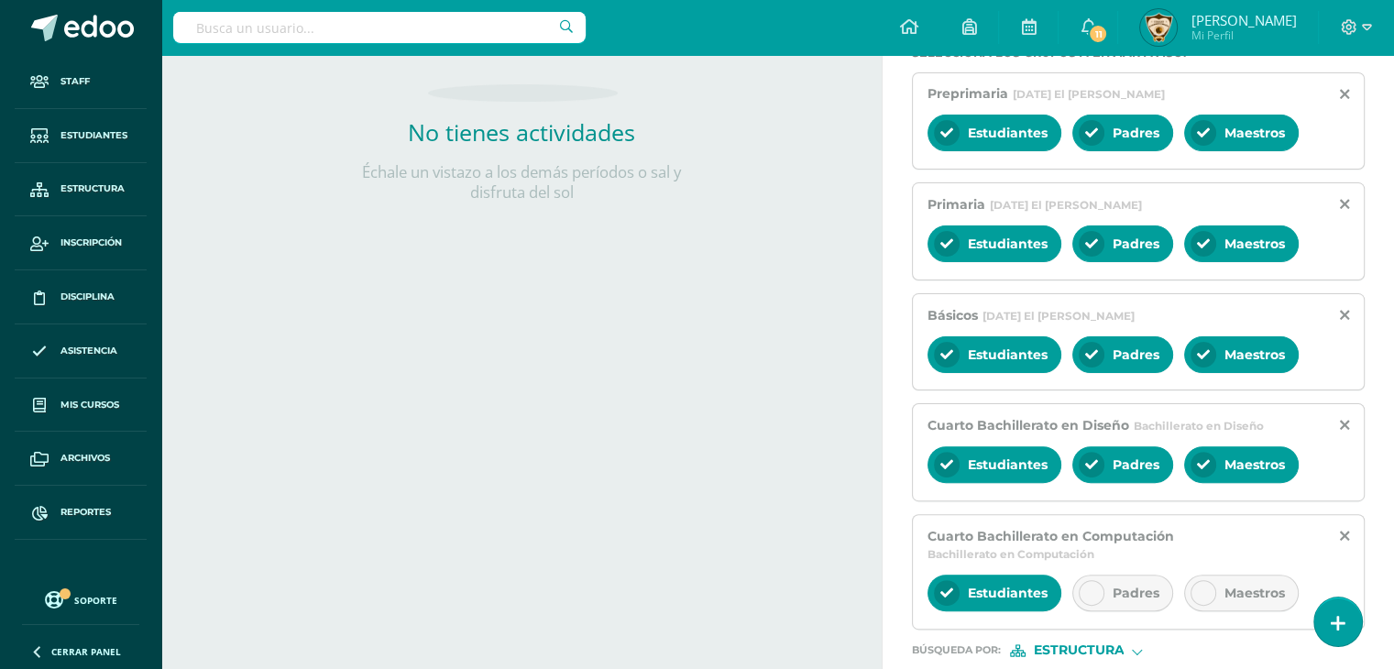
click at [1093, 589] on icon at bounding box center [1091, 593] width 13 height 13
click at [1197, 589] on icon at bounding box center [1203, 593] width 13 height 13
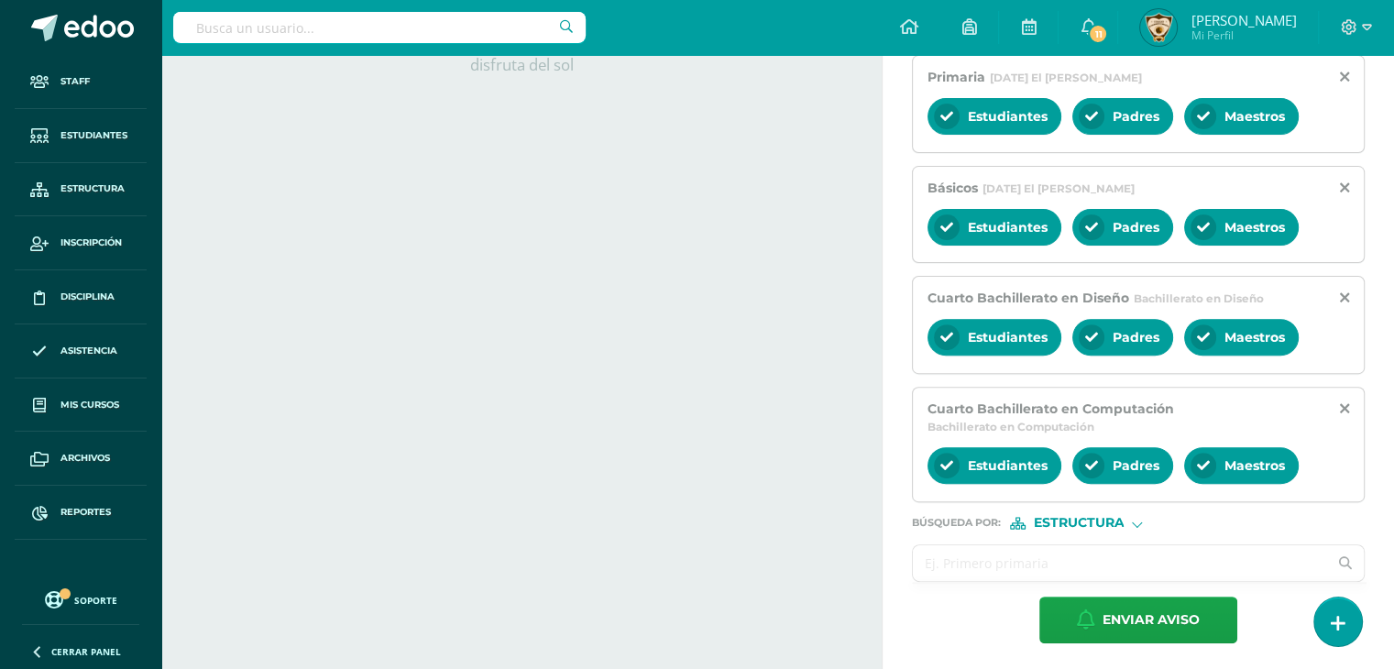
click at [931, 556] on input "text" at bounding box center [1120, 563] width 414 height 36
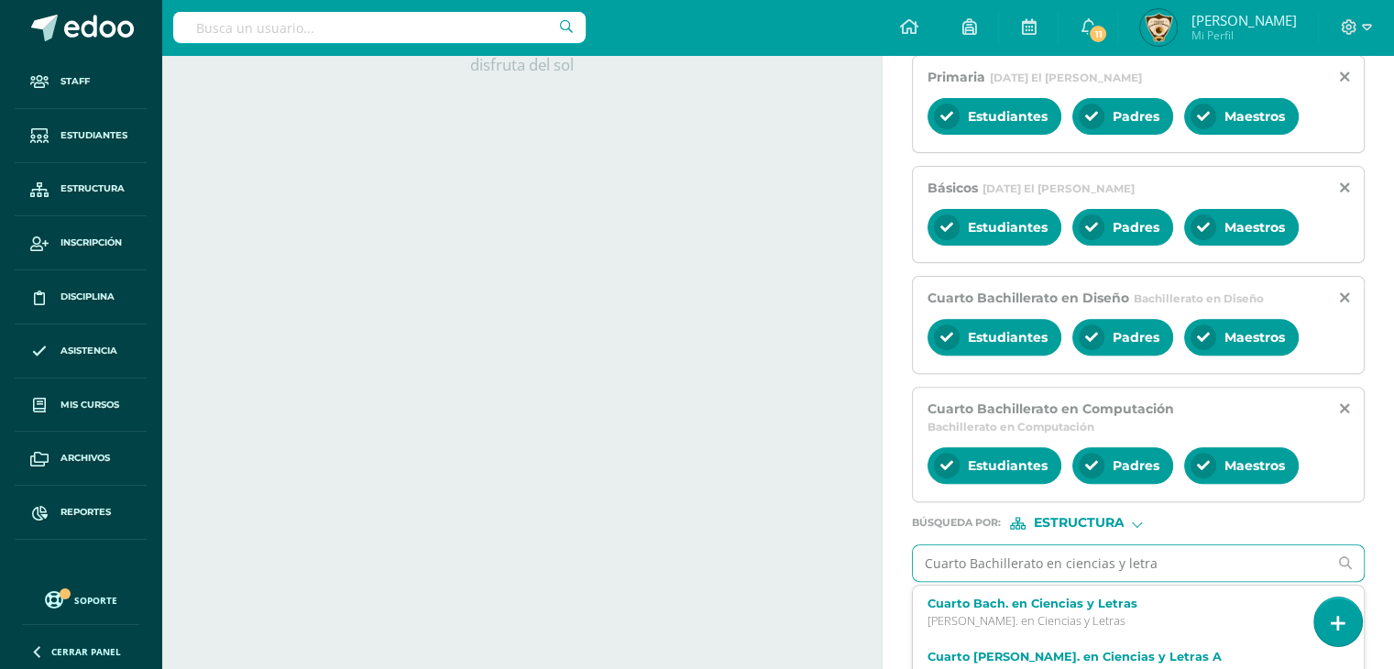
type input "Cuarto Bachillerato en ciencias y letras"
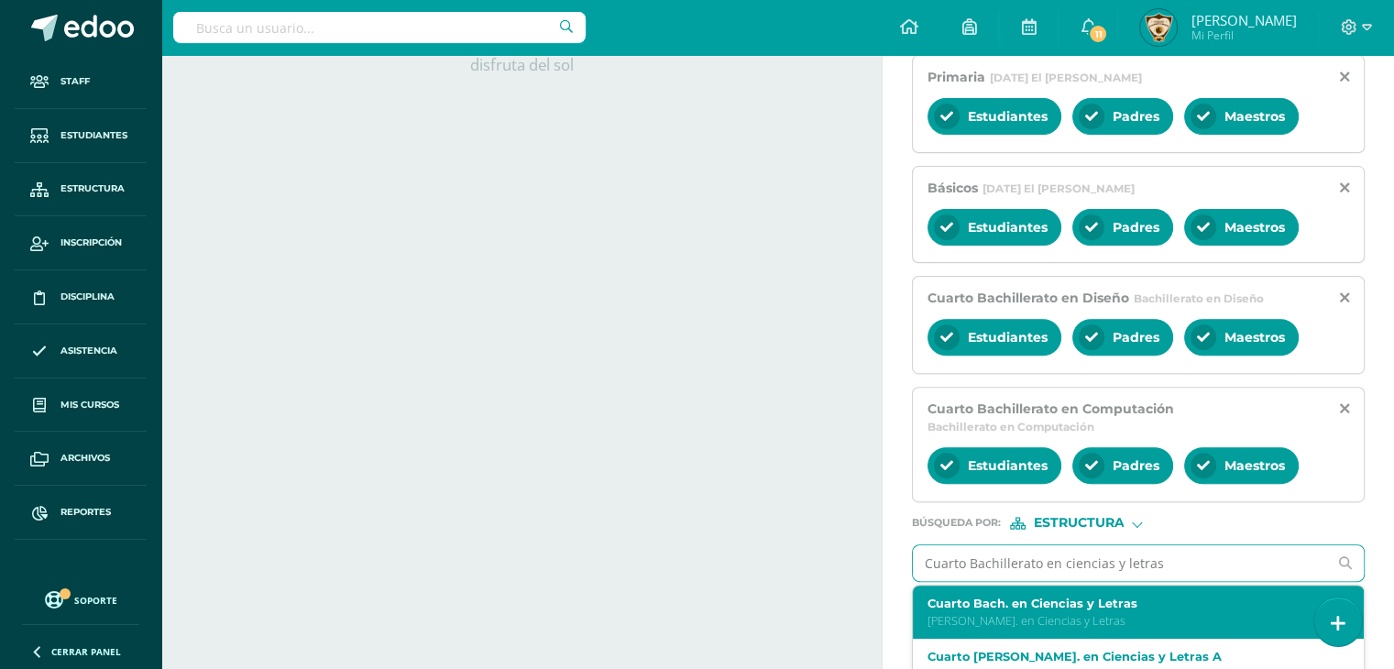
click at [1032, 600] on label "Cuarto Bach. en Ciencias y Letras" at bounding box center [1130, 604] width 404 height 14
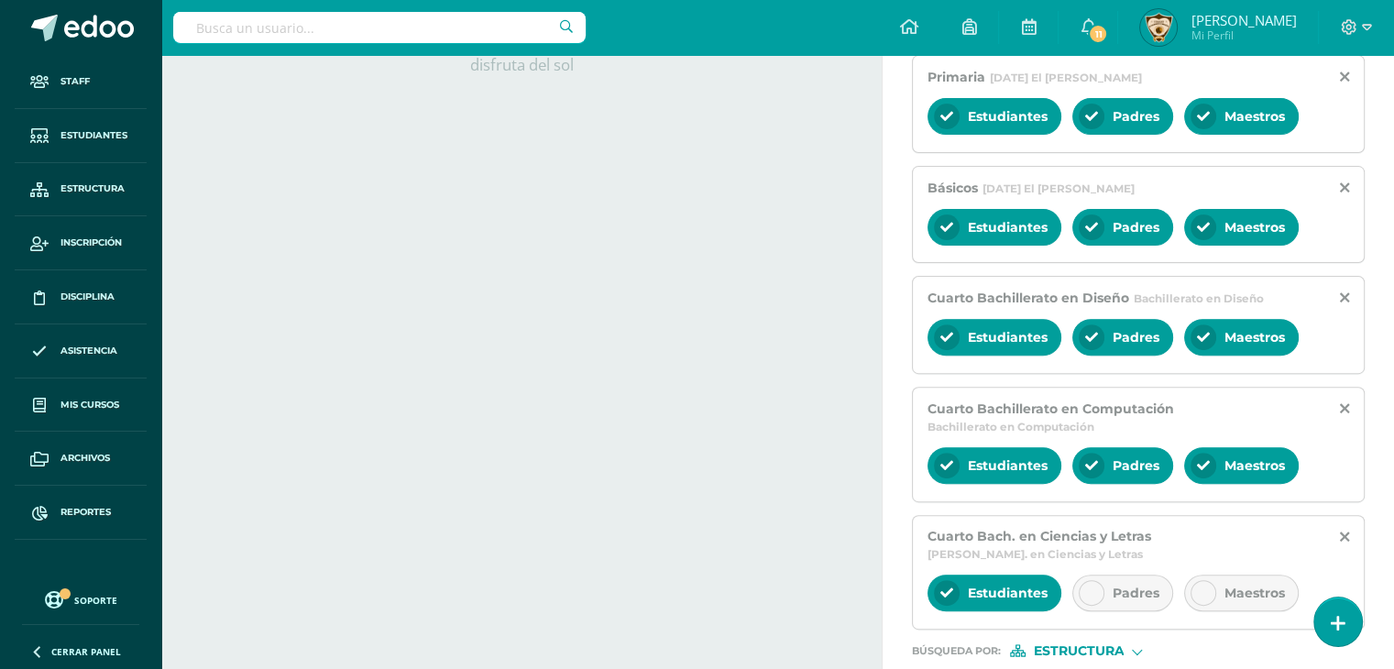
click at [1088, 587] on icon at bounding box center [1091, 593] width 13 height 13
click at [1200, 587] on icon at bounding box center [1203, 593] width 13 height 13
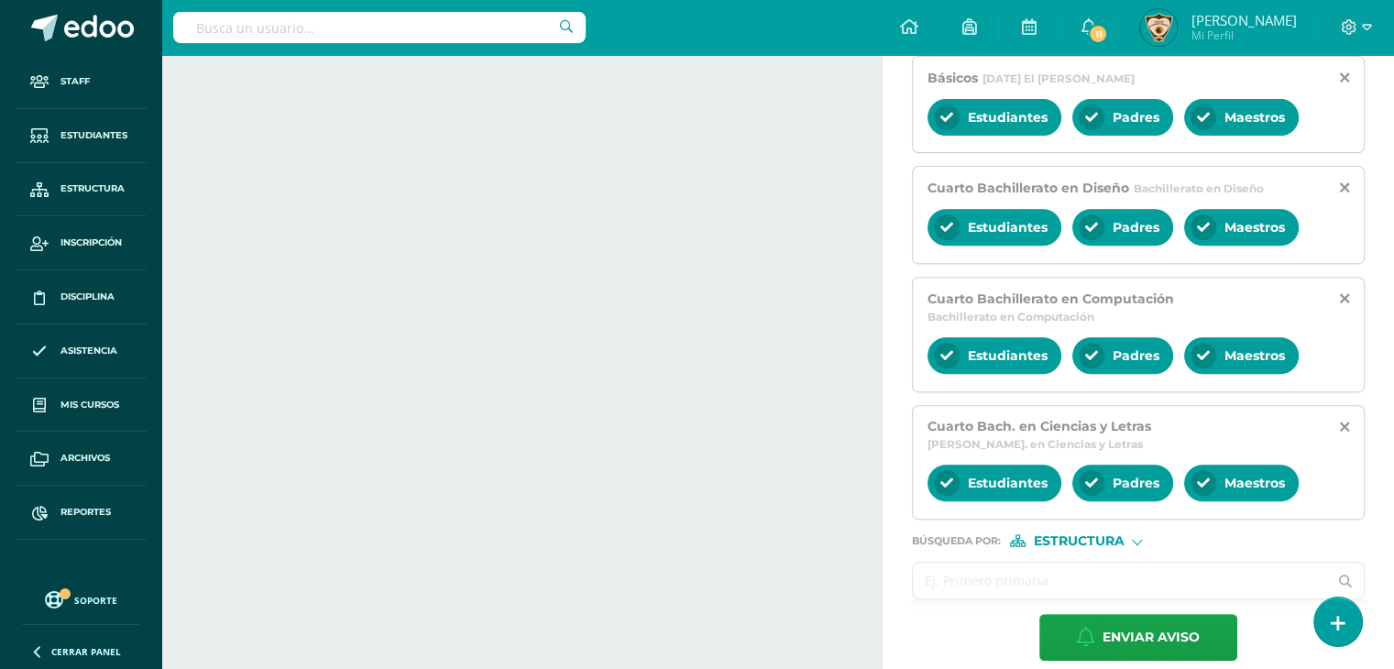
click at [931, 563] on input "text" at bounding box center [1120, 581] width 414 height 36
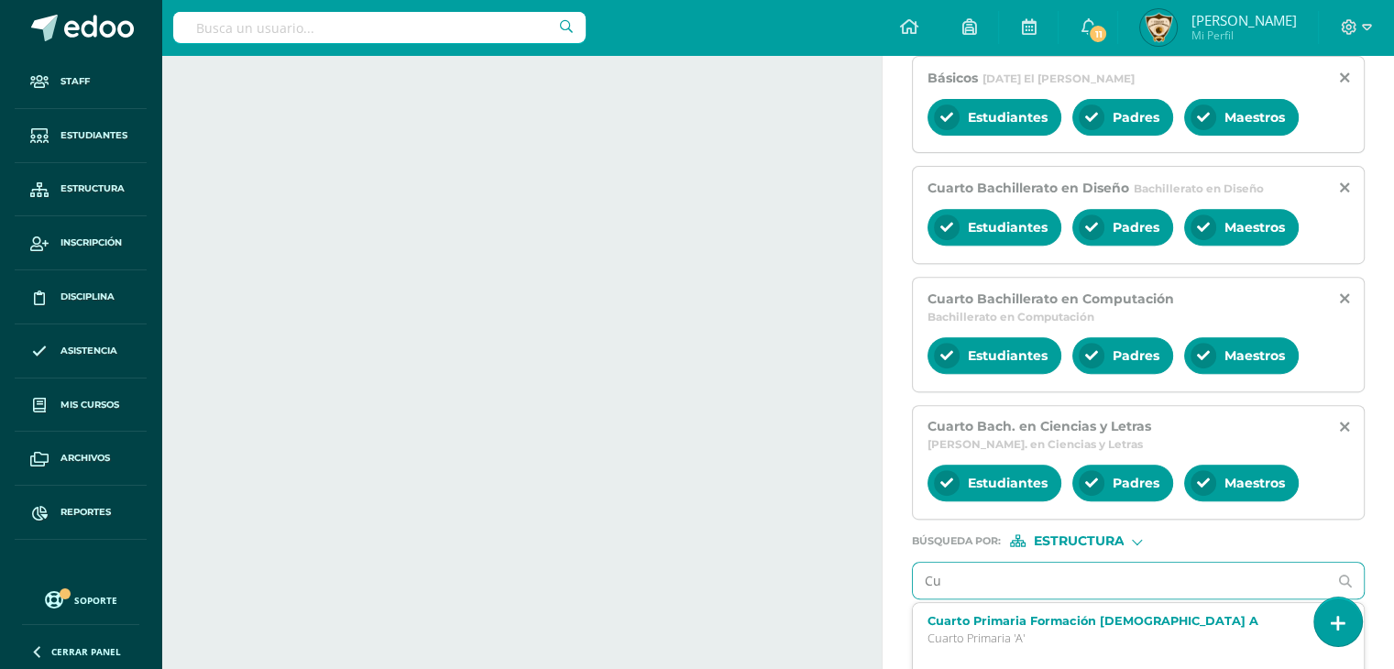
type input "C"
type input "Magisterio Pre"
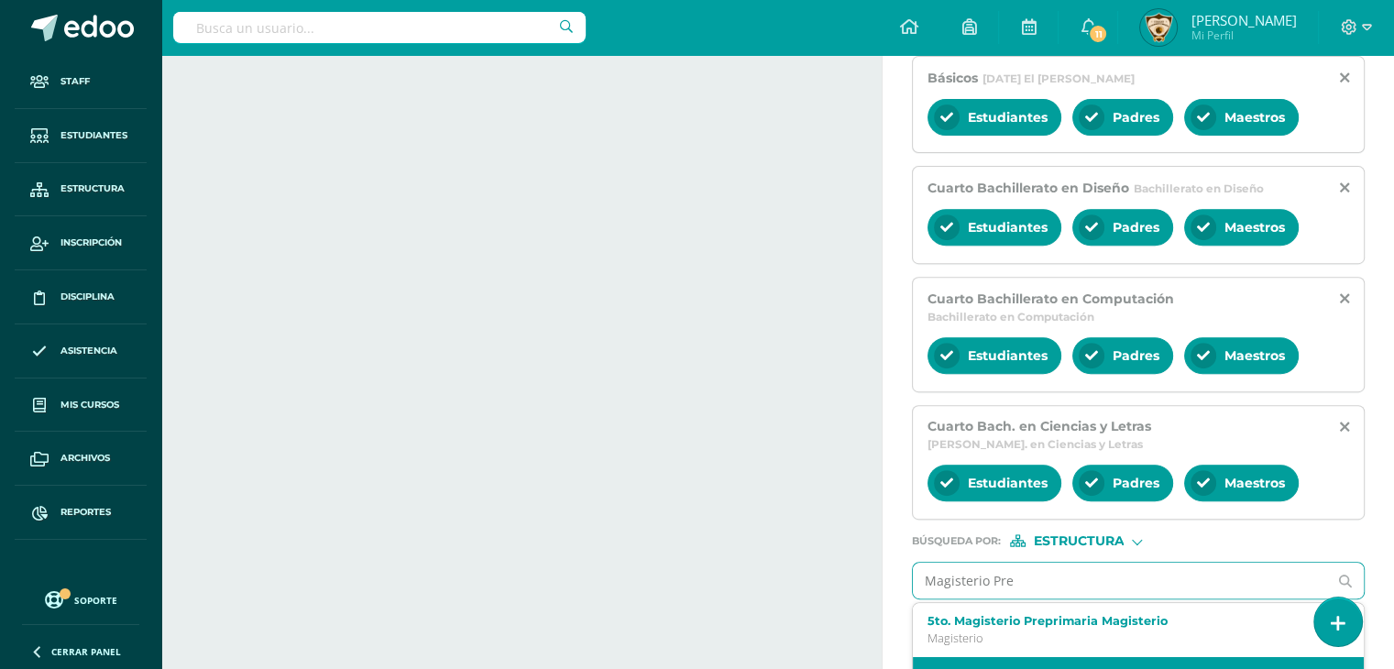
click at [1075, 668] on label "4to. Magisterio Preprimaria Magisterio" at bounding box center [1130, 675] width 404 height 14
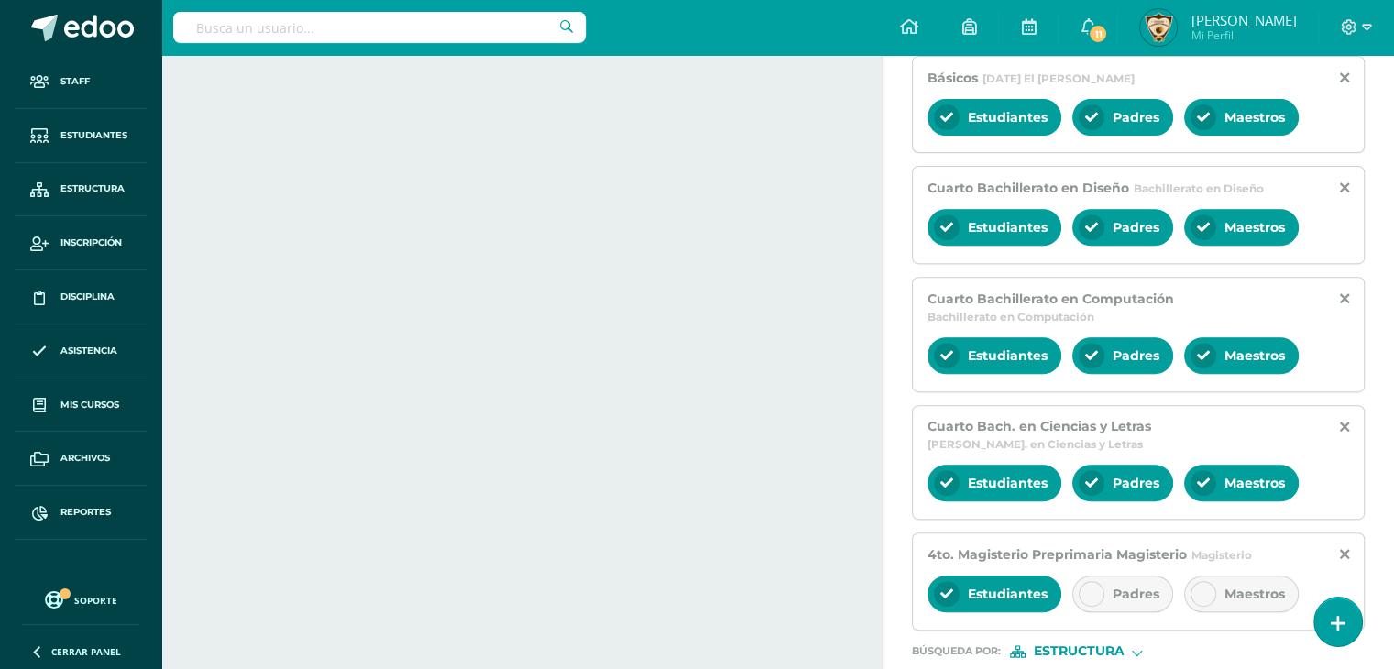
click at [1083, 581] on div at bounding box center [1092, 594] width 26 height 26
click at [1206, 588] on icon at bounding box center [1203, 594] width 13 height 13
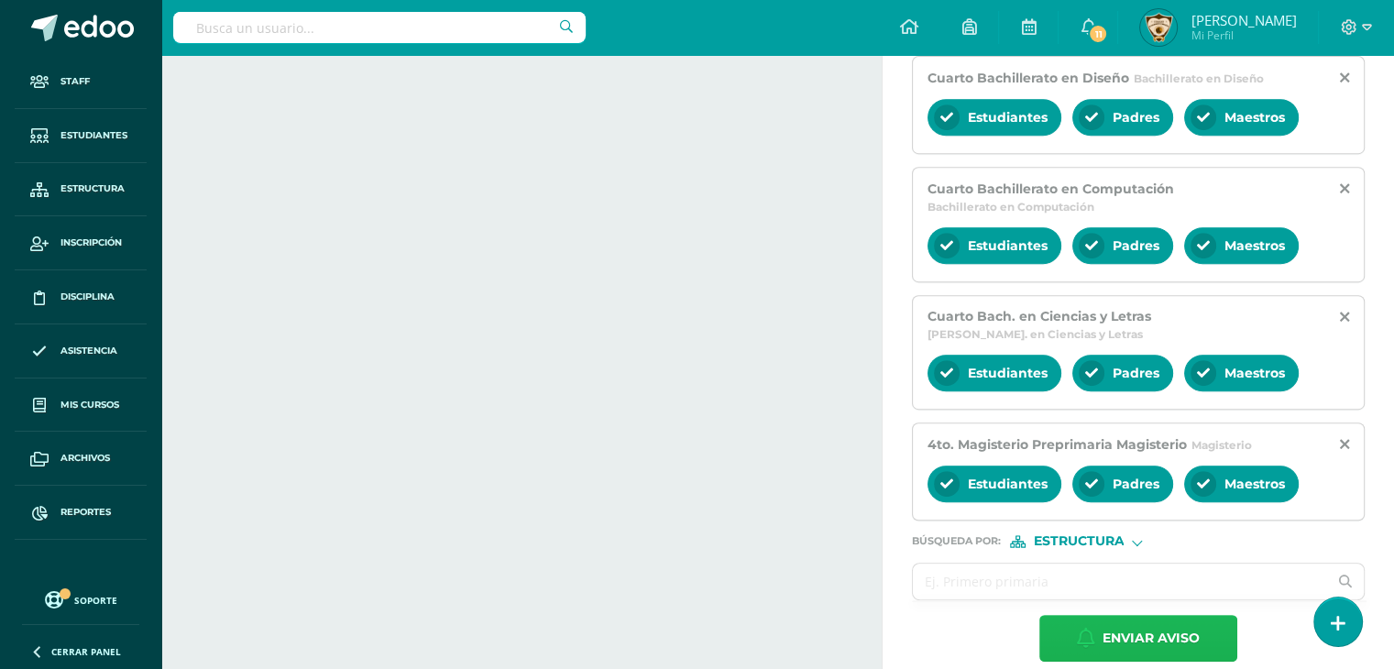
click at [1159, 616] on span "Enviar aviso" at bounding box center [1151, 638] width 97 height 45
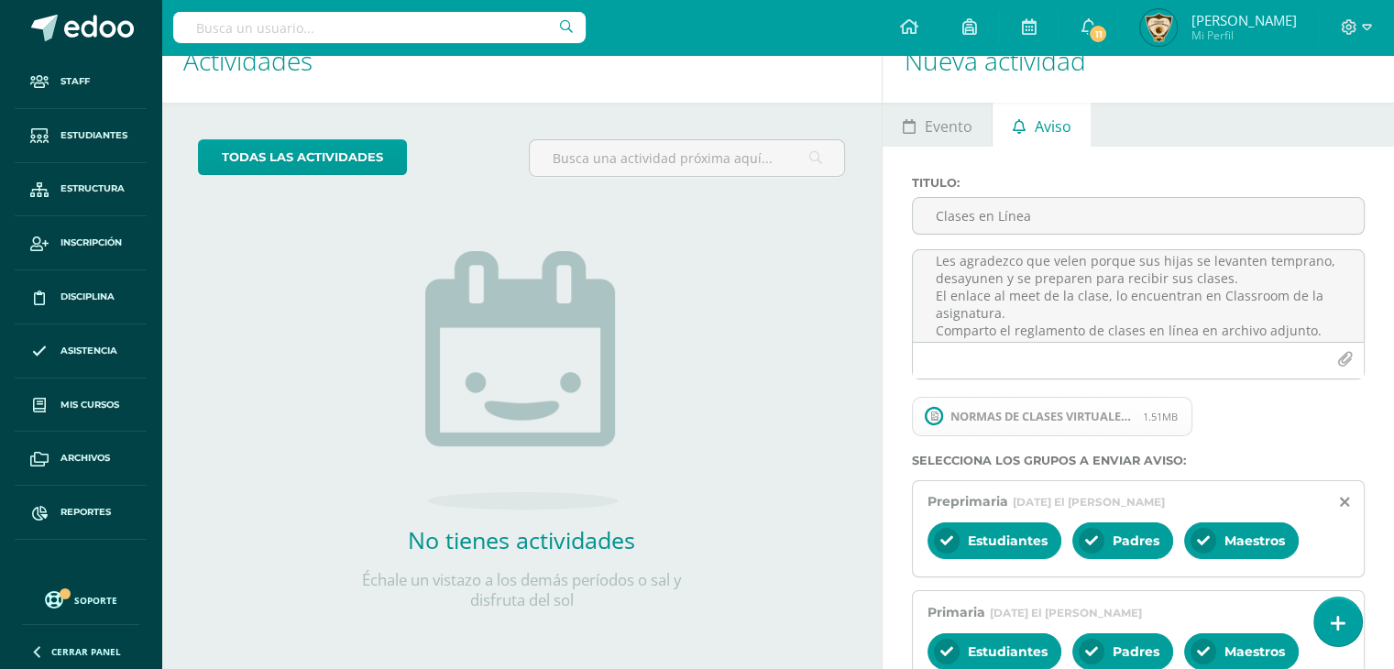
scroll to position [0, 0]
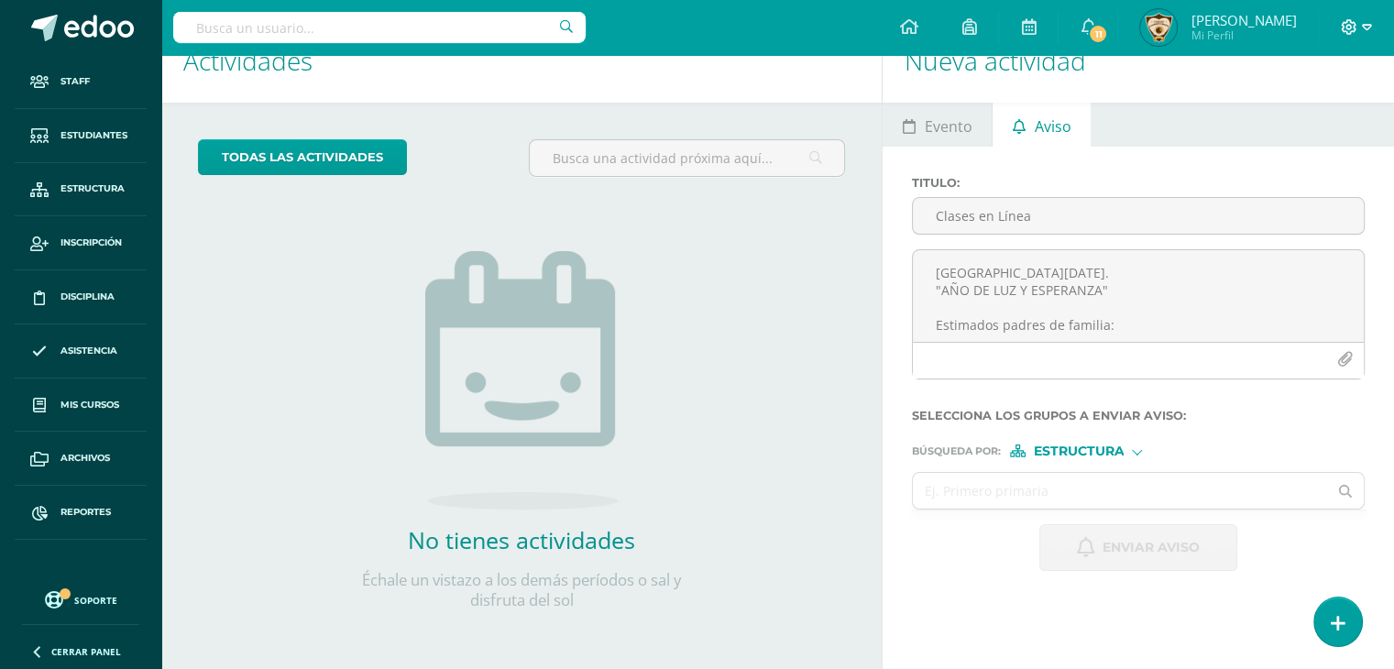
click at [1364, 23] on icon at bounding box center [1367, 27] width 10 height 17
click at [1231, 149] on span "Cerrar sesión" at bounding box center [1237, 150] width 83 height 17
